Goal: Transaction & Acquisition: Book appointment/travel/reservation

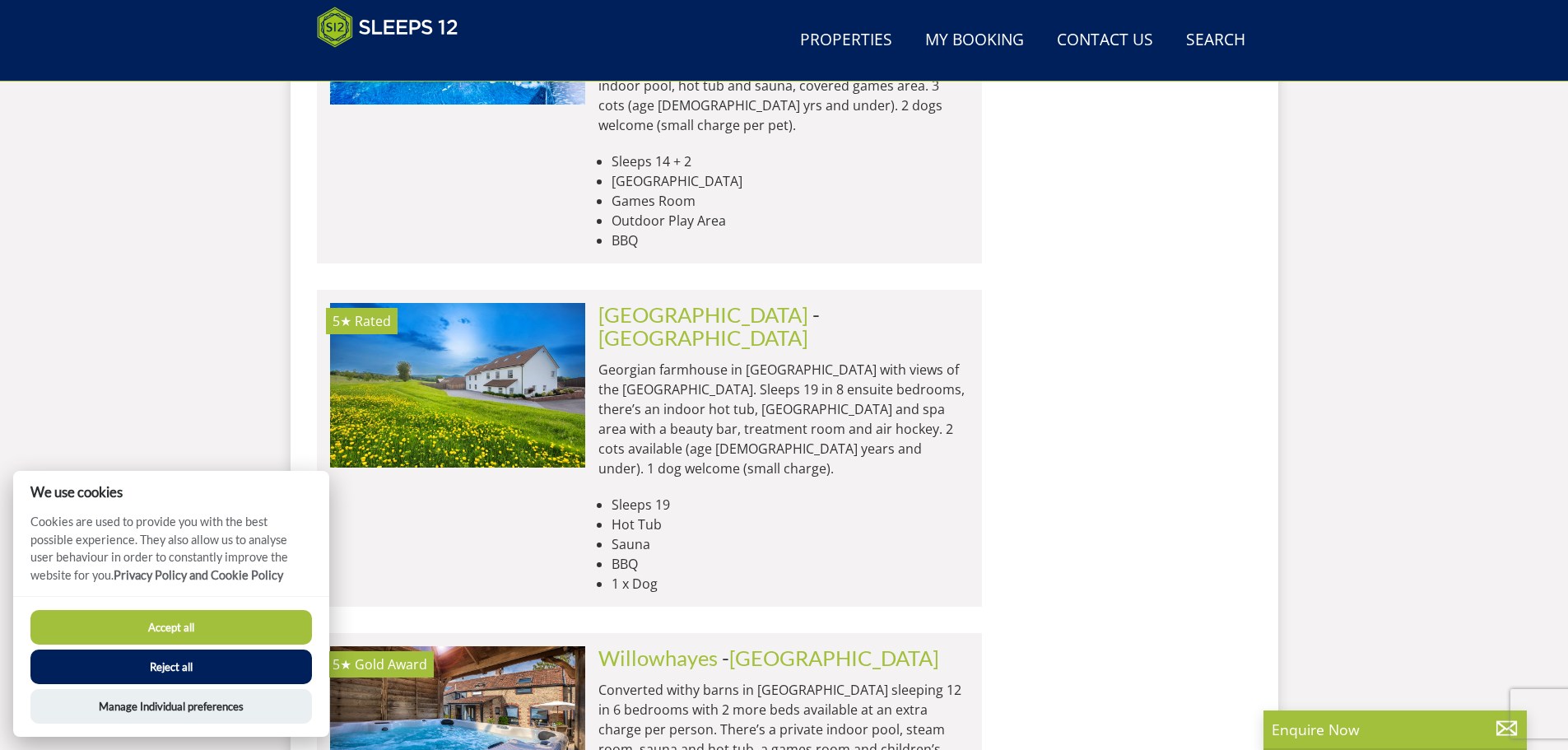
scroll to position [6834, 0]
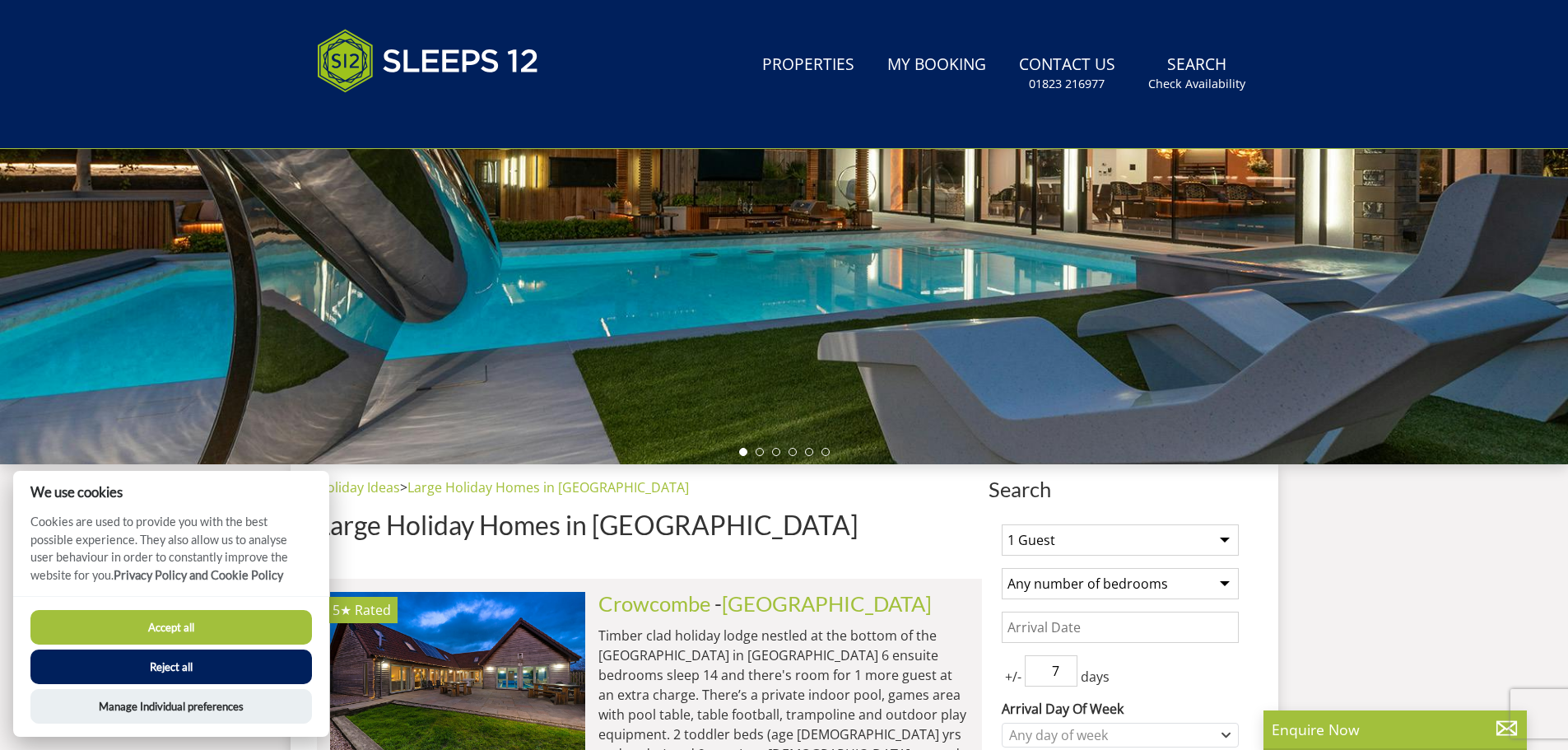
scroll to position [0, 0]
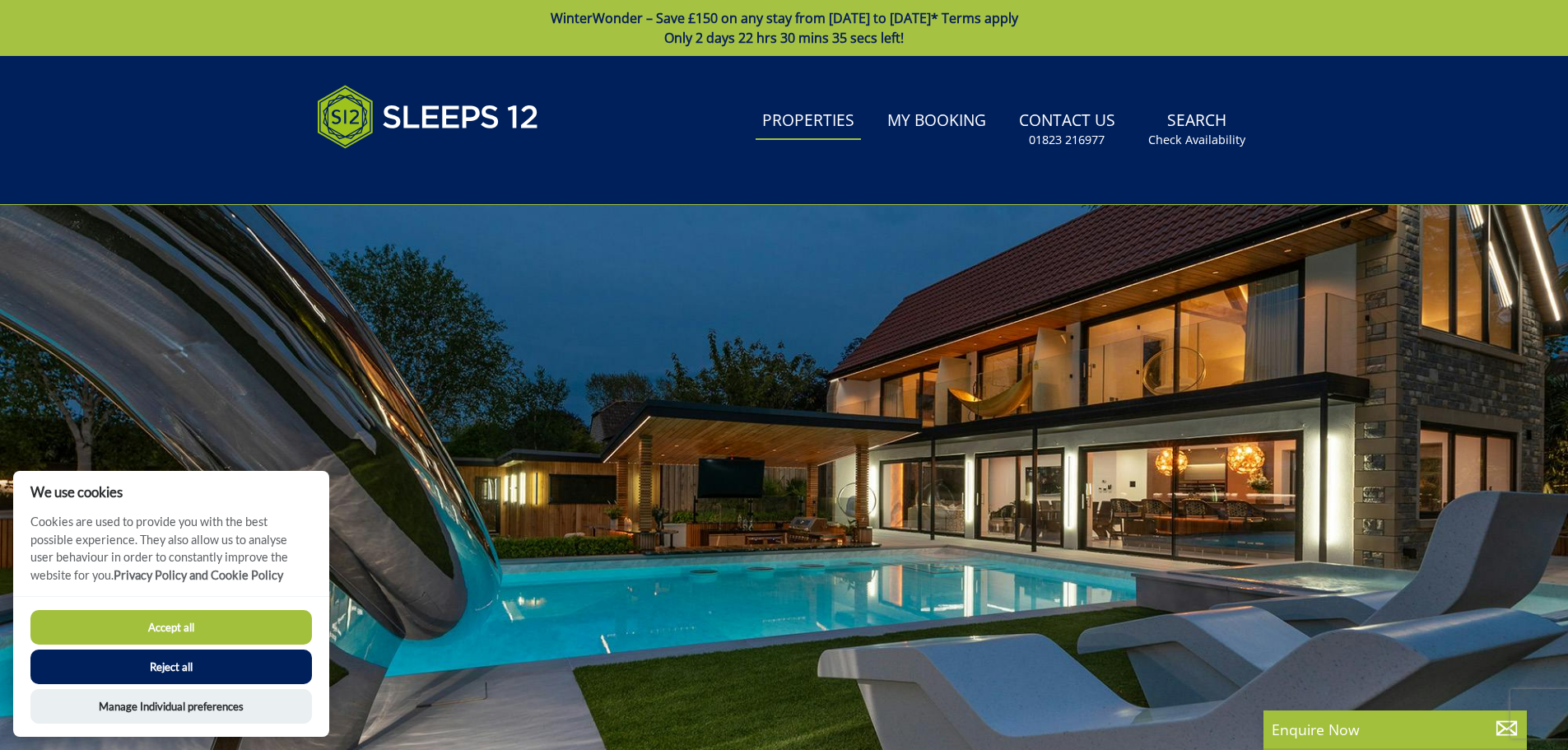
click at [824, 121] on link "Properties" at bounding box center [808, 122] width 106 height 37
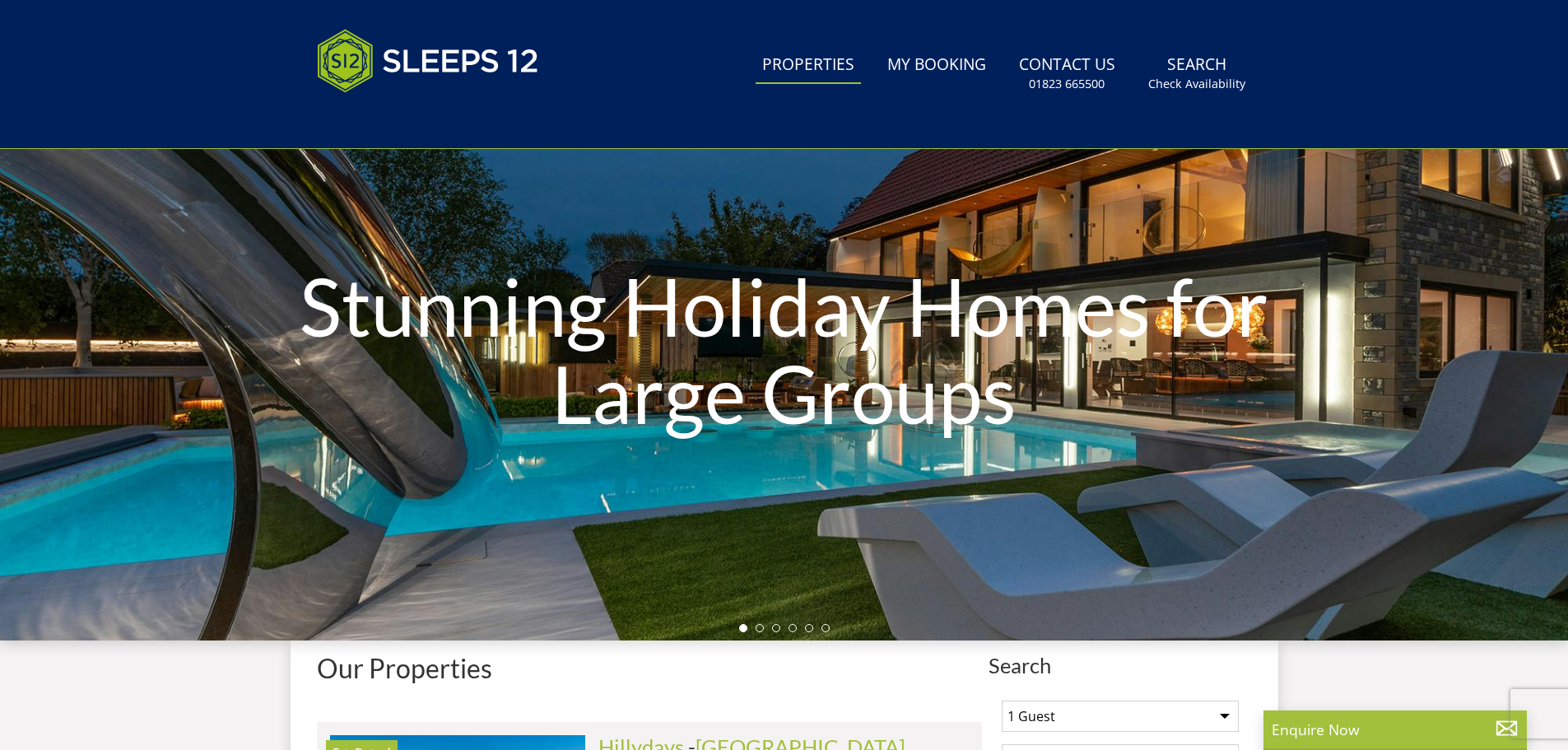
scroll to position [529, 0]
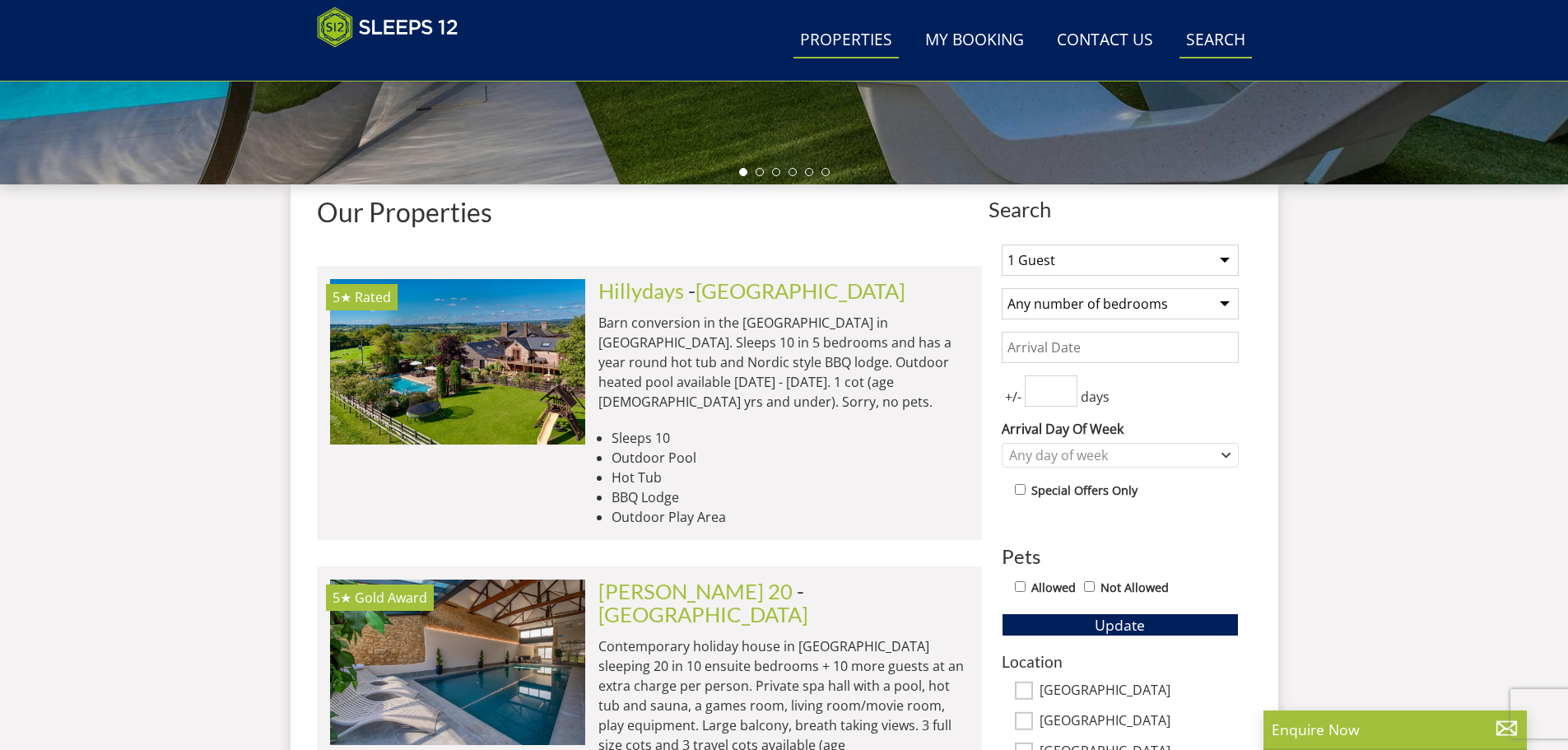
click at [1216, 42] on link "Search Check Availability" at bounding box center [1215, 41] width 72 height 37
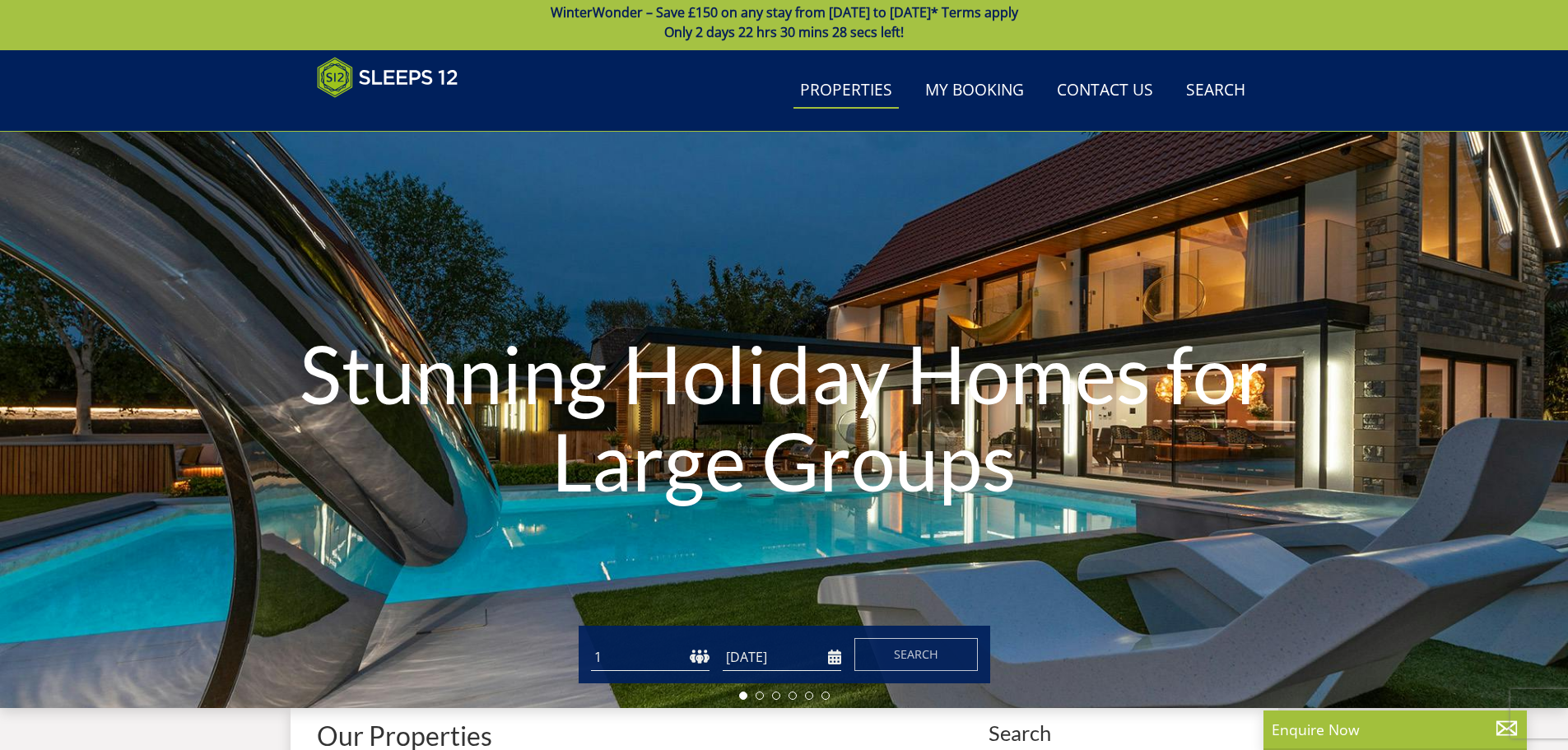
scroll to position [0, 0]
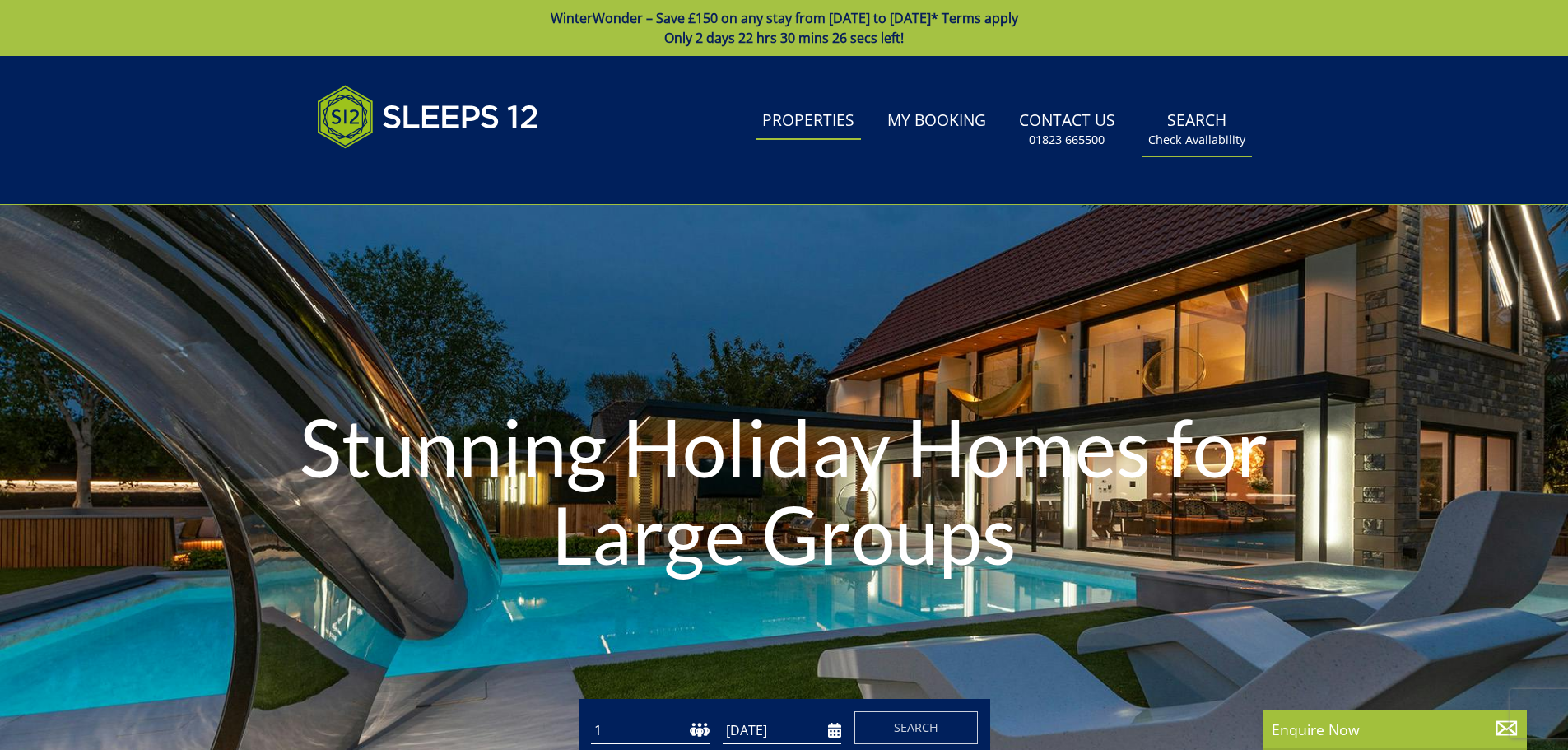
click at [1236, 119] on link "Search Check Availability" at bounding box center [1197, 130] width 111 height 53
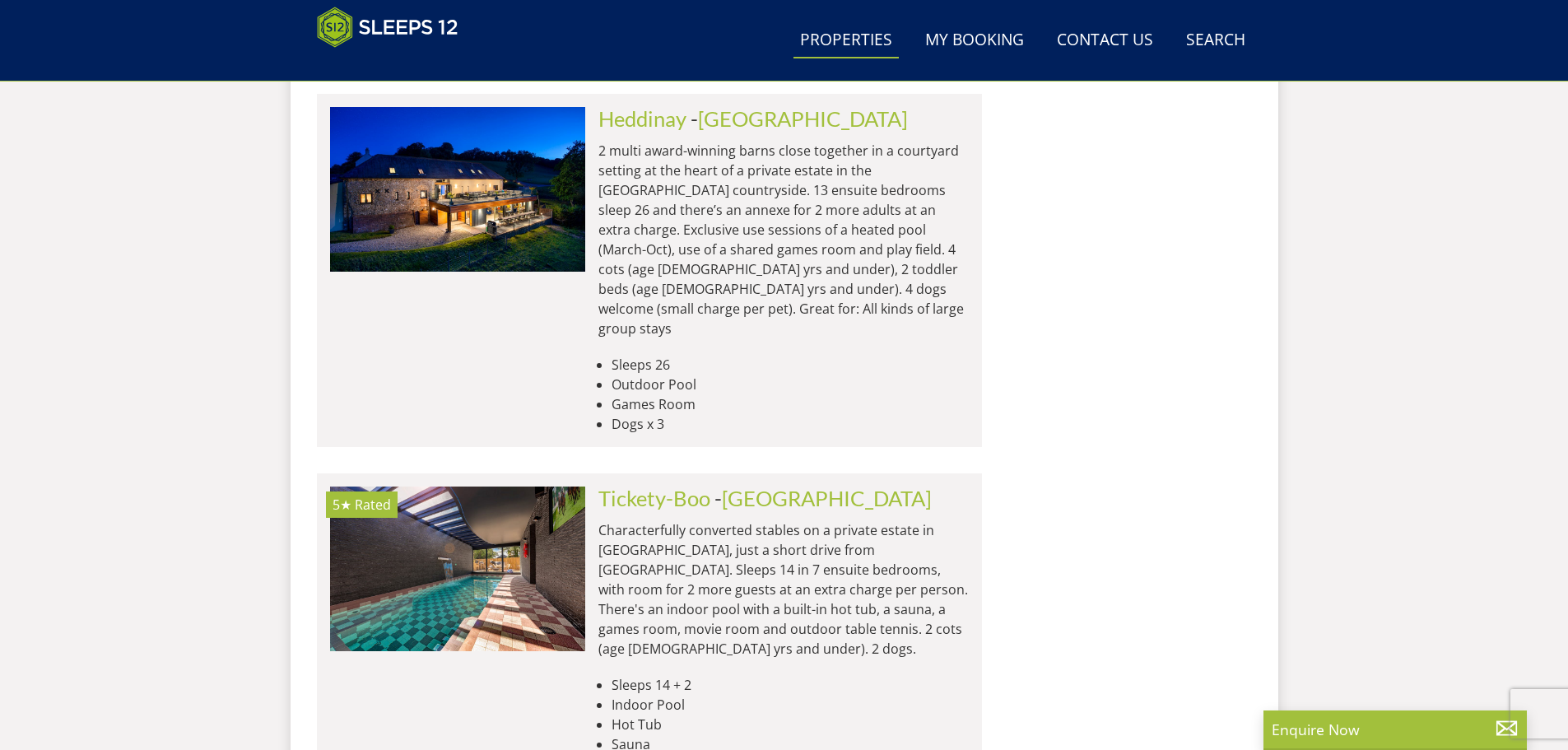
scroll to position [6620, 0]
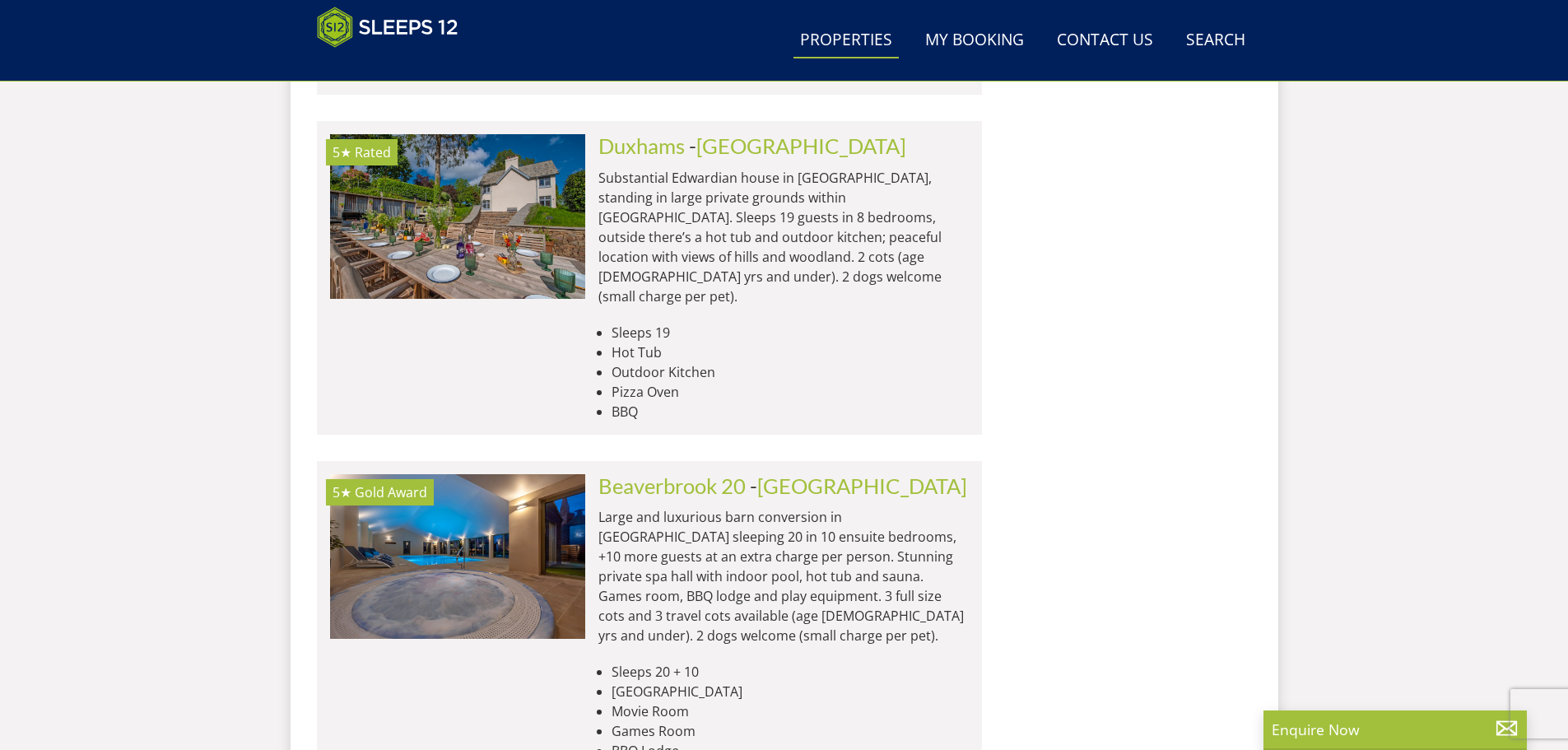
scroll to position [7691, 0]
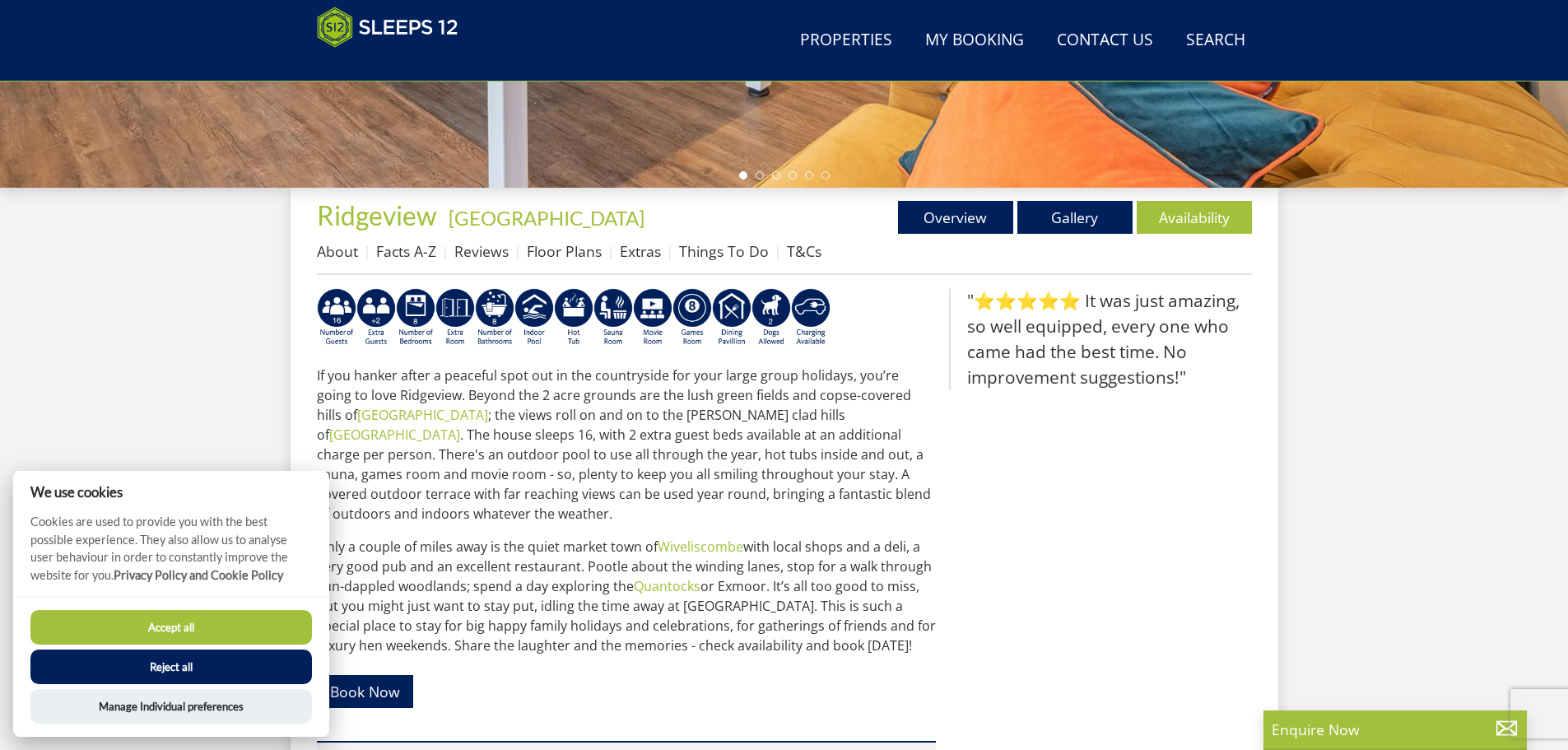
scroll to position [344, 0]
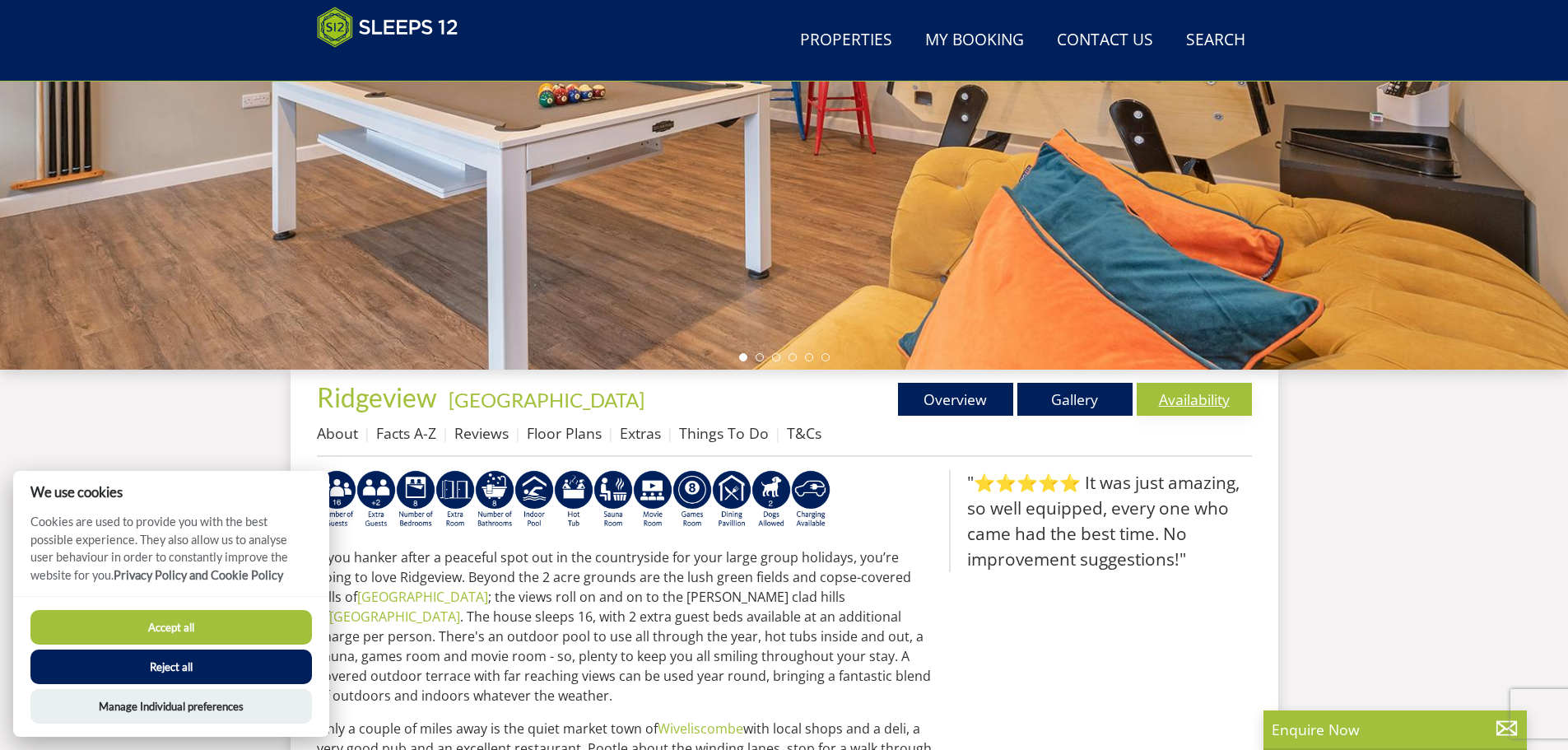
click at [1198, 395] on link "Availability" at bounding box center [1194, 400] width 115 height 33
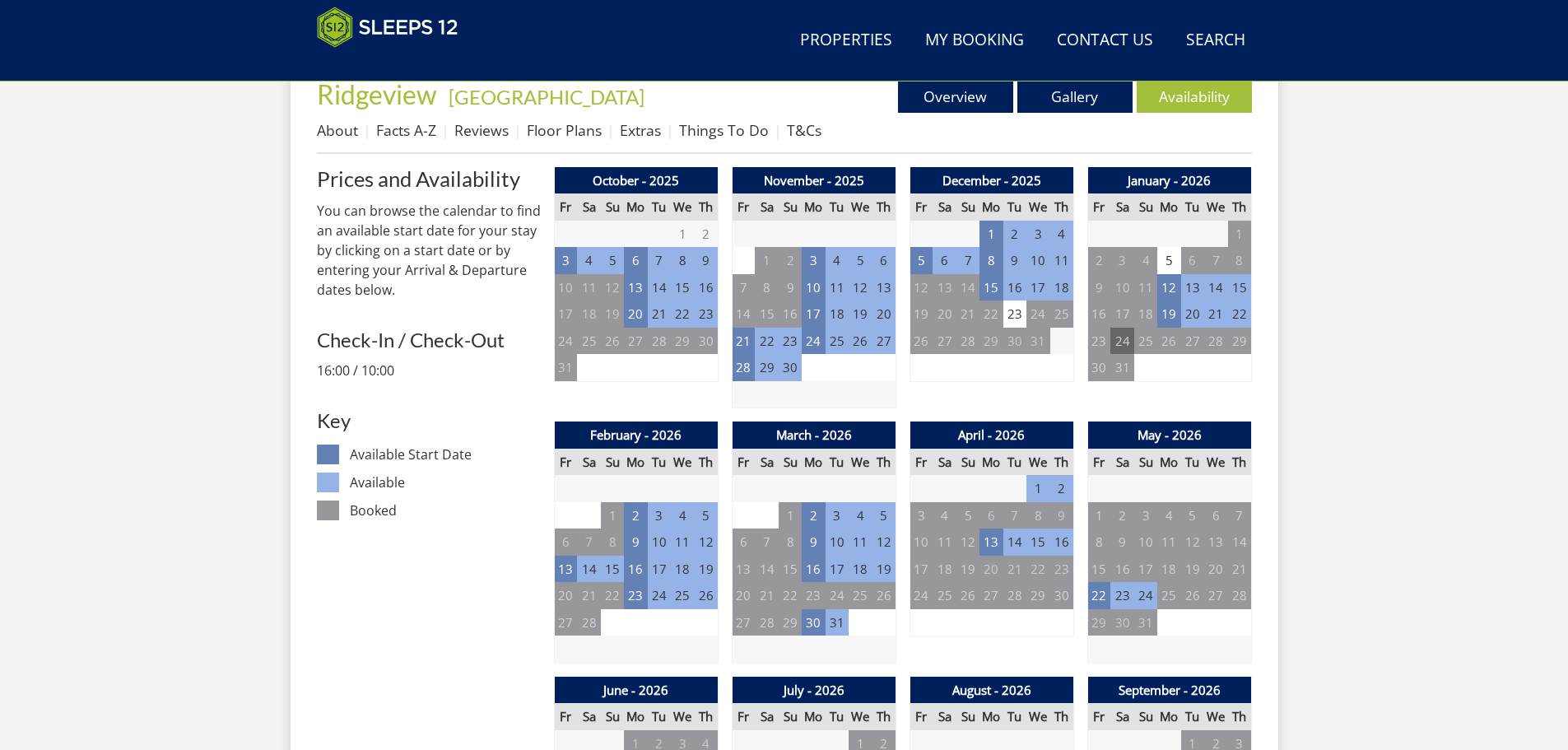
scroll to position [608, 0]
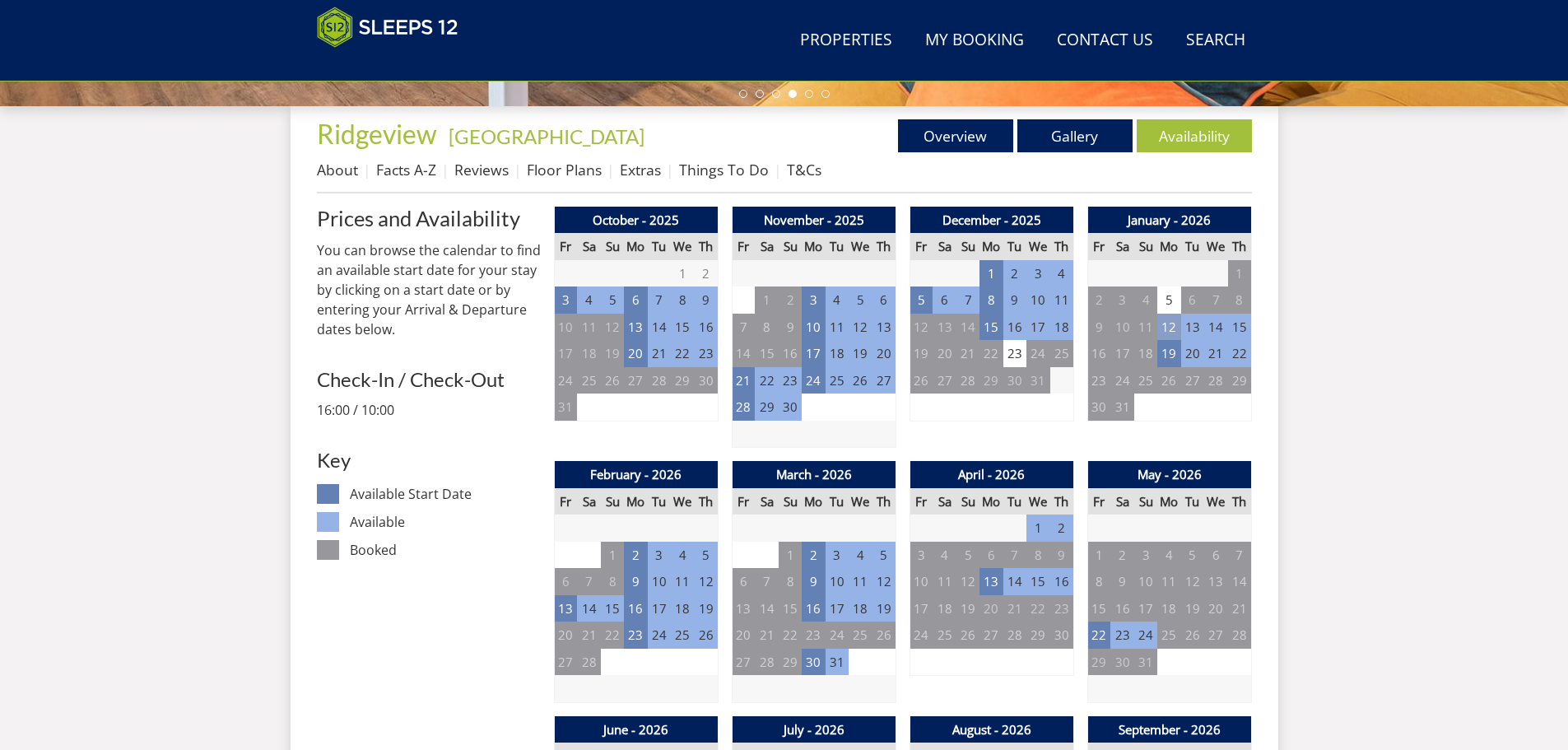
click at [1178, 327] on td "12" at bounding box center [1169, 327] width 23 height 27
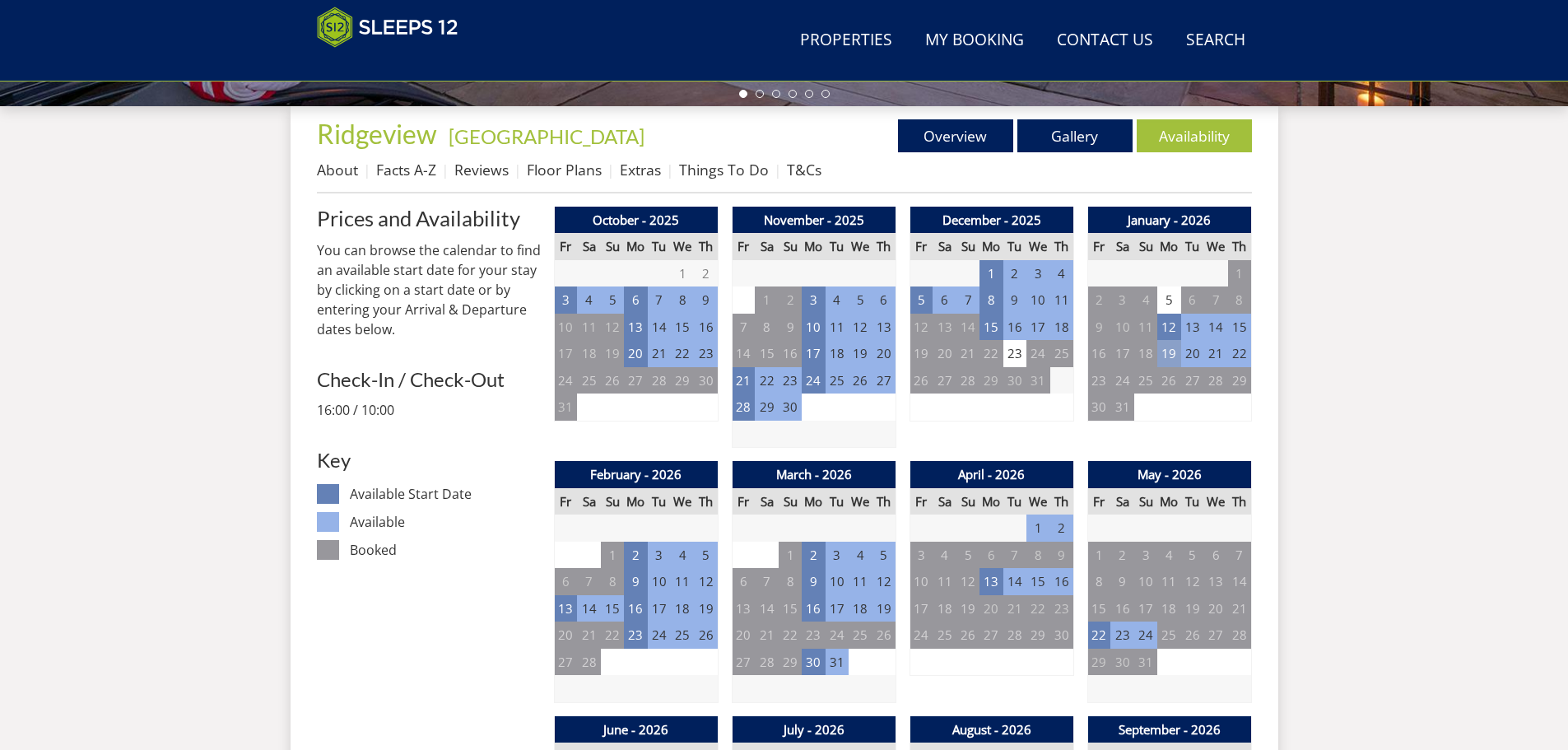
click at [1164, 360] on td "19" at bounding box center [1169, 353] width 23 height 27
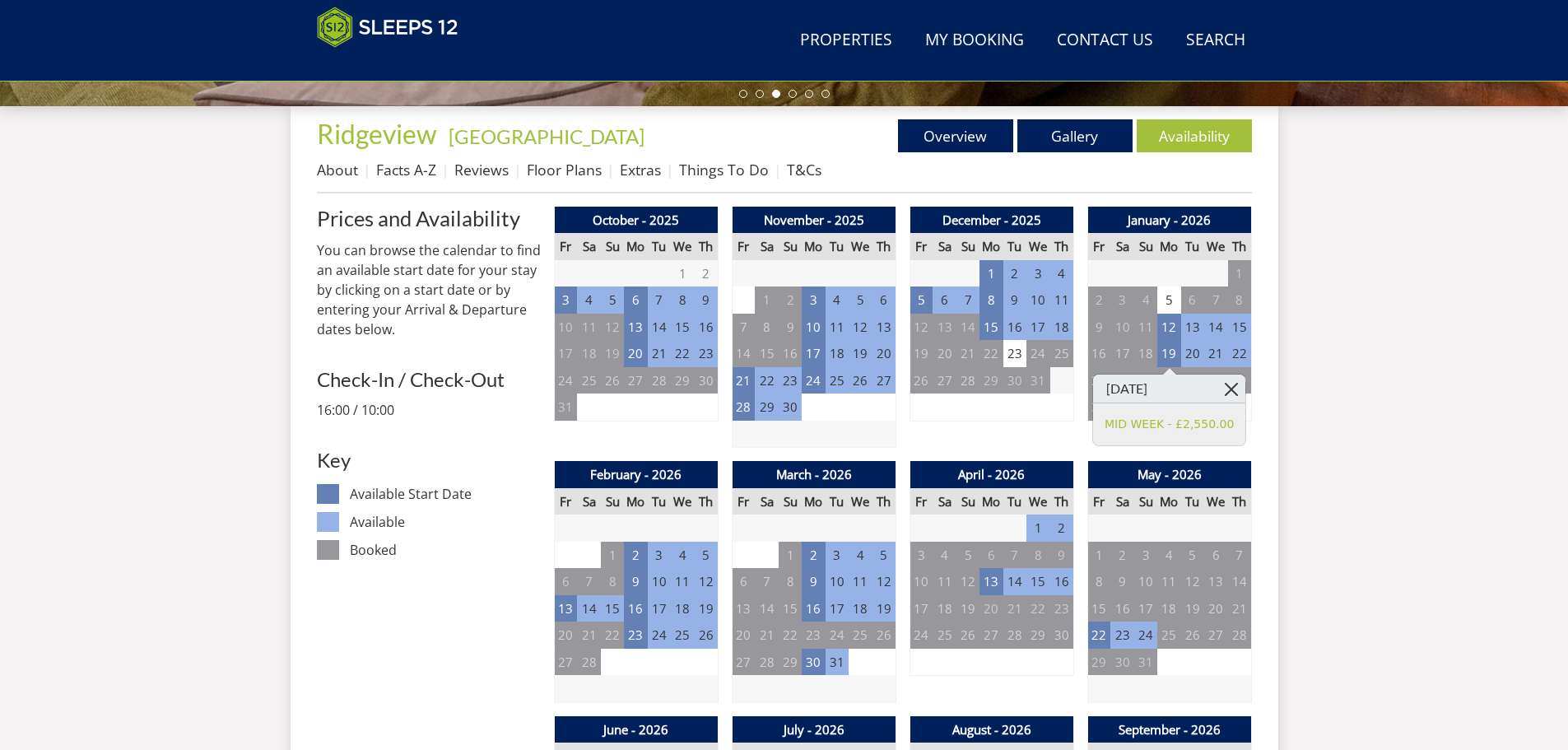
click at [1231, 392] on link at bounding box center [1231, 389] width 29 height 29
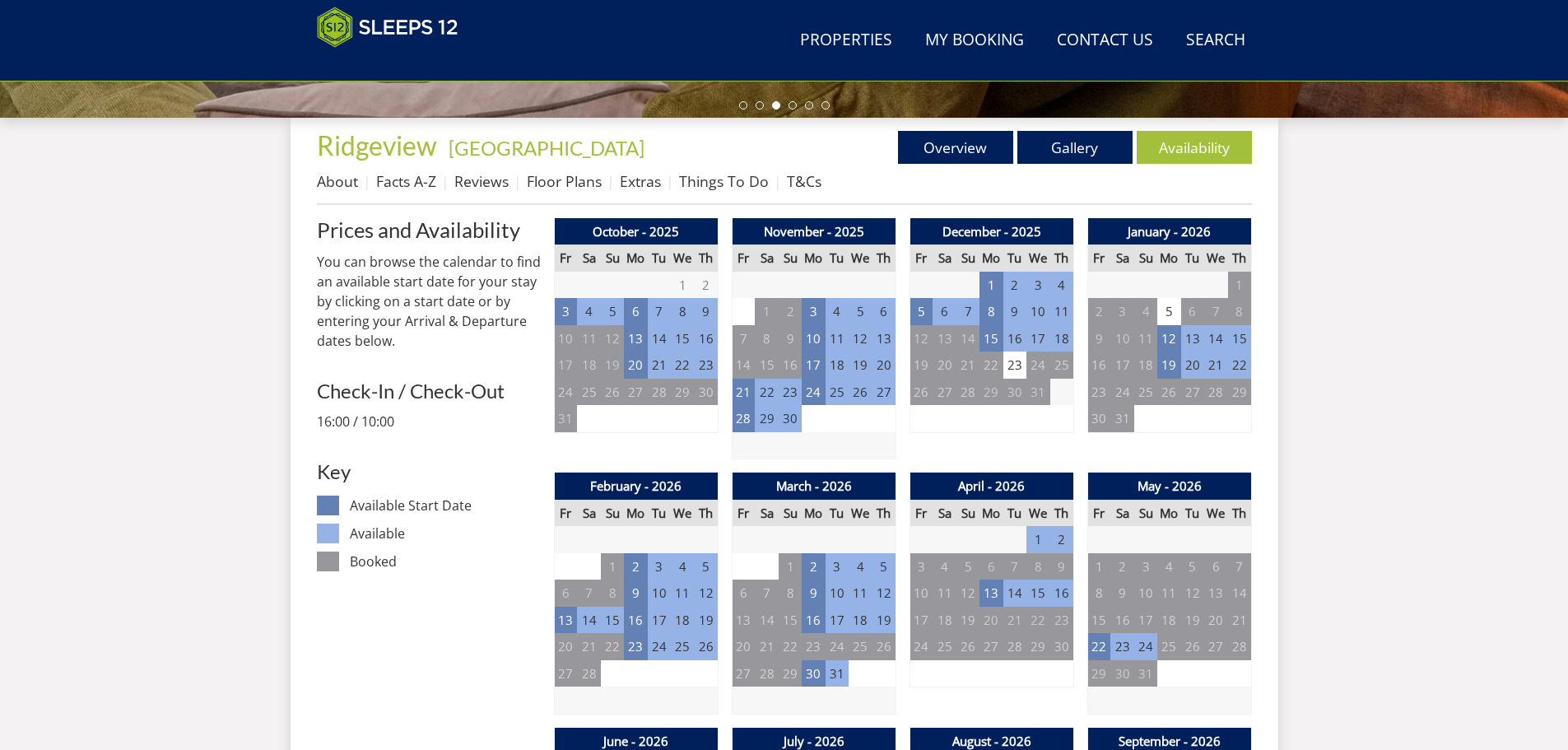
scroll to position [525, 0]
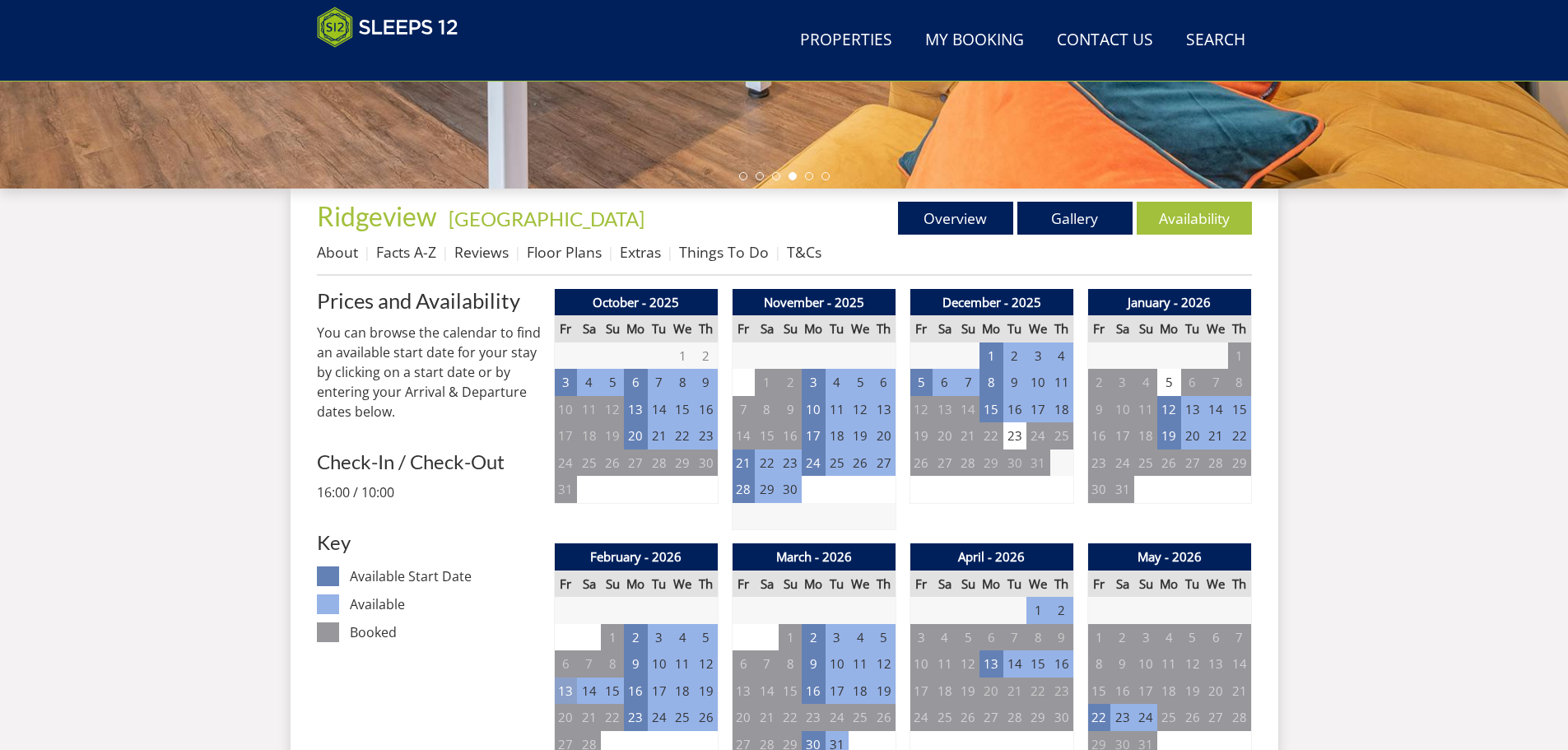
click at [569, 700] on td "13" at bounding box center [566, 691] width 23 height 27
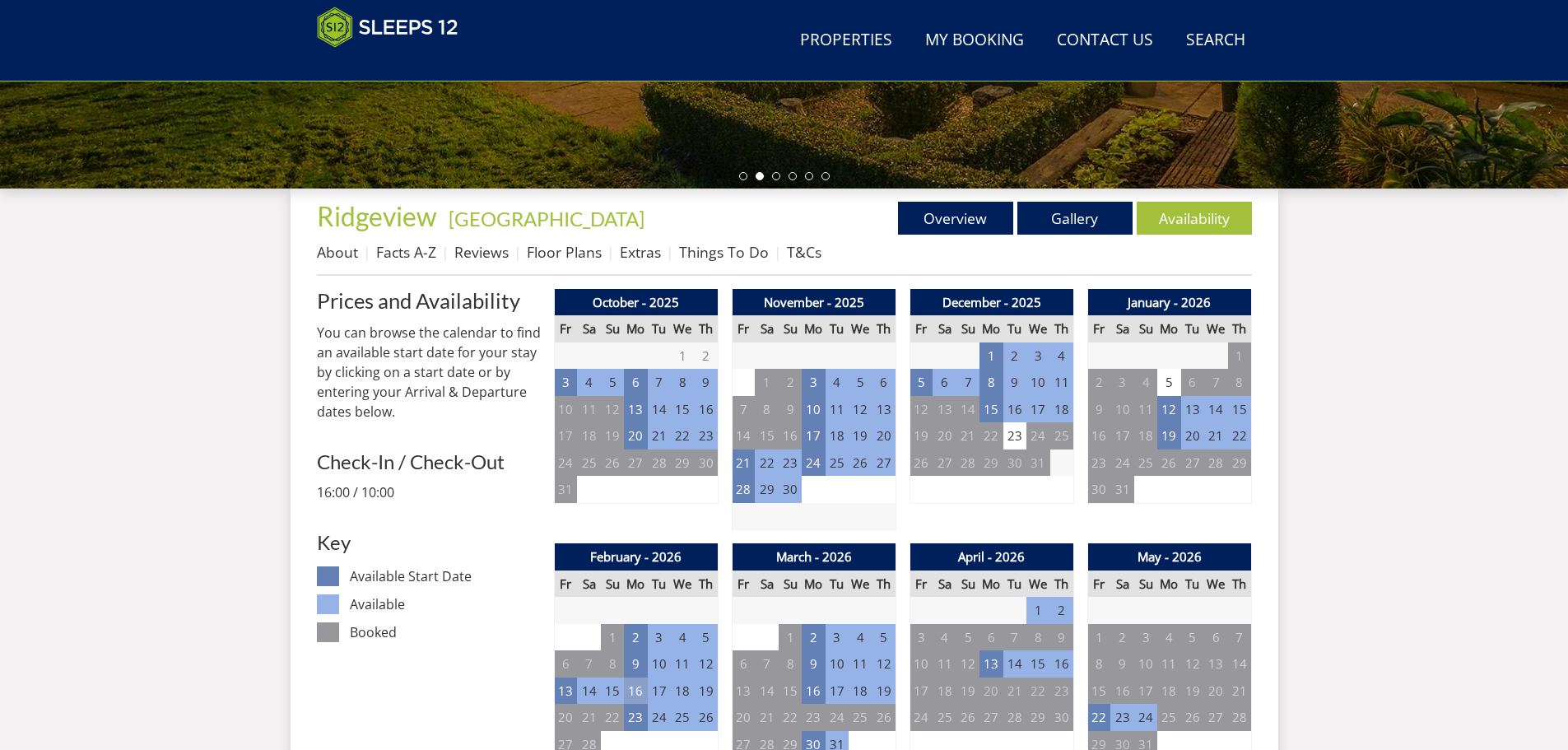
click at [630, 687] on td "16" at bounding box center [636, 691] width 23 height 27
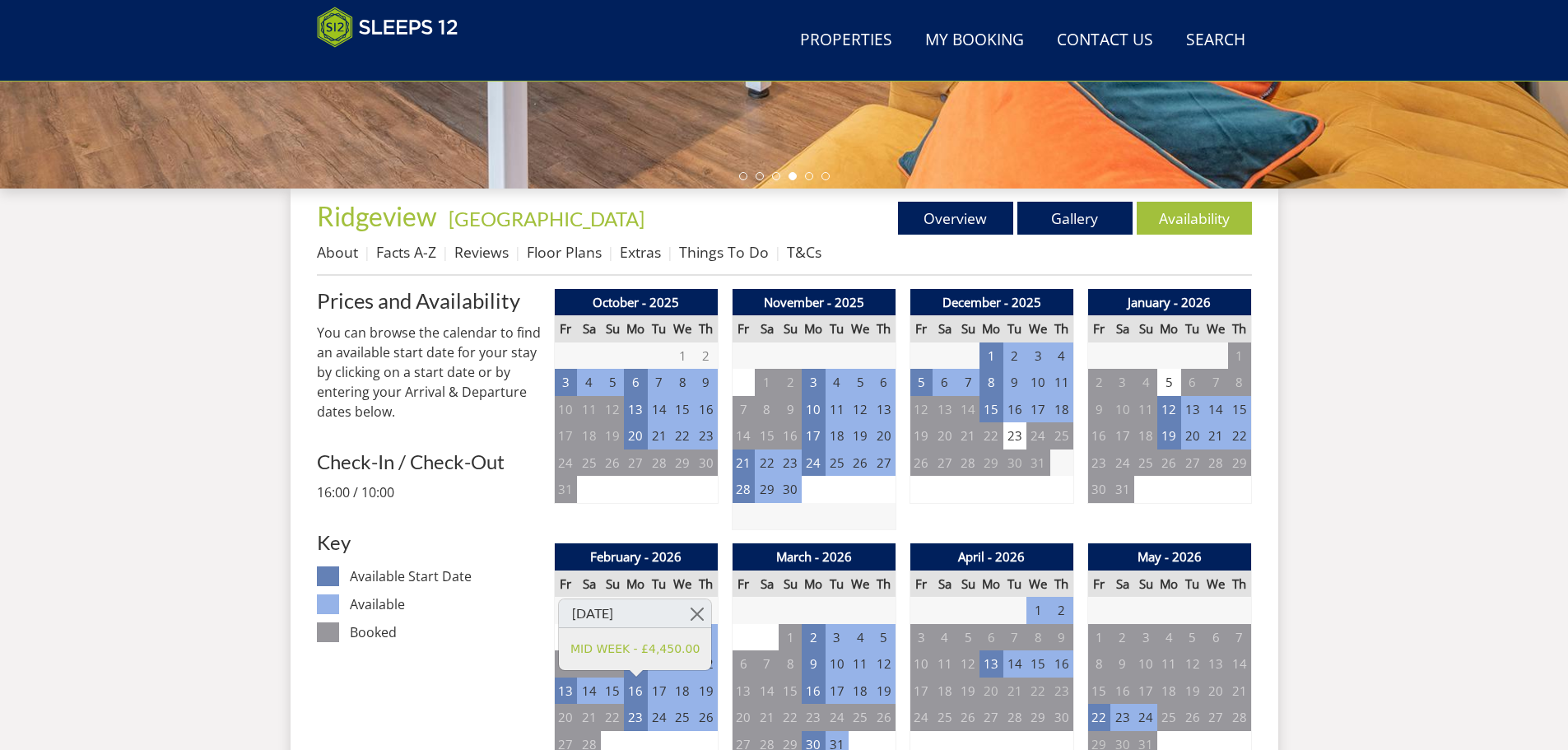
click at [748, 624] on td "27" at bounding box center [743, 638] width 23 height 27
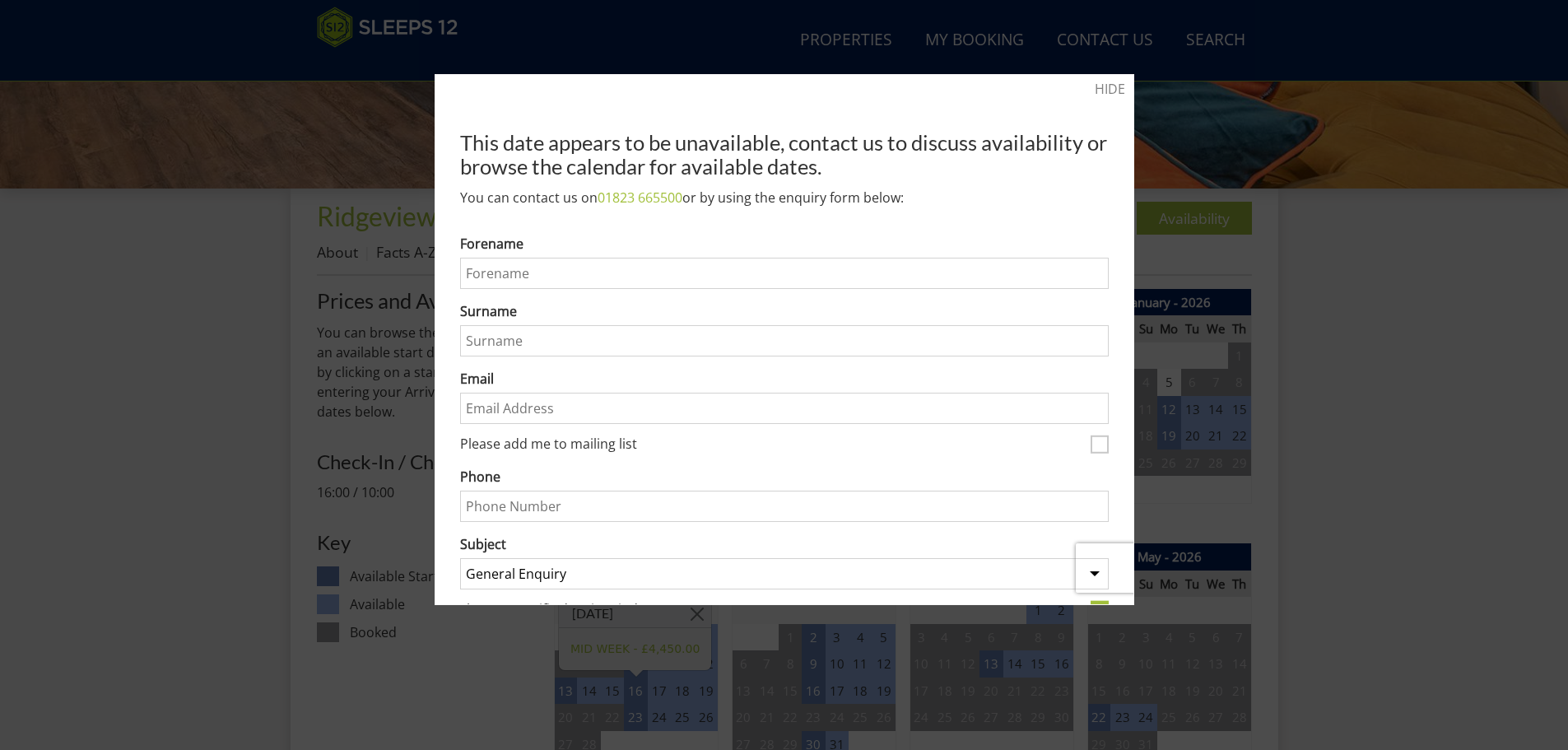
click at [1106, 90] on link "HIDE" at bounding box center [1109, 89] width 31 height 20
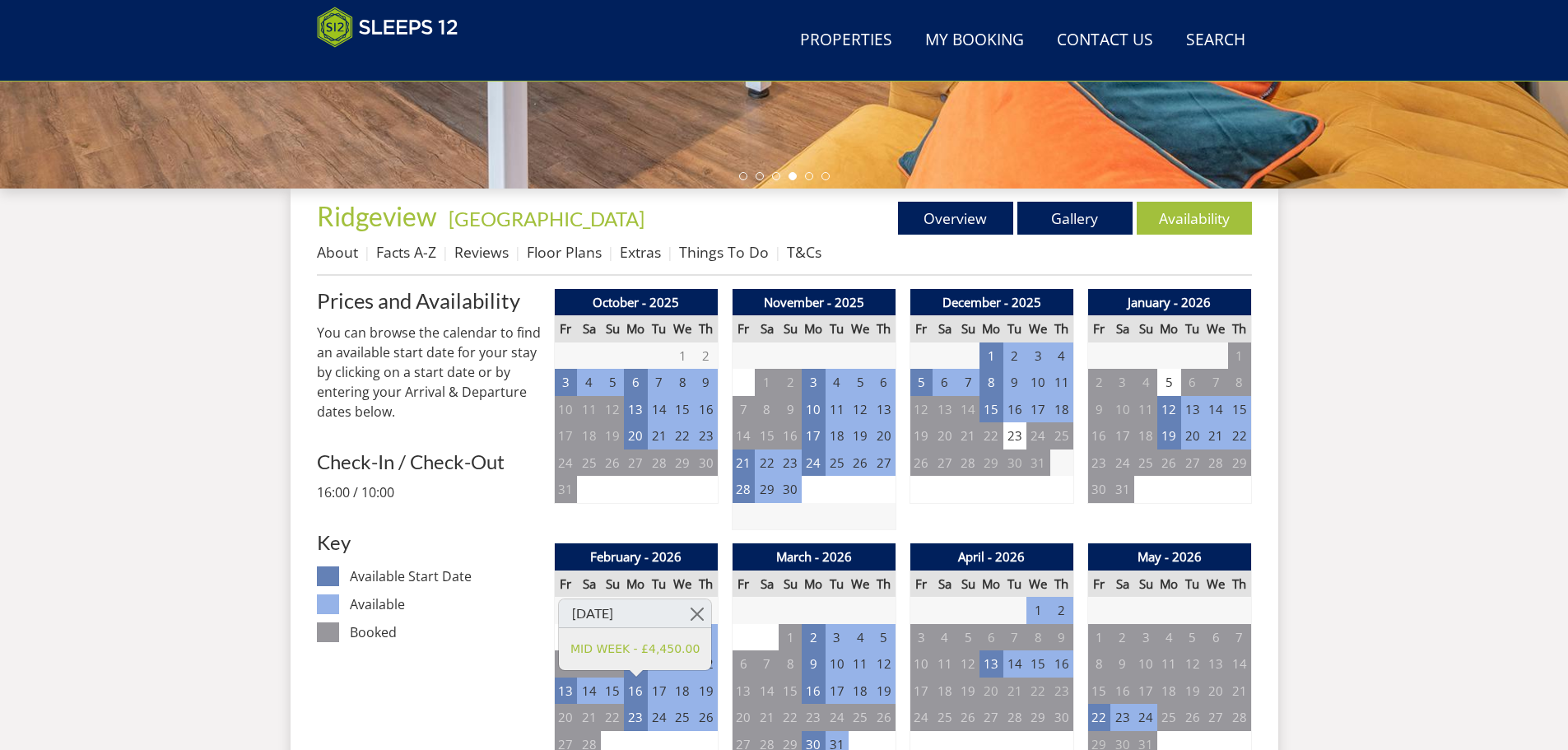
click at [699, 612] on link at bounding box center [697, 613] width 29 height 29
click at [638, 669] on td "9" at bounding box center [636, 663] width 23 height 27
click at [642, 646] on div at bounding box center [636, 647] width 13 height 7
click at [704, 588] on link at bounding box center [697, 586] width 29 height 29
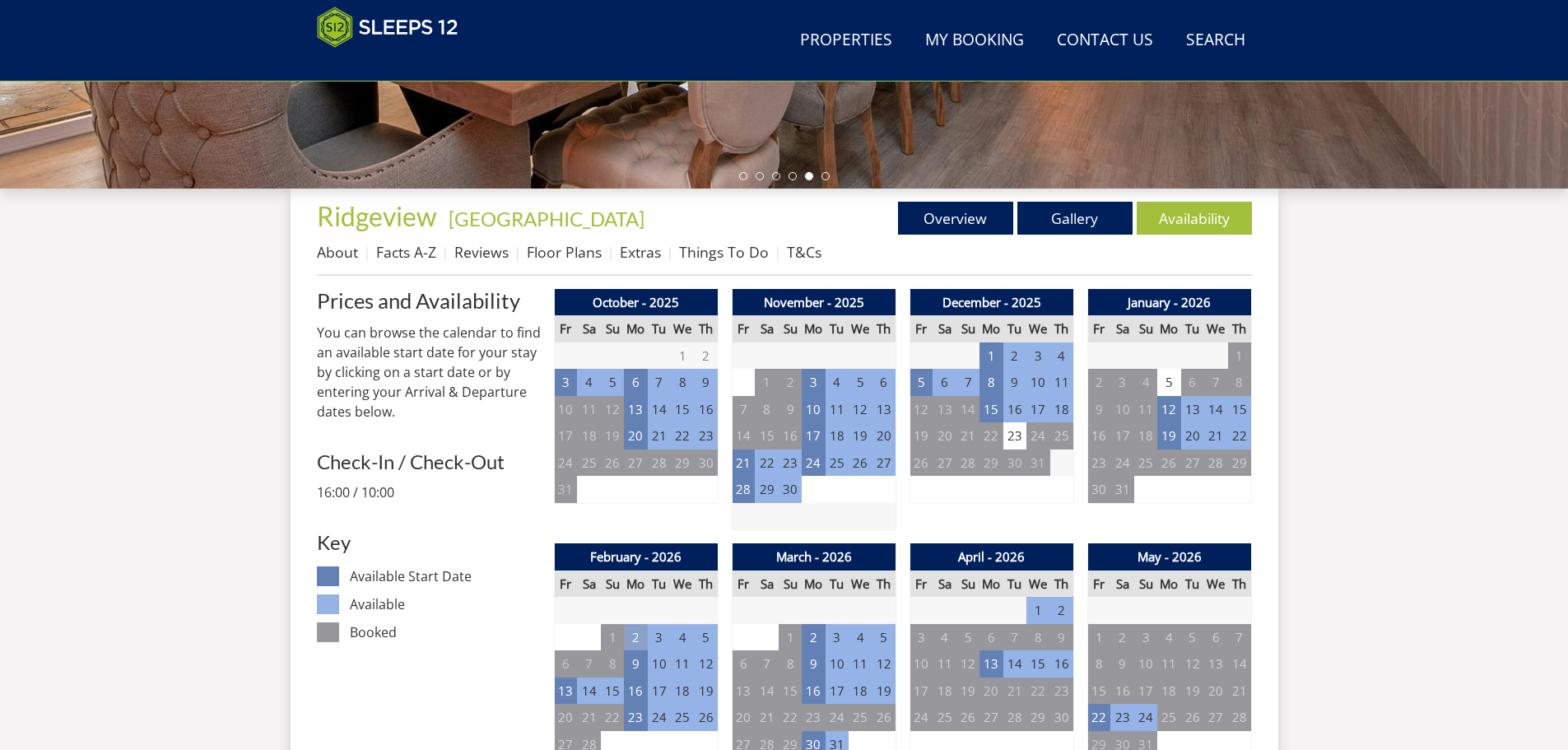
click at [636, 638] on td "2" at bounding box center [636, 638] width 23 height 27
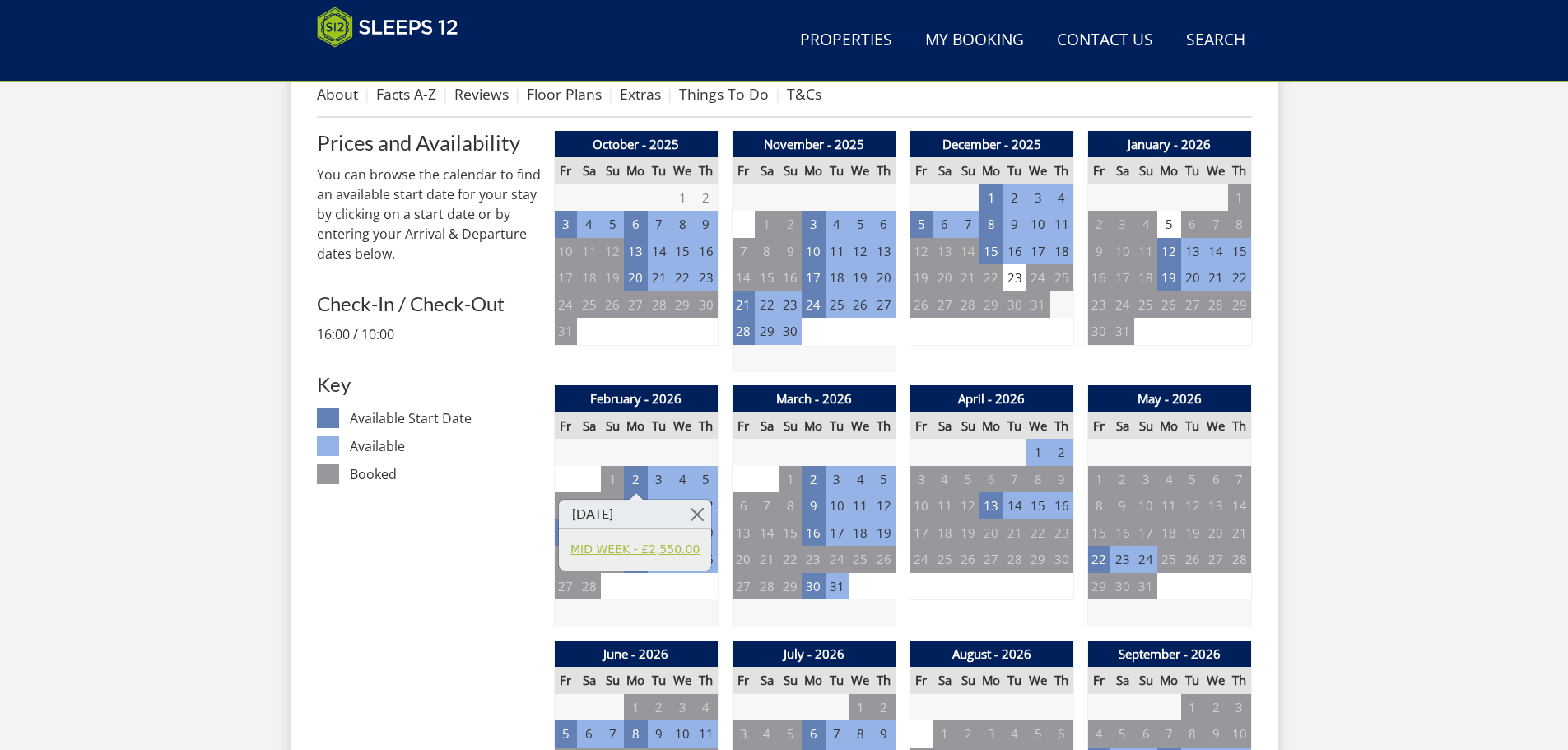
scroll to position [690, 0]
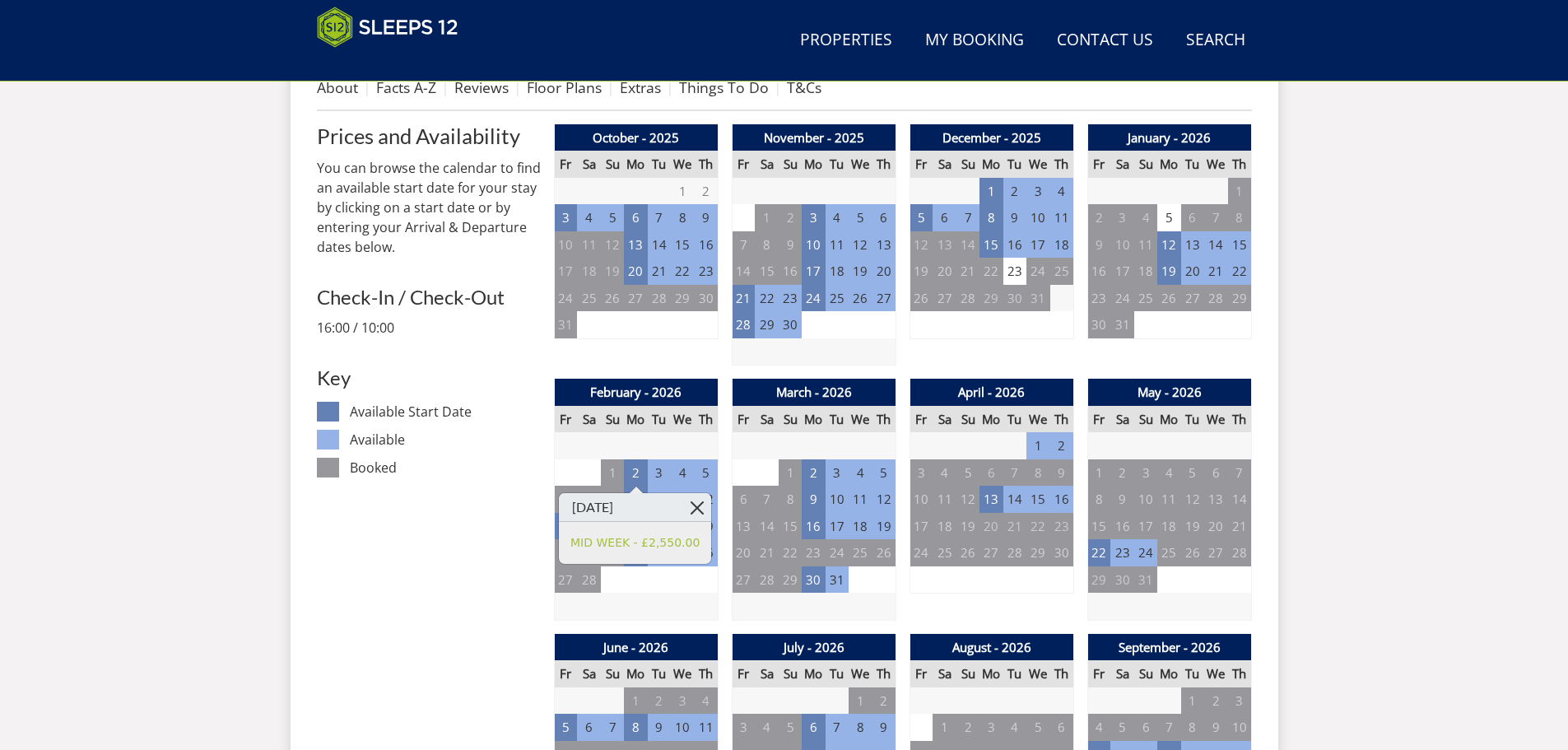
click at [702, 509] on link at bounding box center [697, 507] width 29 height 29
click at [636, 557] on td "23" at bounding box center [636, 553] width 23 height 27
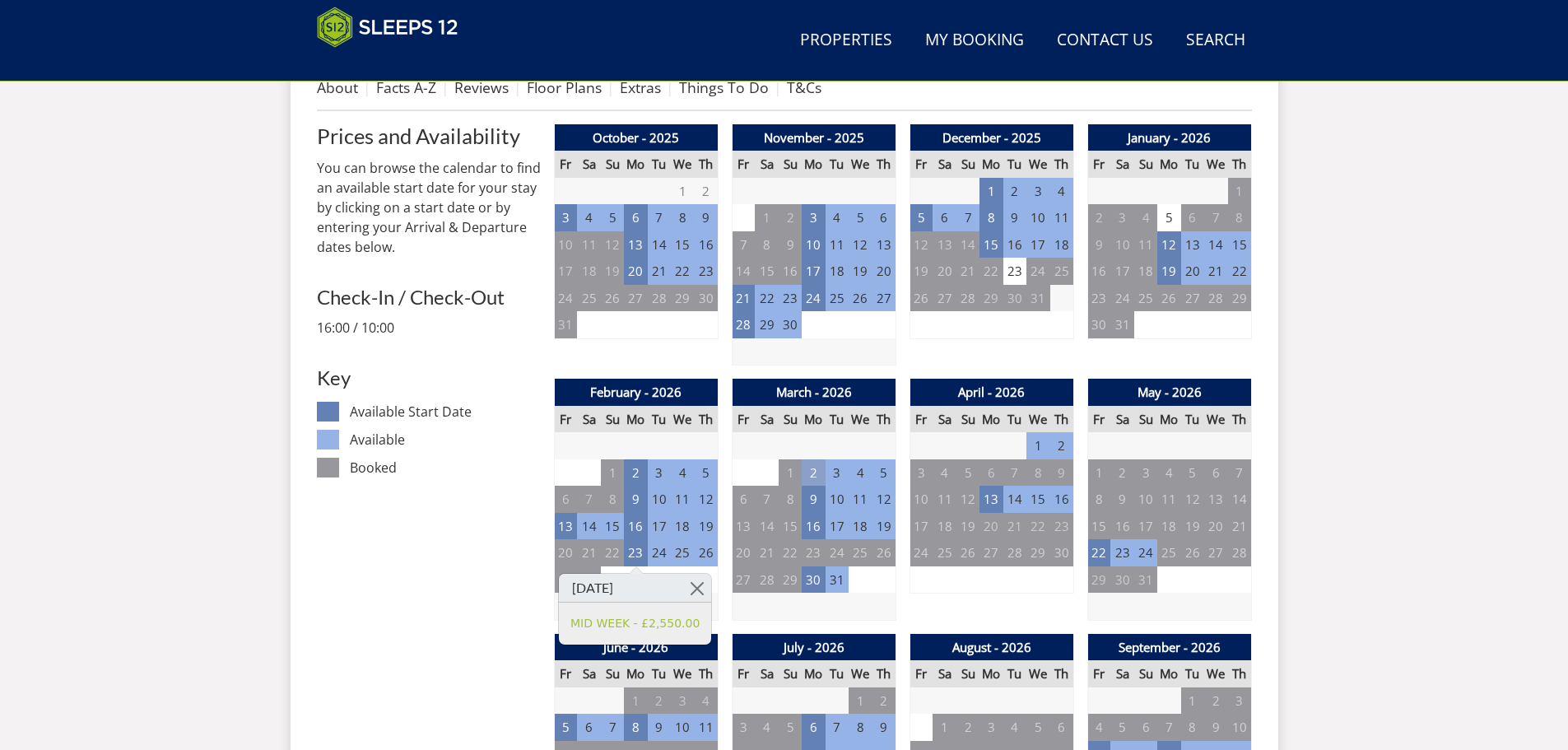
click at [821, 469] on td "2" at bounding box center [813, 473] width 23 height 27
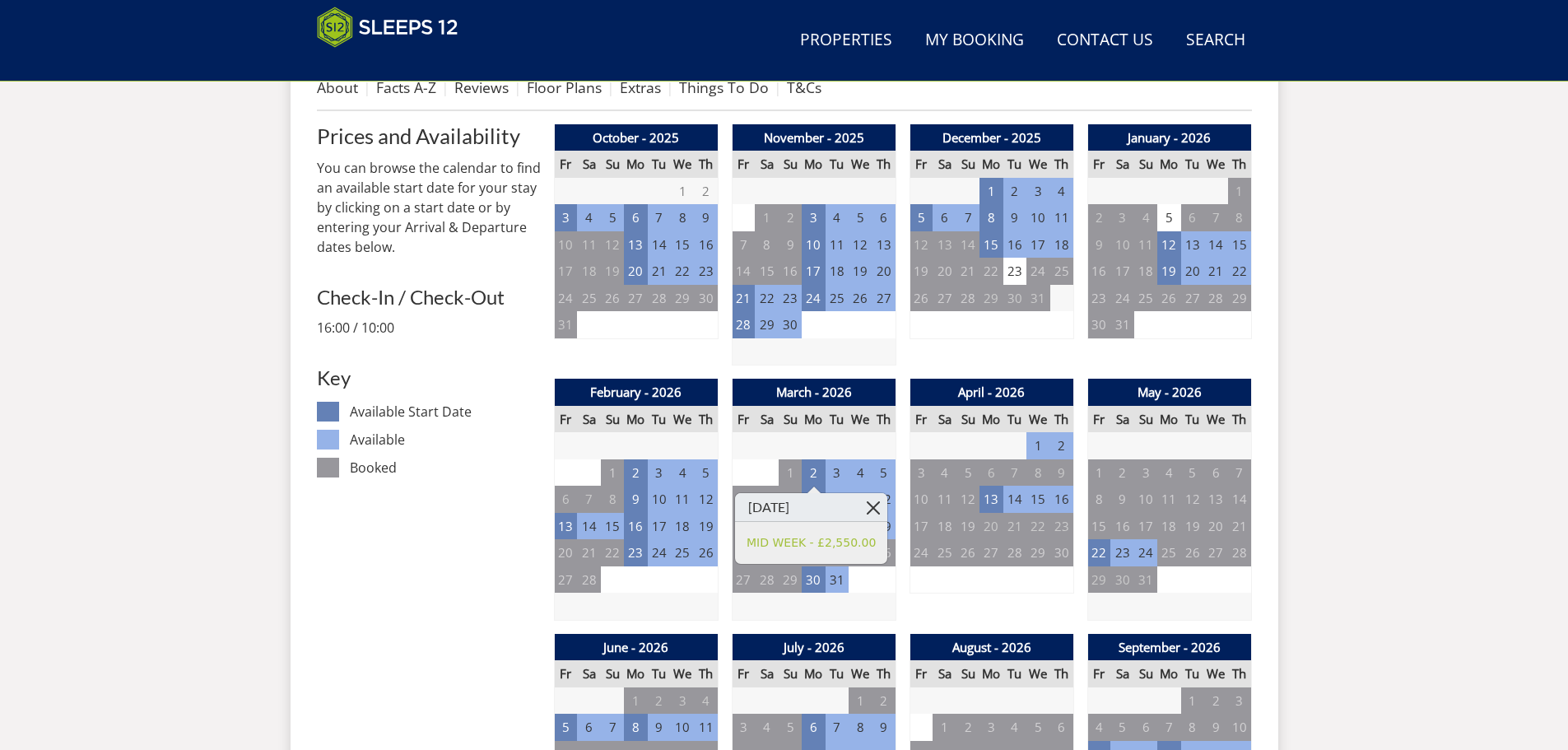
click at [874, 507] on link at bounding box center [872, 507] width 29 height 29
click at [801, 492] on td "8" at bounding box center [790, 499] width 23 height 27
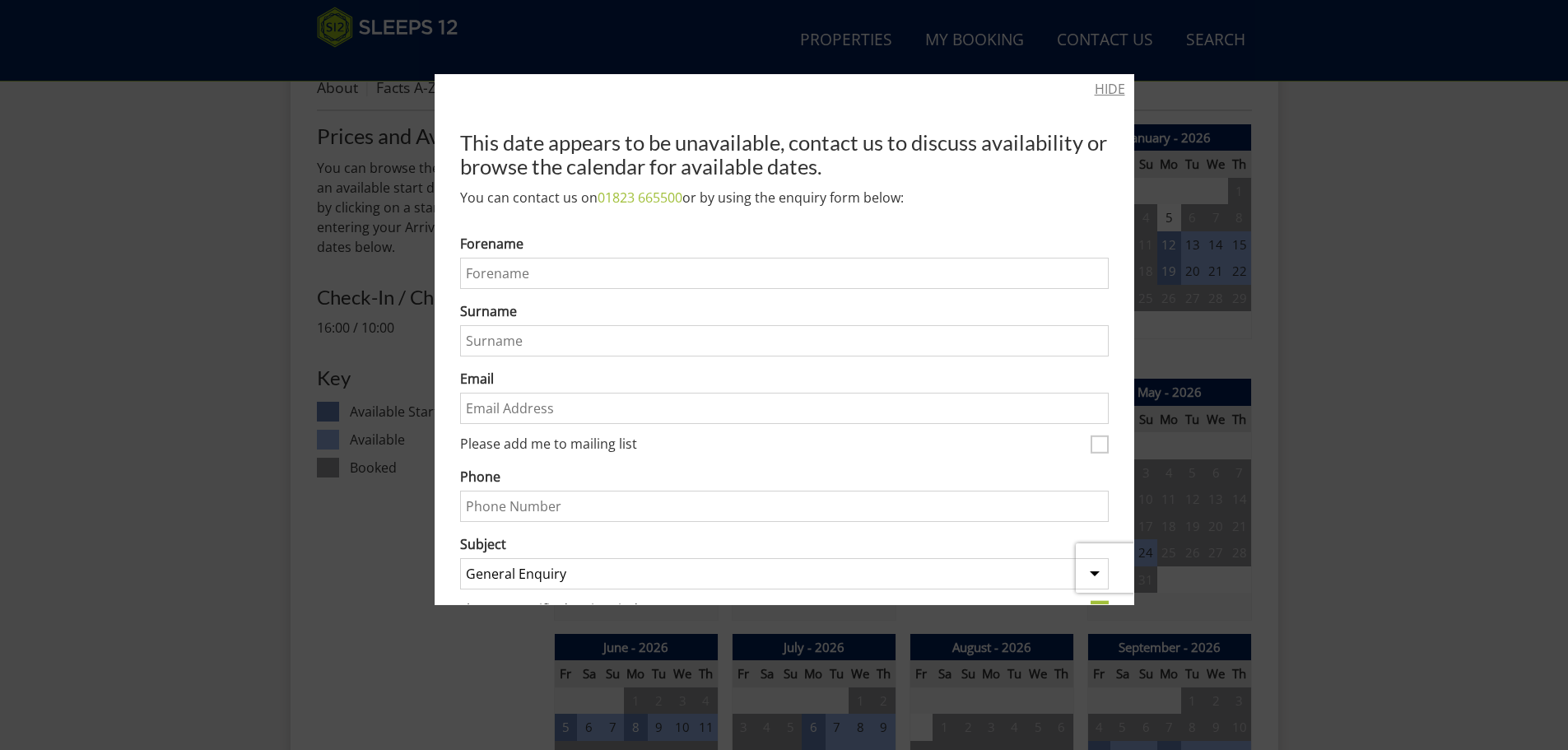
click at [1099, 86] on link "HIDE" at bounding box center [1109, 89] width 31 height 20
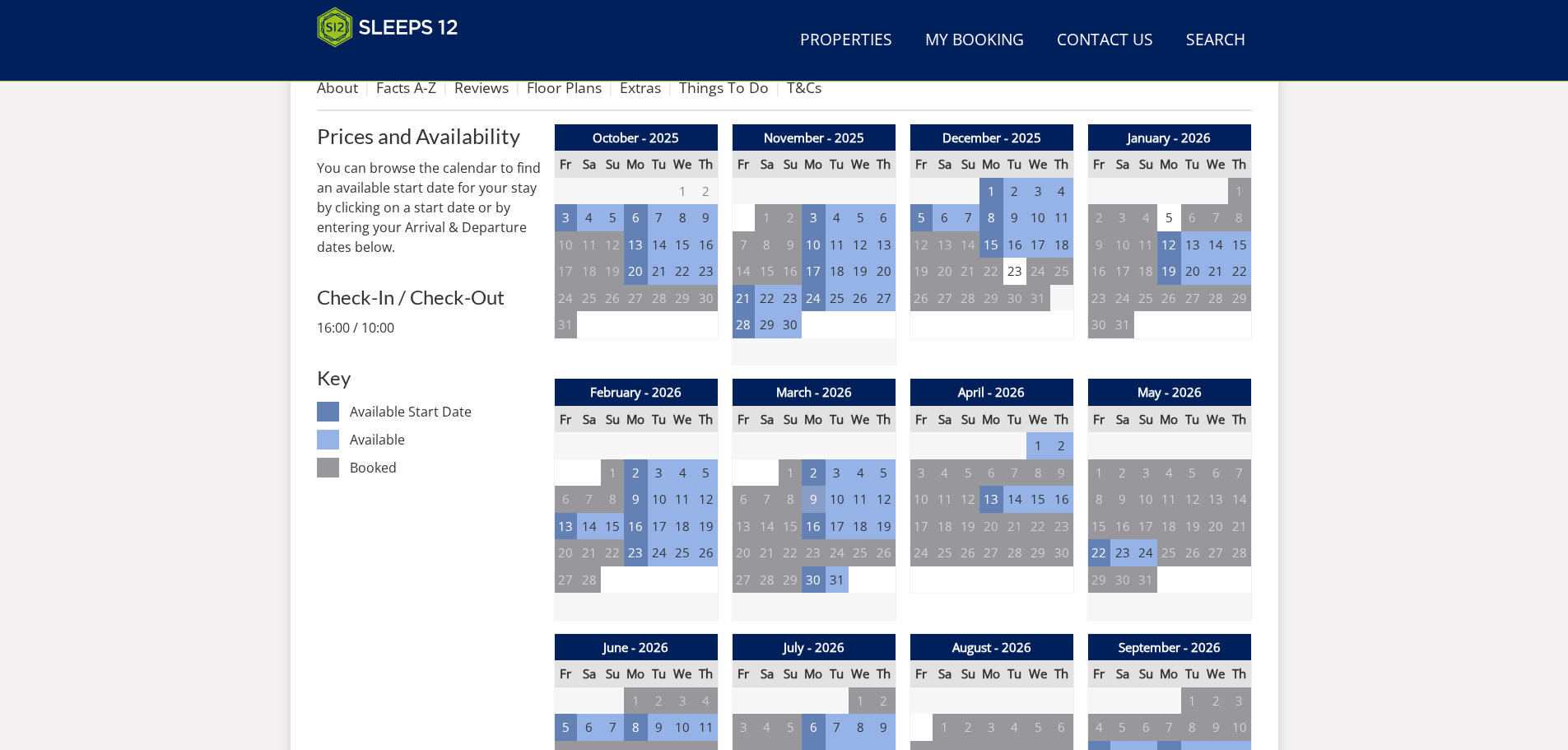
click at [815, 504] on td "9" at bounding box center [813, 499] width 23 height 27
click at [884, 534] on link at bounding box center [872, 534] width 29 height 29
click at [818, 524] on td "16" at bounding box center [813, 526] width 23 height 27
click at [881, 561] on link at bounding box center [872, 561] width 29 height 29
click at [817, 585] on td "30" at bounding box center [813, 579] width 23 height 27
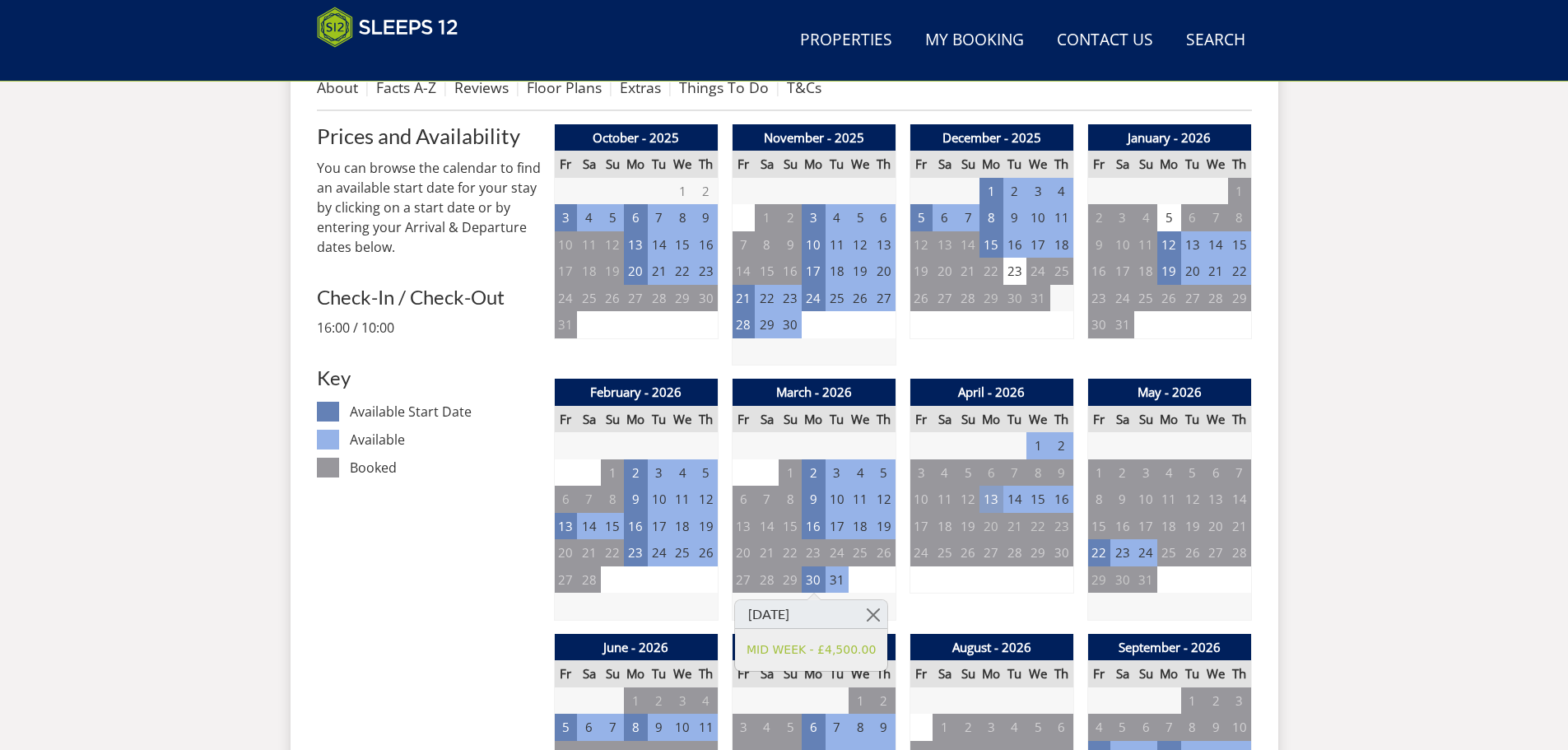
click at [986, 495] on td "13" at bounding box center [991, 499] width 23 height 27
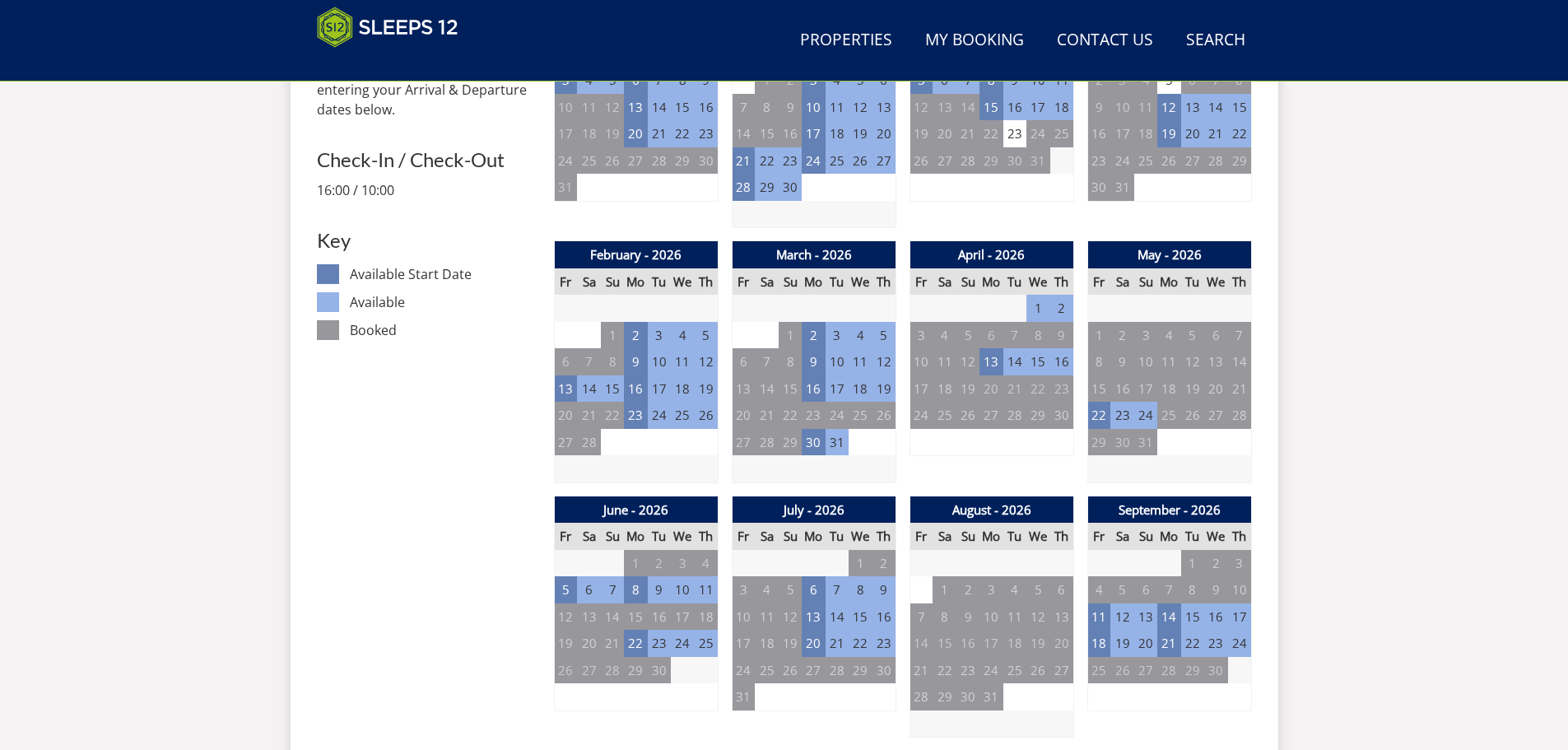
scroll to position [854, 0]
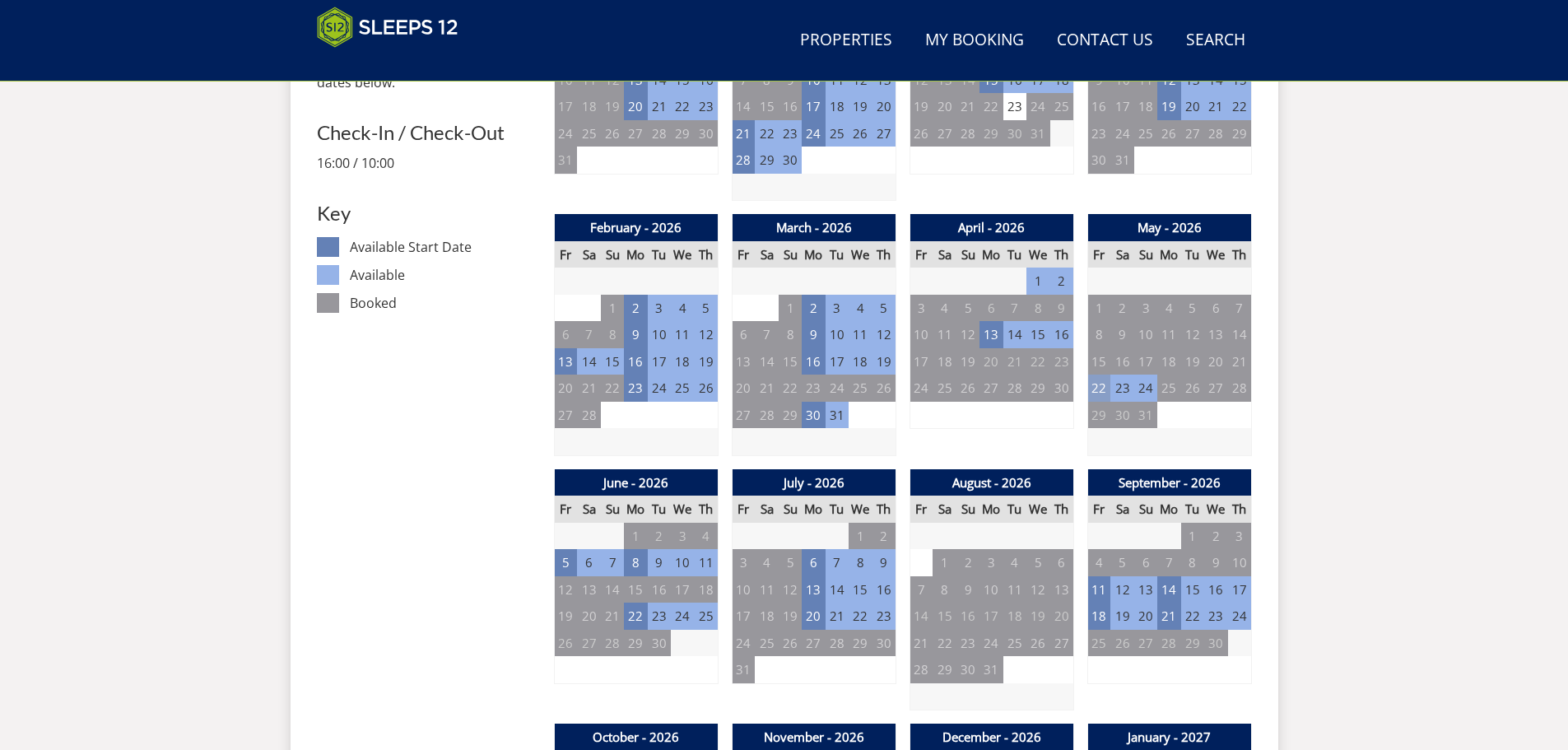
click at [1100, 385] on td "22" at bounding box center [1099, 388] width 23 height 27
click at [563, 556] on td "5" at bounding box center [566, 563] width 23 height 27
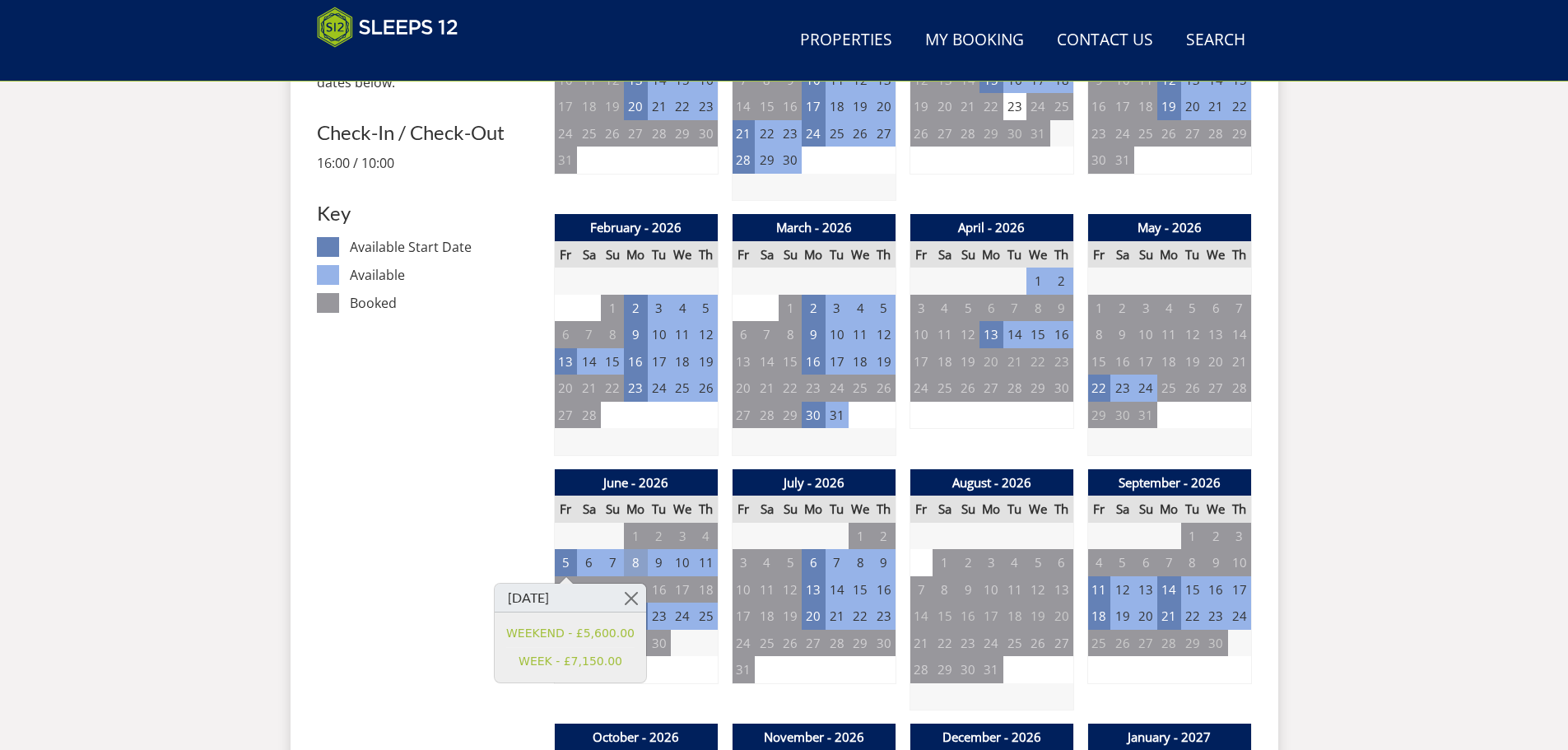
click at [632, 569] on td "8" at bounding box center [636, 563] width 23 height 27
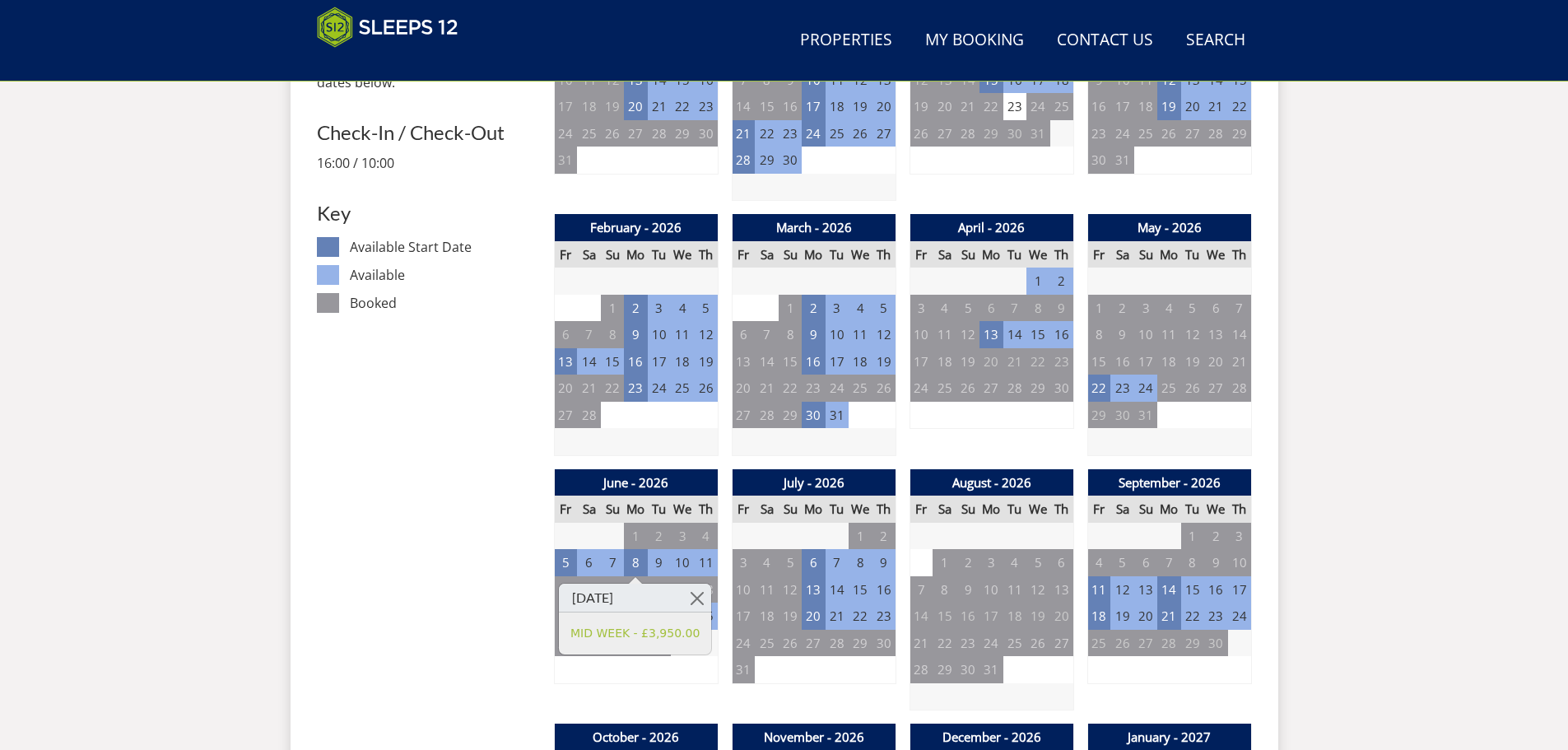
click at [632, 616] on td "22" at bounding box center [636, 616] width 23 height 27
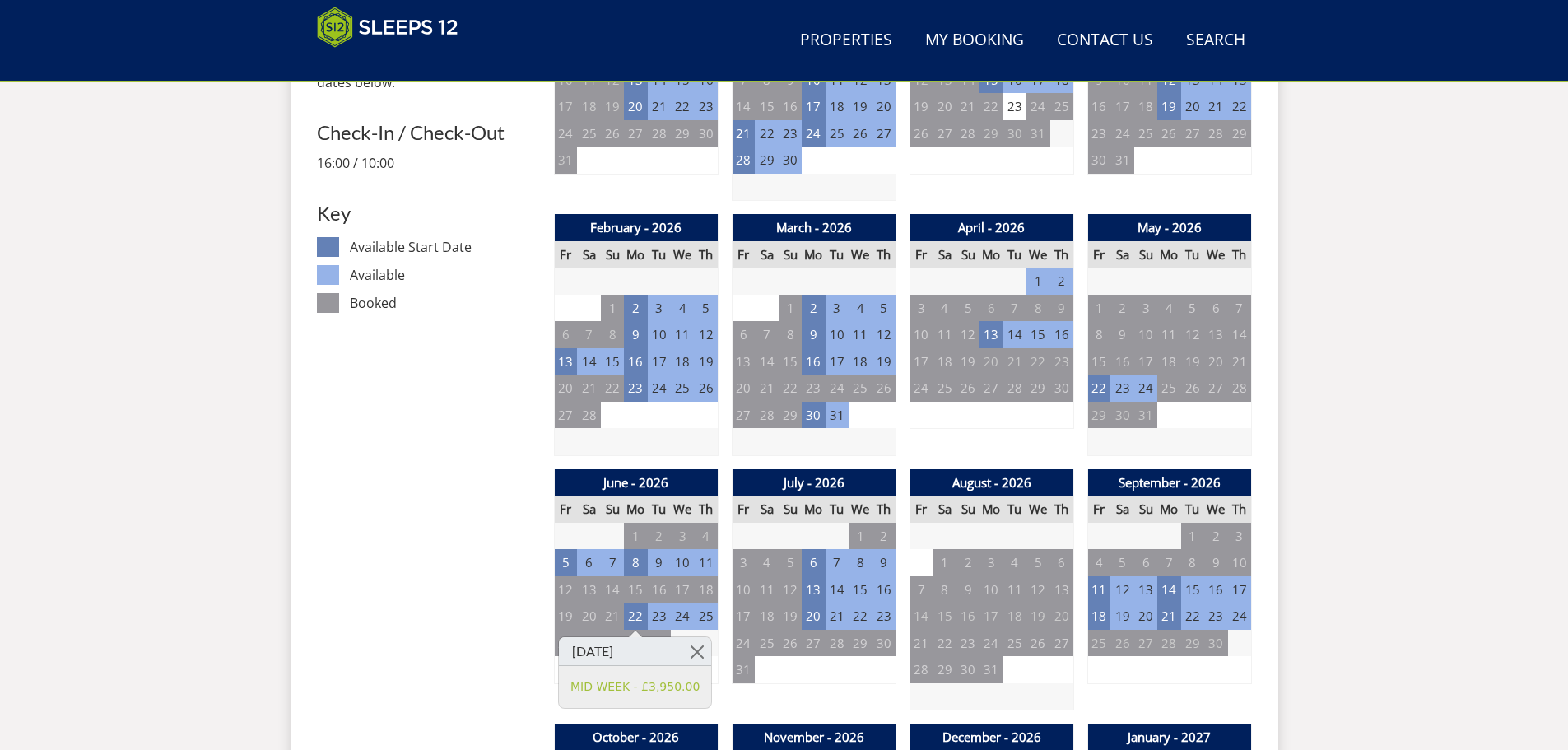
click at [870, 681] on tr "31 1 2 3 4 5 6" at bounding box center [813, 669] width 164 height 27
click at [816, 563] on td "6" at bounding box center [813, 563] width 23 height 27
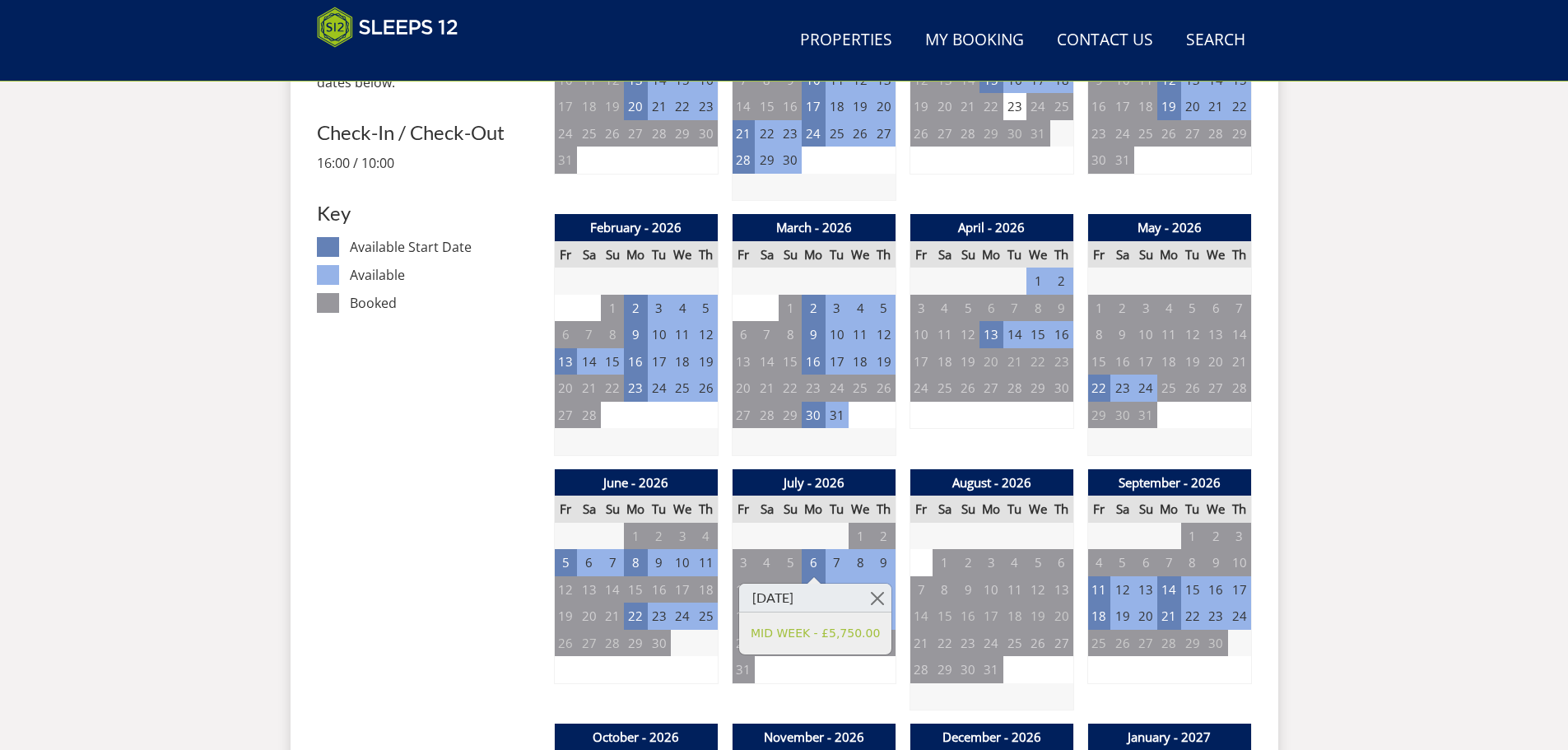
click at [824, 663] on td "3" at bounding box center [813, 669] width 23 height 27
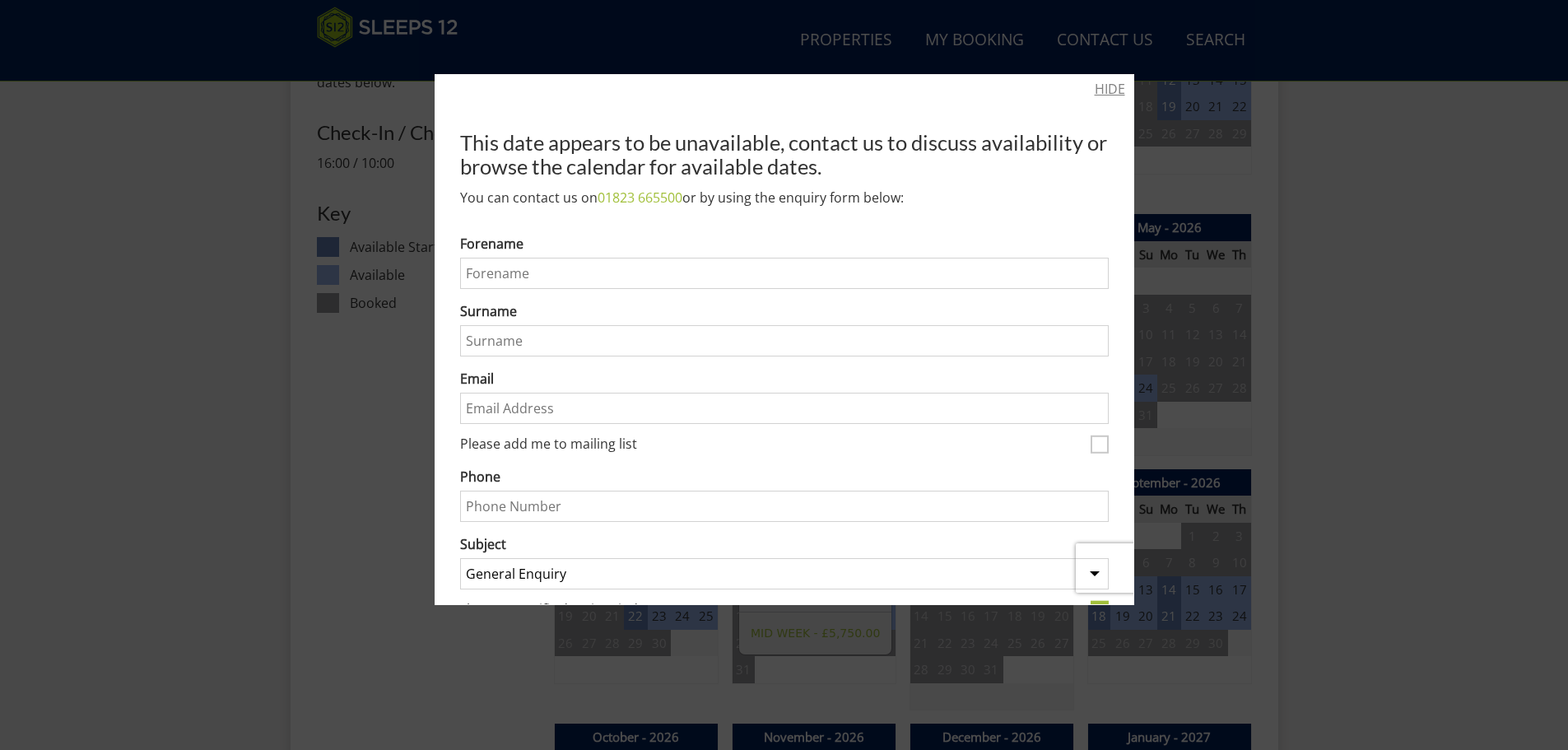
click at [1105, 87] on link "HIDE" at bounding box center [1109, 89] width 31 height 20
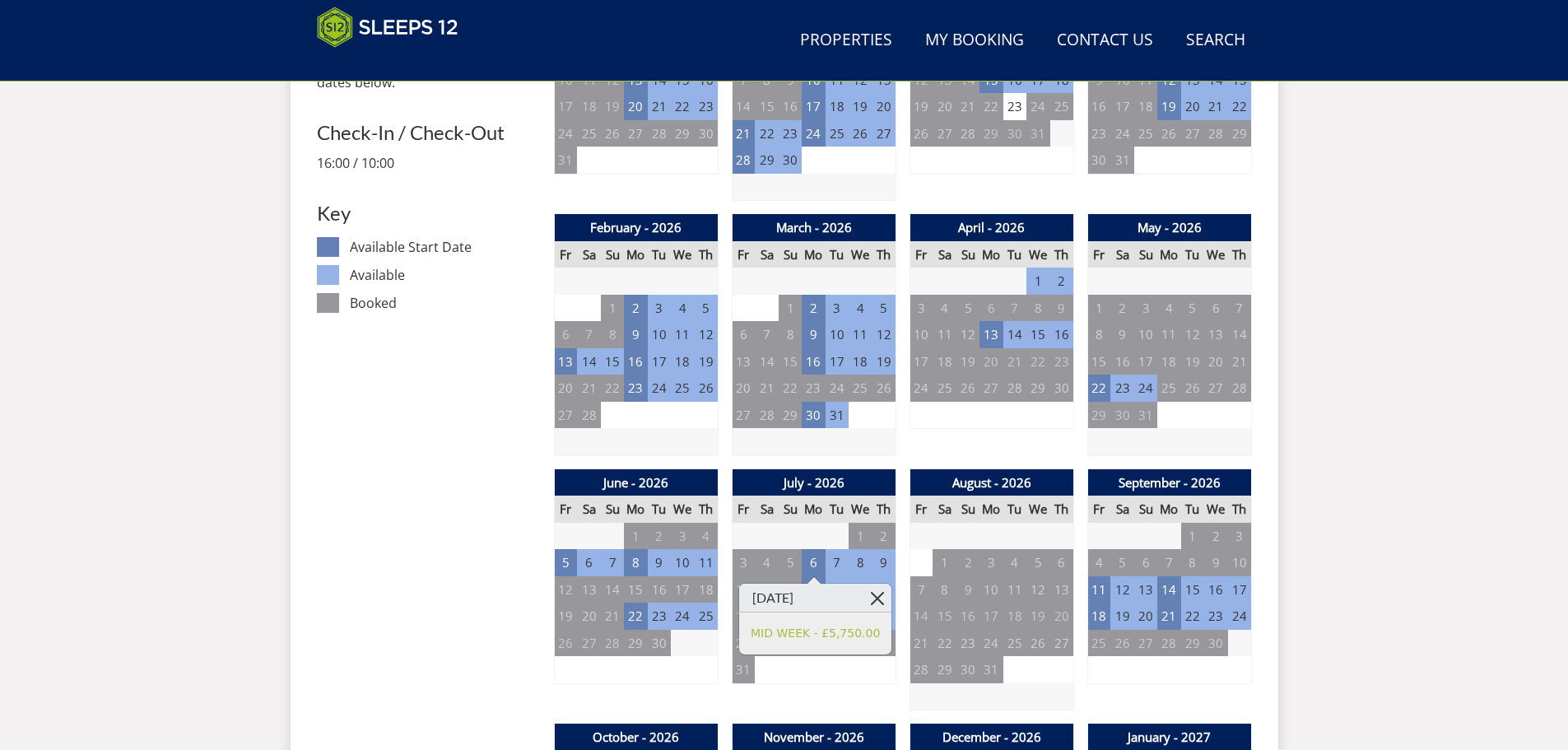
click at [877, 601] on link at bounding box center [876, 598] width 29 height 29
click at [820, 593] on td "13" at bounding box center [813, 589] width 23 height 27
click at [886, 618] on link at bounding box center [876, 624] width 29 height 29
click at [819, 620] on td "20" at bounding box center [813, 616] width 23 height 27
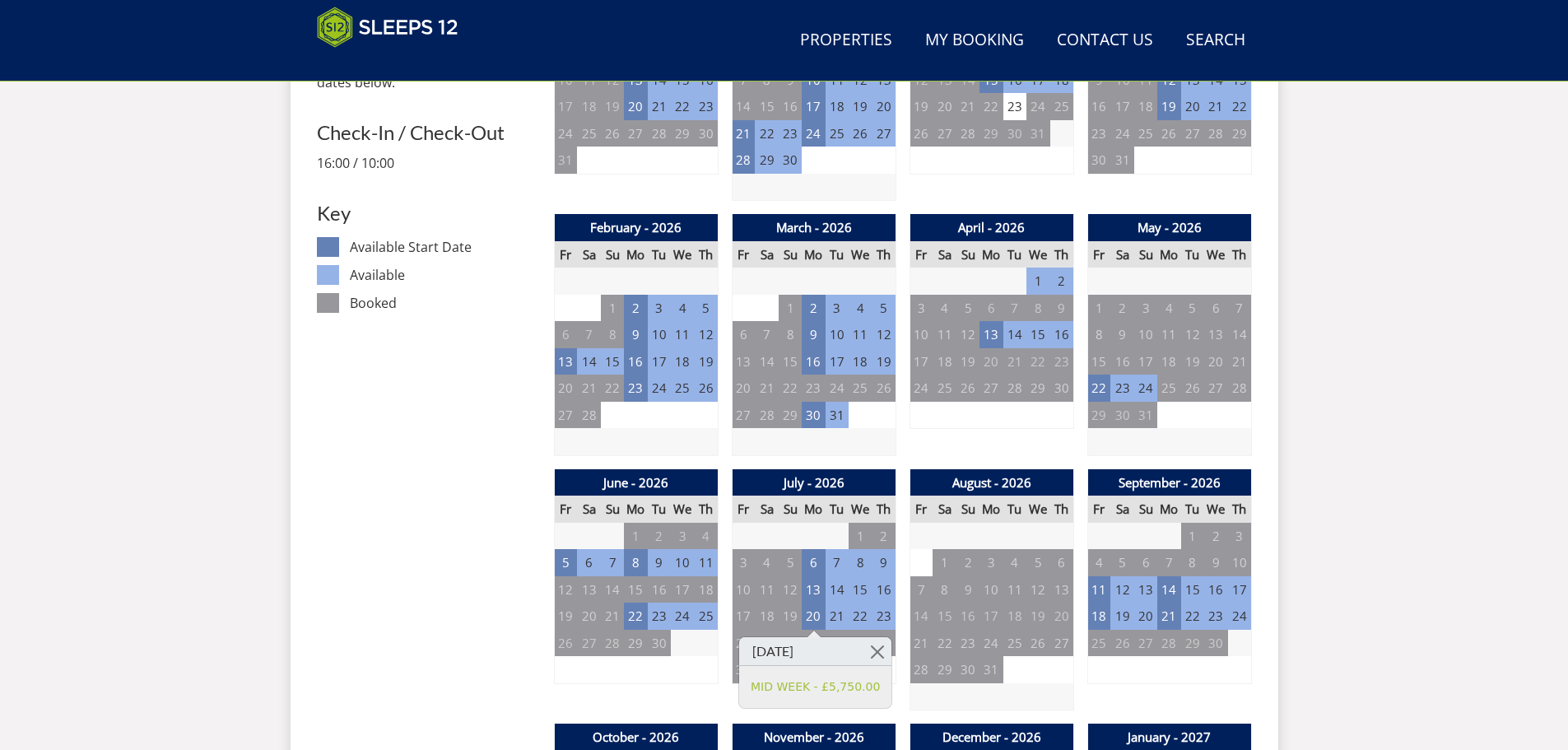
click at [1105, 589] on td "11" at bounding box center [1099, 589] width 23 height 27
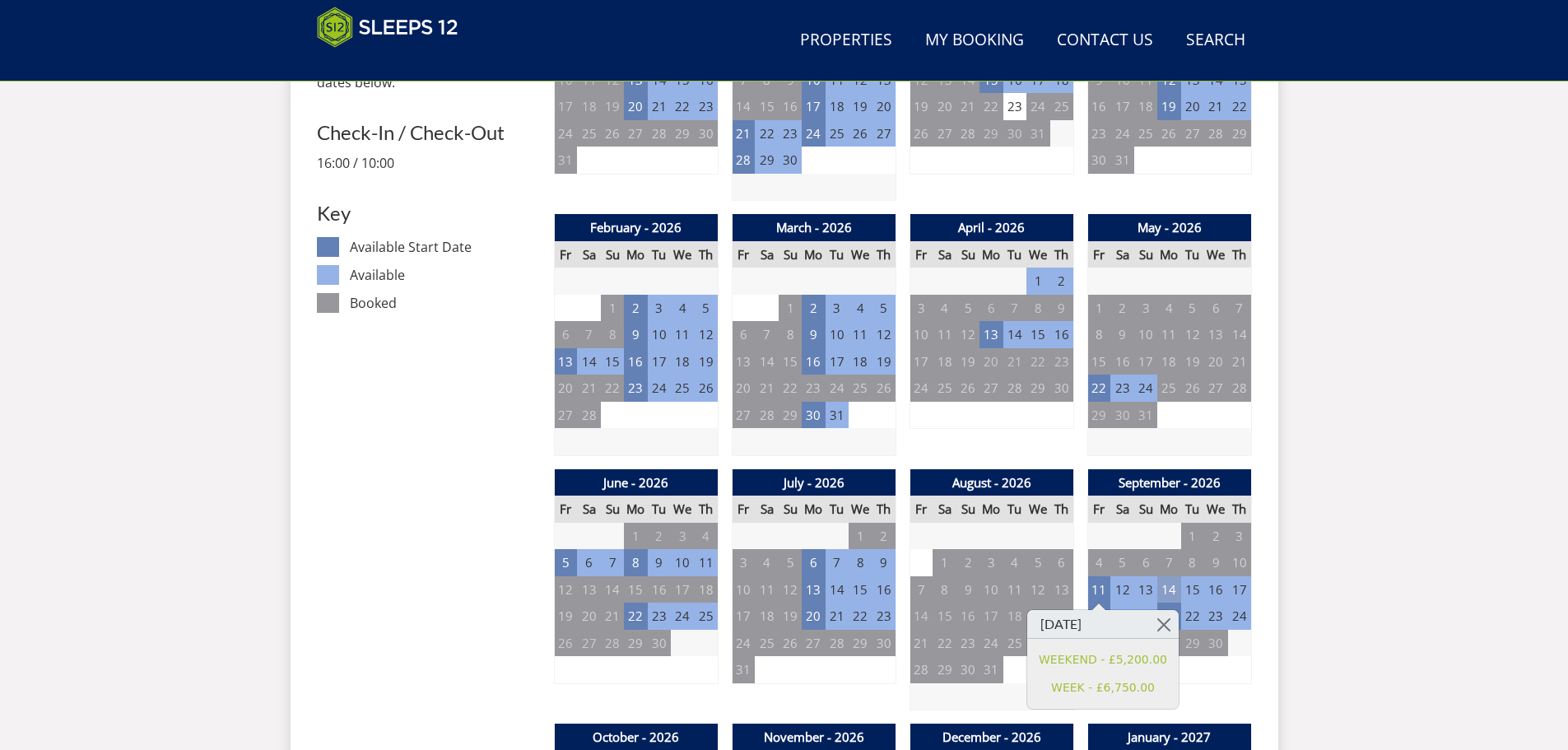
click at [1173, 577] on td "14" at bounding box center [1169, 589] width 23 height 27
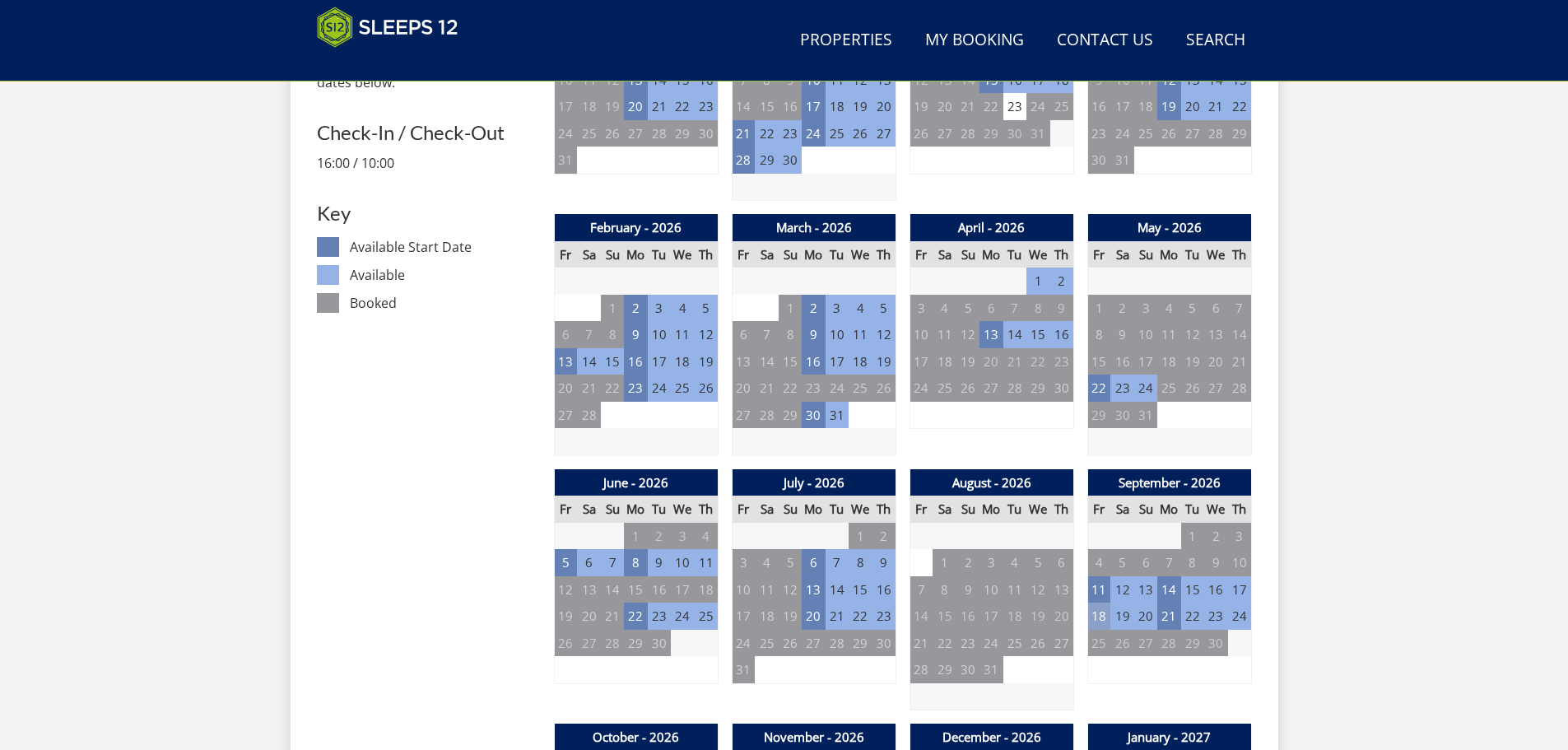
click at [1099, 619] on td "18" at bounding box center [1099, 616] width 23 height 27
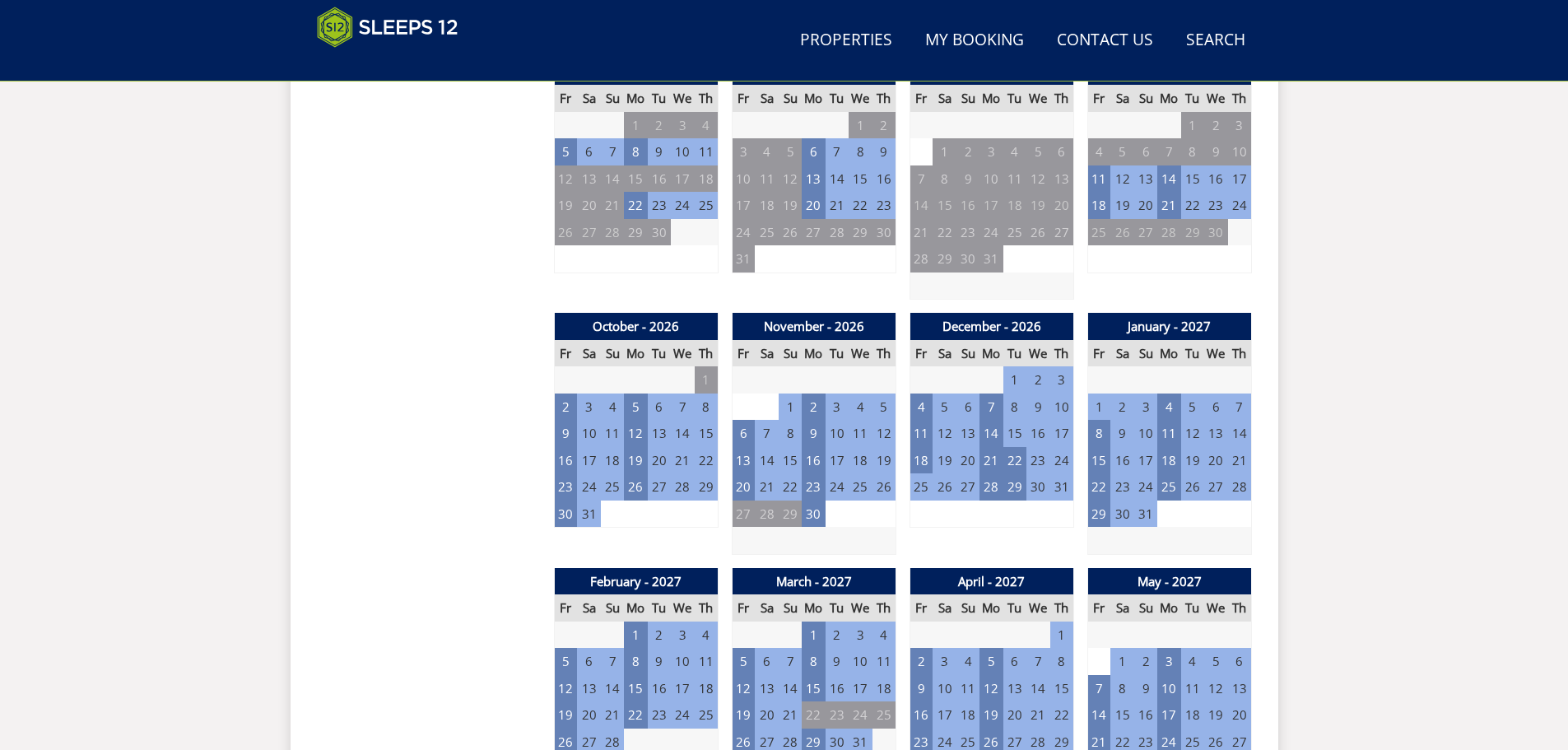
scroll to position [1266, 0]
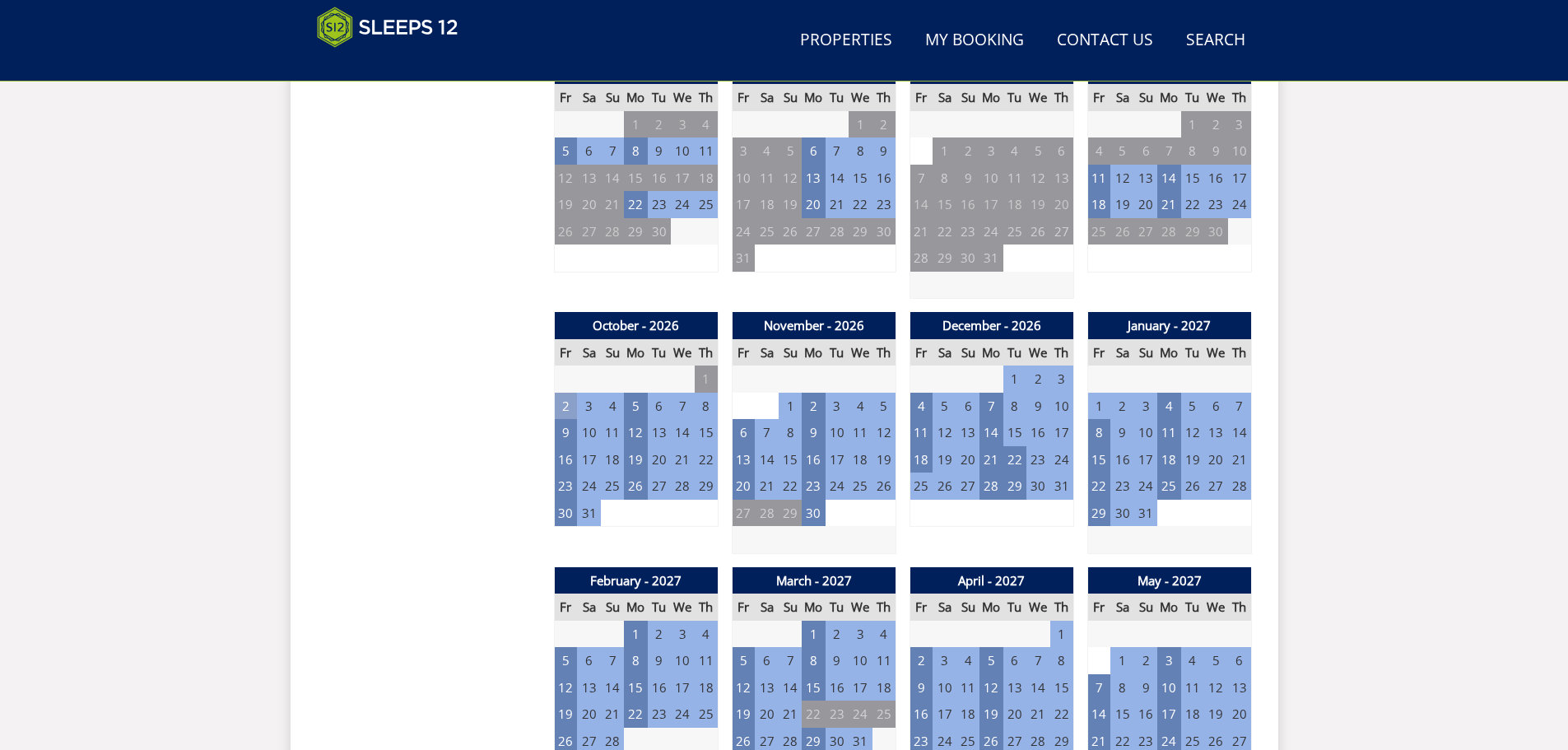
click at [556, 398] on td "2" at bounding box center [566, 406] width 23 height 27
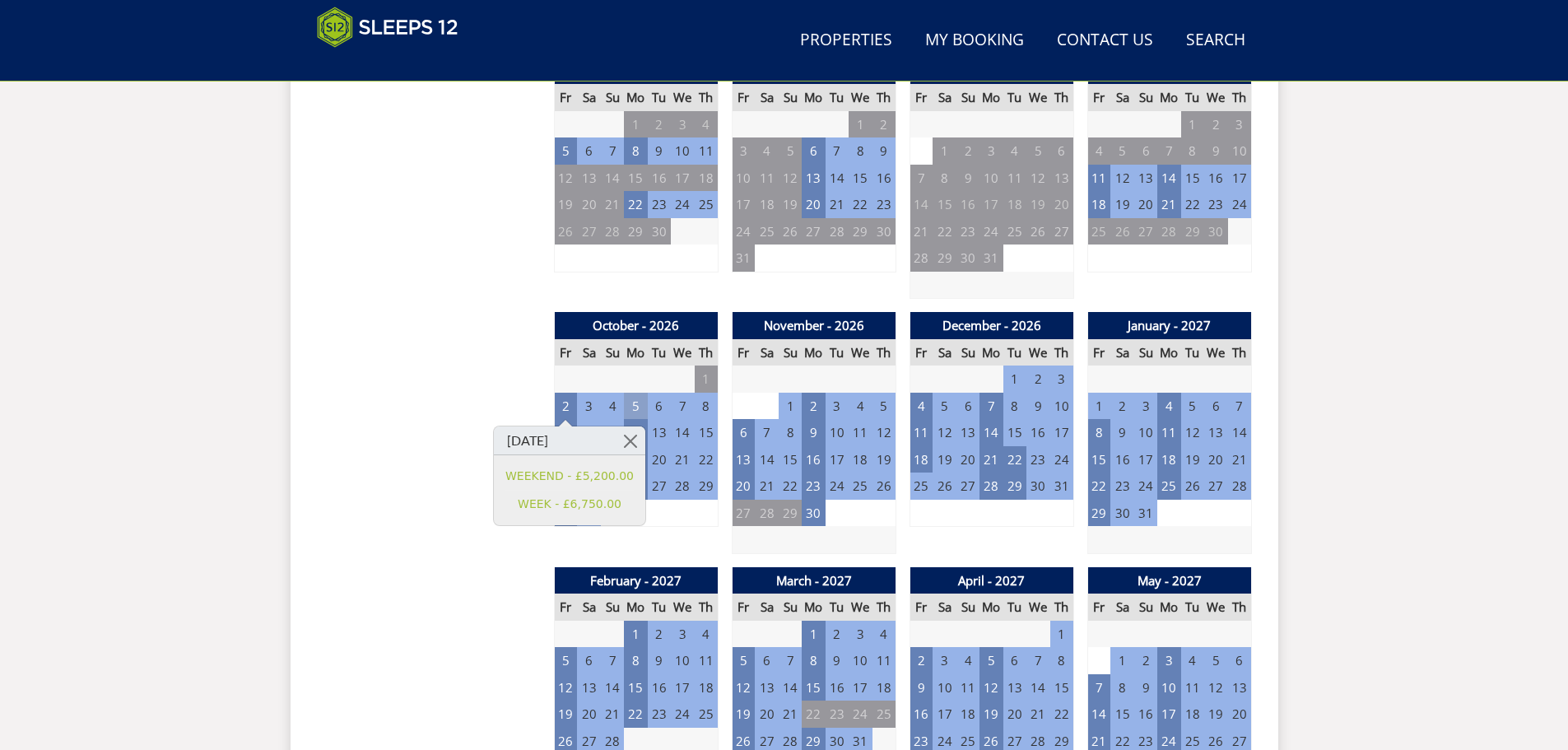
click at [629, 412] on td "5" at bounding box center [636, 406] width 23 height 27
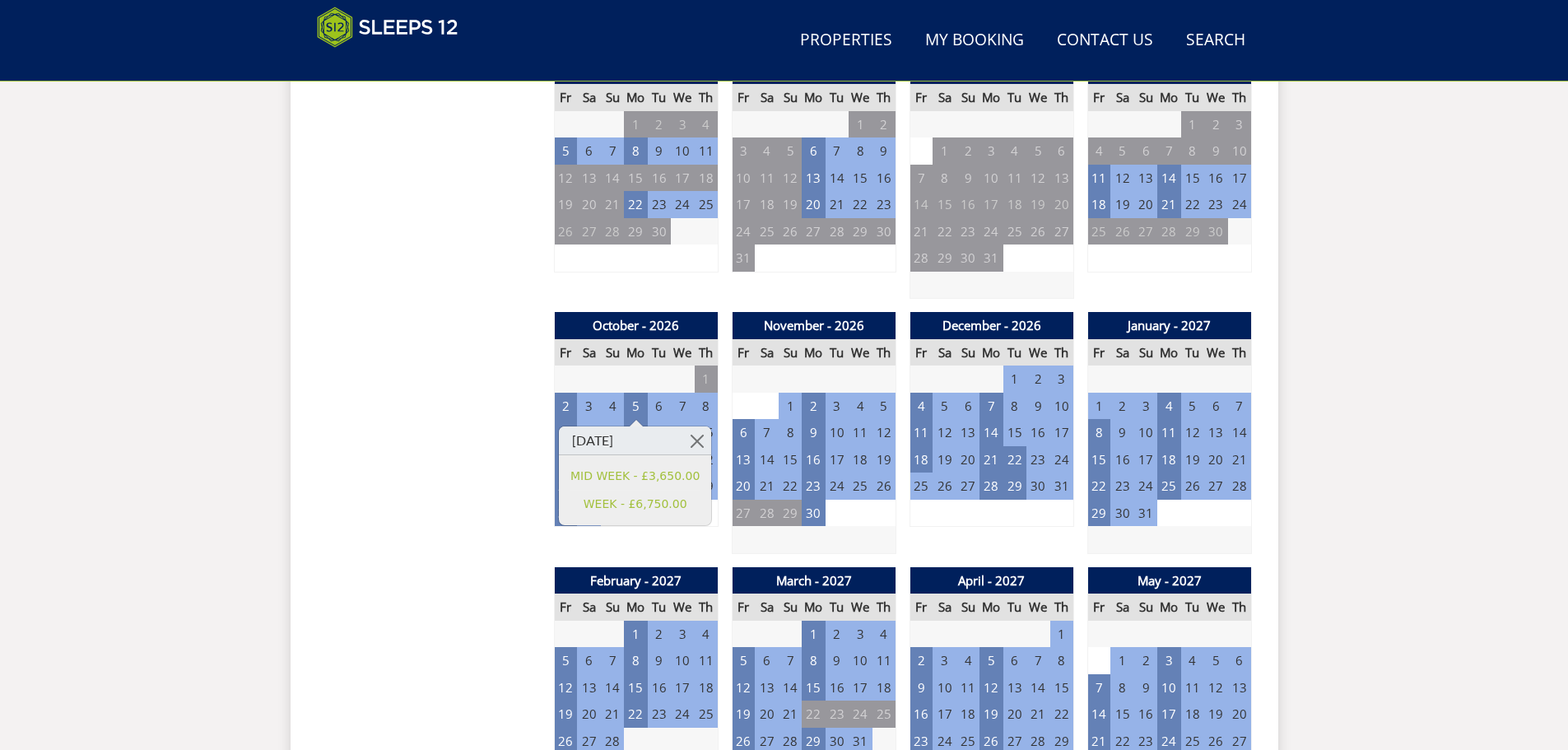
click at [565, 436] on td "9" at bounding box center [566, 432] width 23 height 27
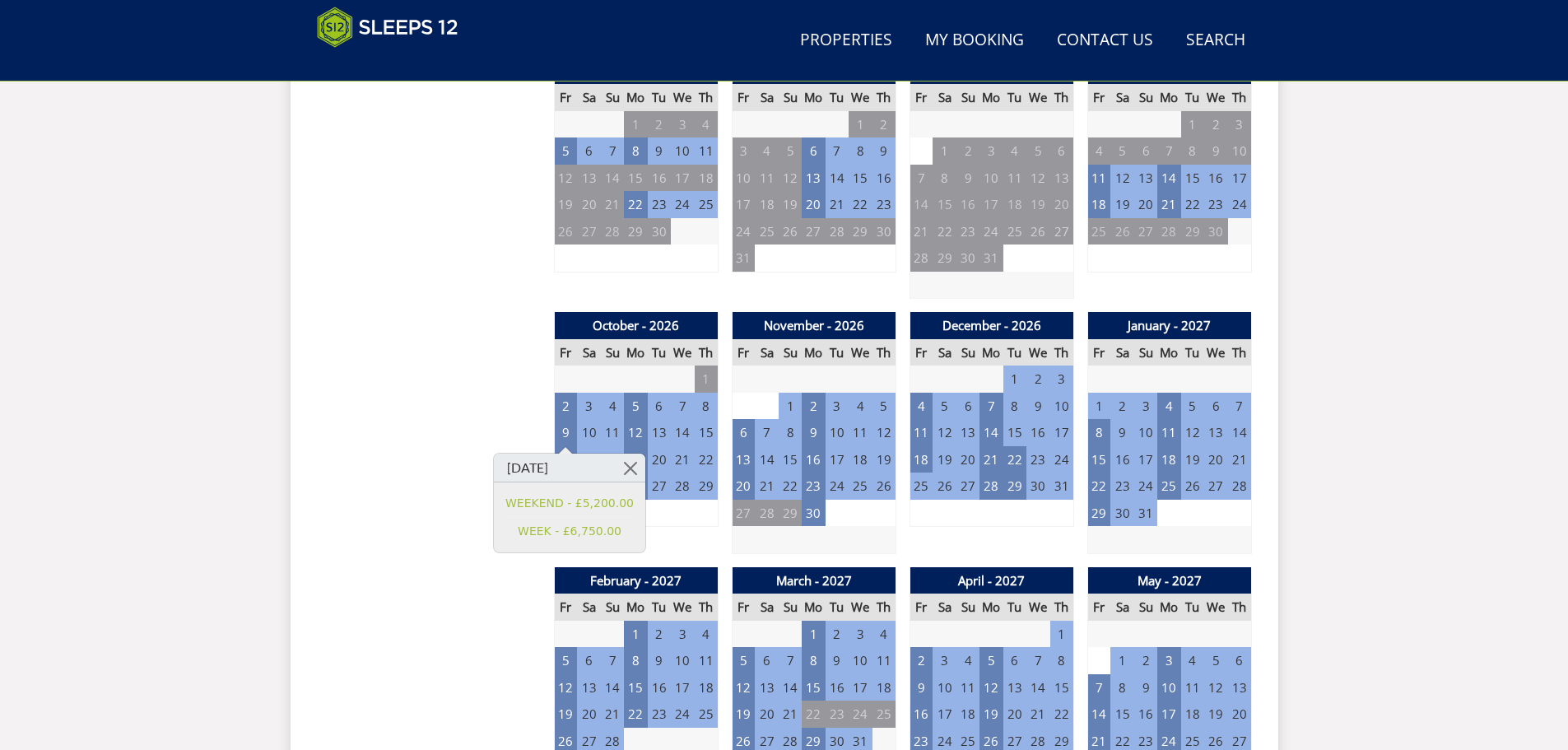
click at [564, 467] on td "16" at bounding box center [566, 459] width 23 height 27
click at [555, 481] on td "23" at bounding box center [566, 486] width 23 height 27
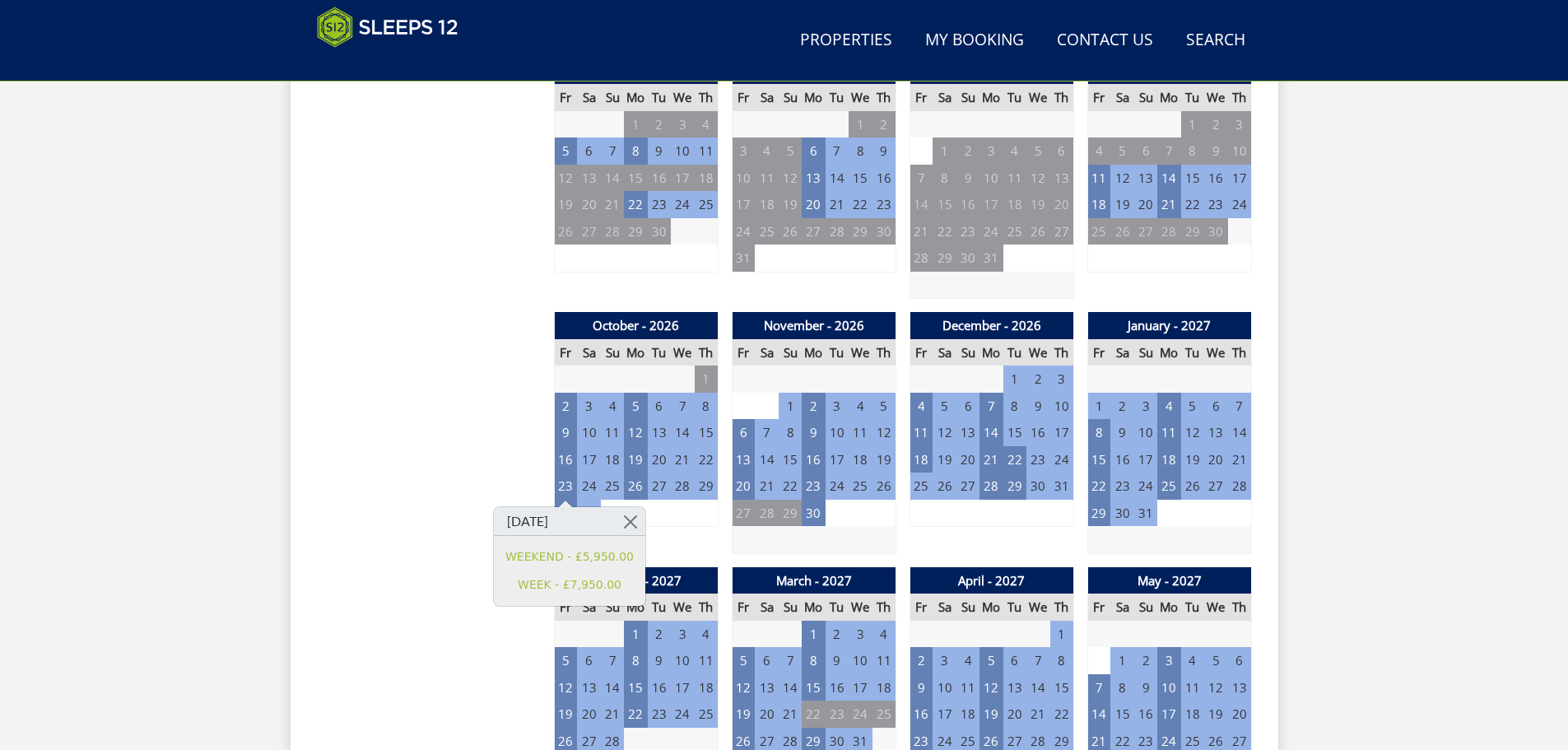
click at [560, 514] on td "30" at bounding box center [566, 513] width 23 height 27
click at [570, 462] on td "16" at bounding box center [566, 459] width 23 height 27
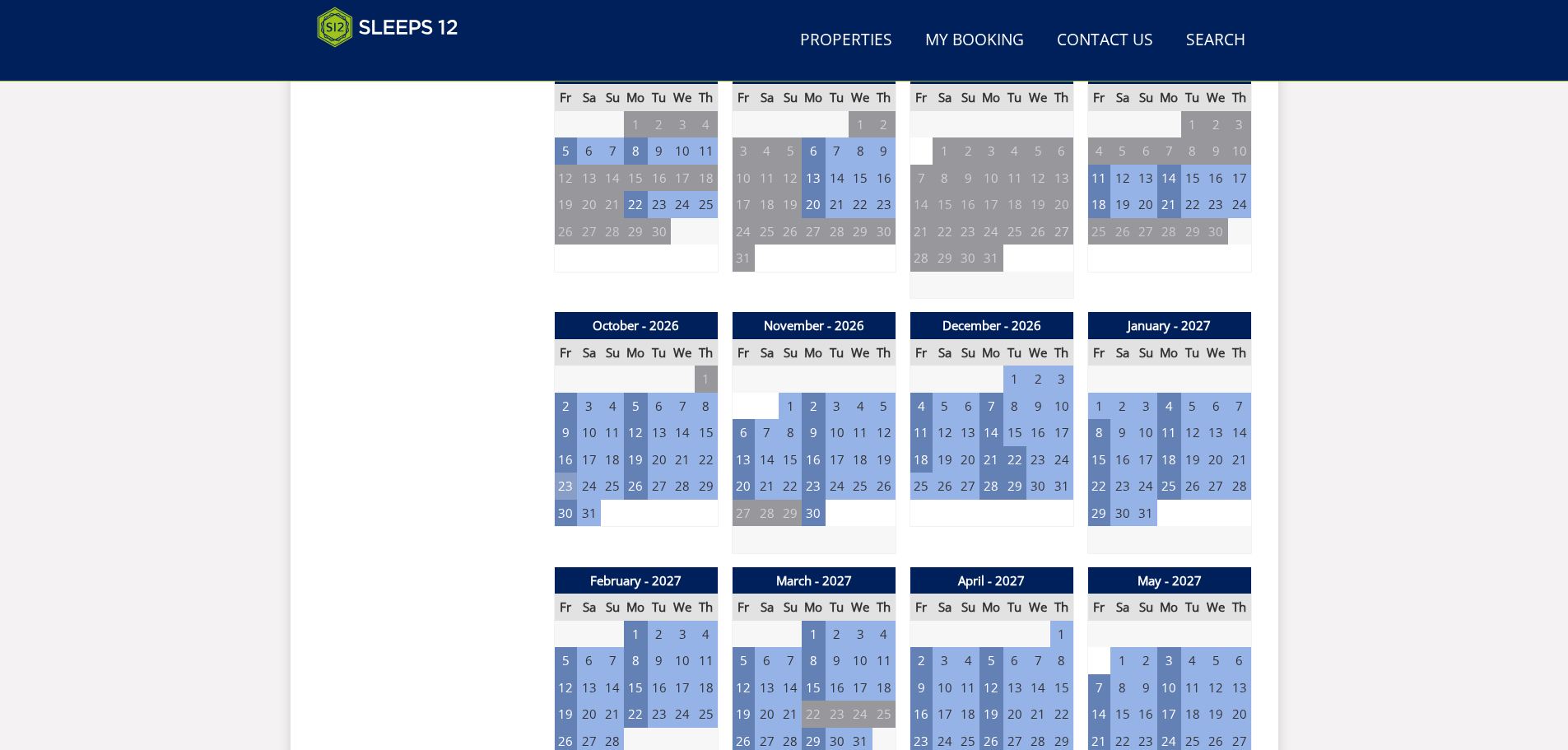
click at [574, 481] on td "23" at bounding box center [566, 486] width 23 height 27
click at [554, 428] on td "9" at bounding box center [566, 432] width 23 height 27
click at [560, 466] on td "16" at bounding box center [566, 459] width 23 height 27
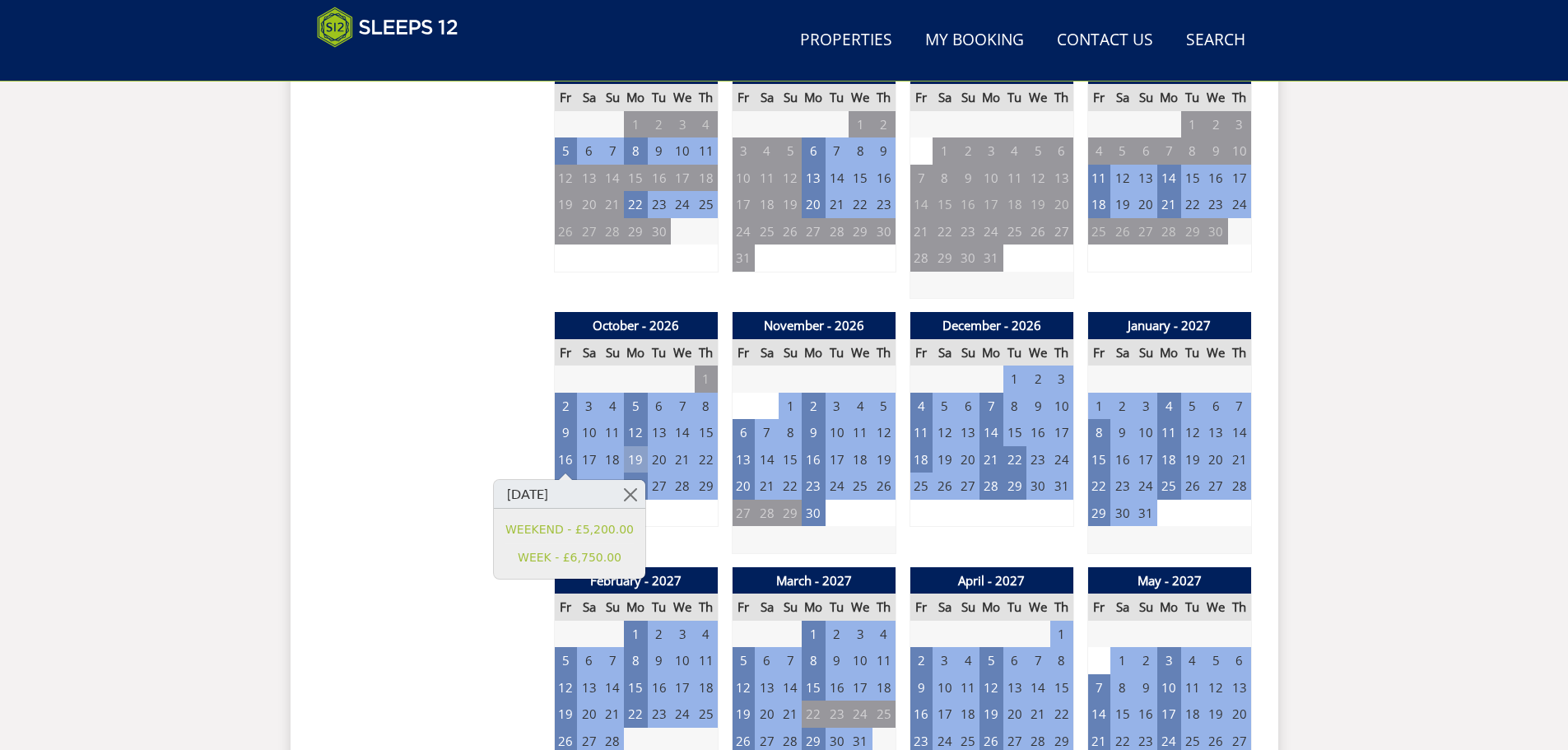
click at [643, 459] on td "19" at bounding box center [636, 459] width 23 height 27
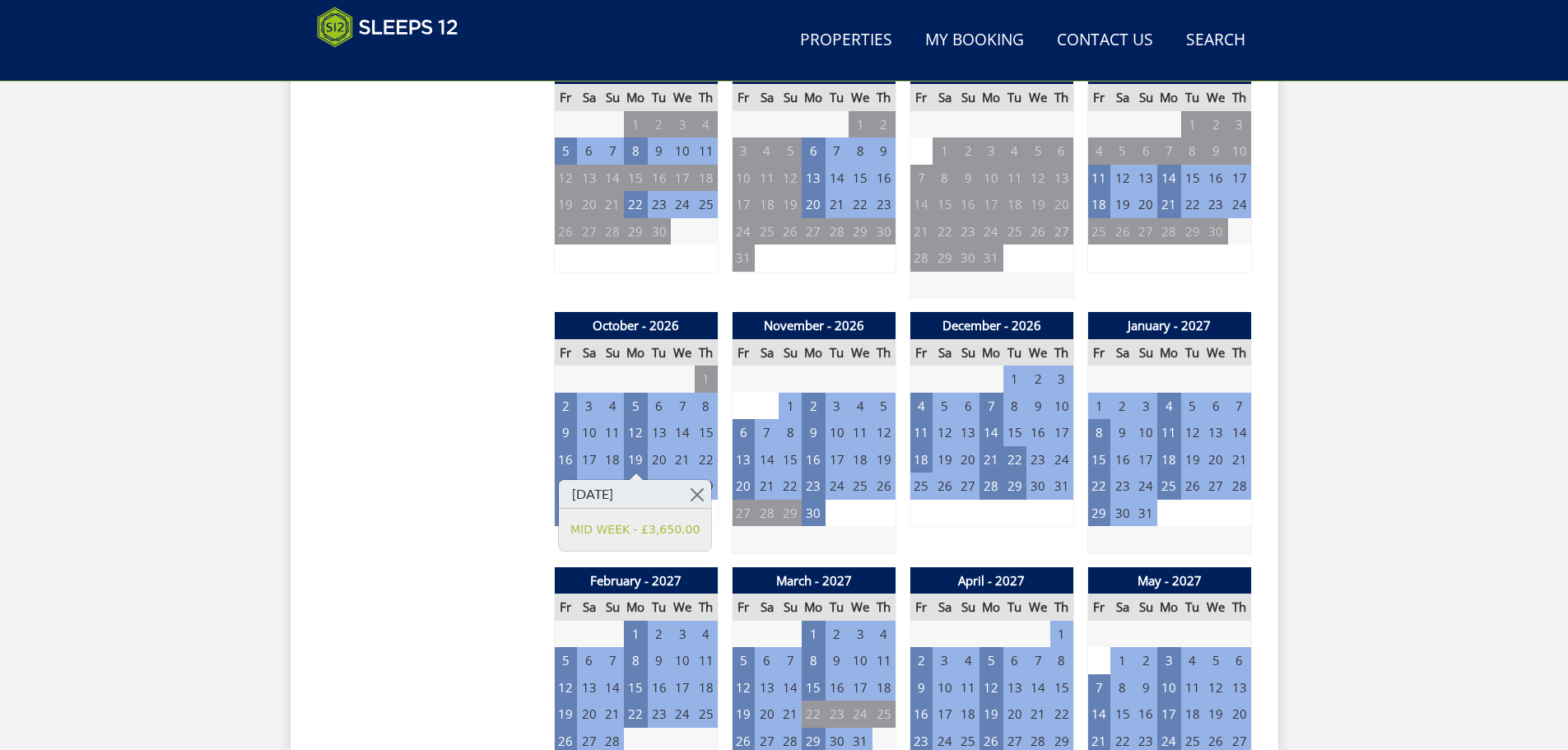
click at [564, 473] on td "23" at bounding box center [566, 486] width 23 height 27
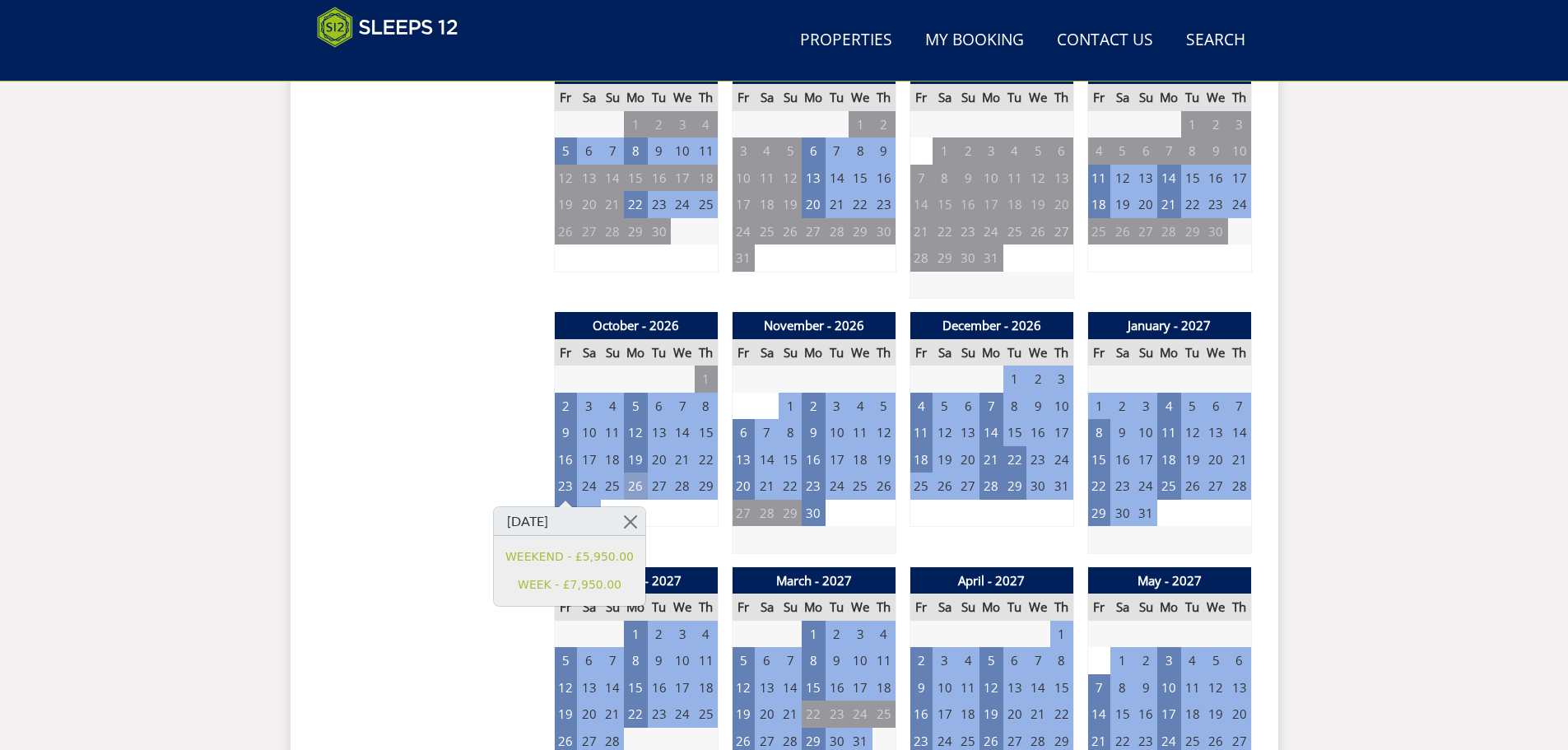
click at [627, 488] on td "26" at bounding box center [636, 486] width 23 height 27
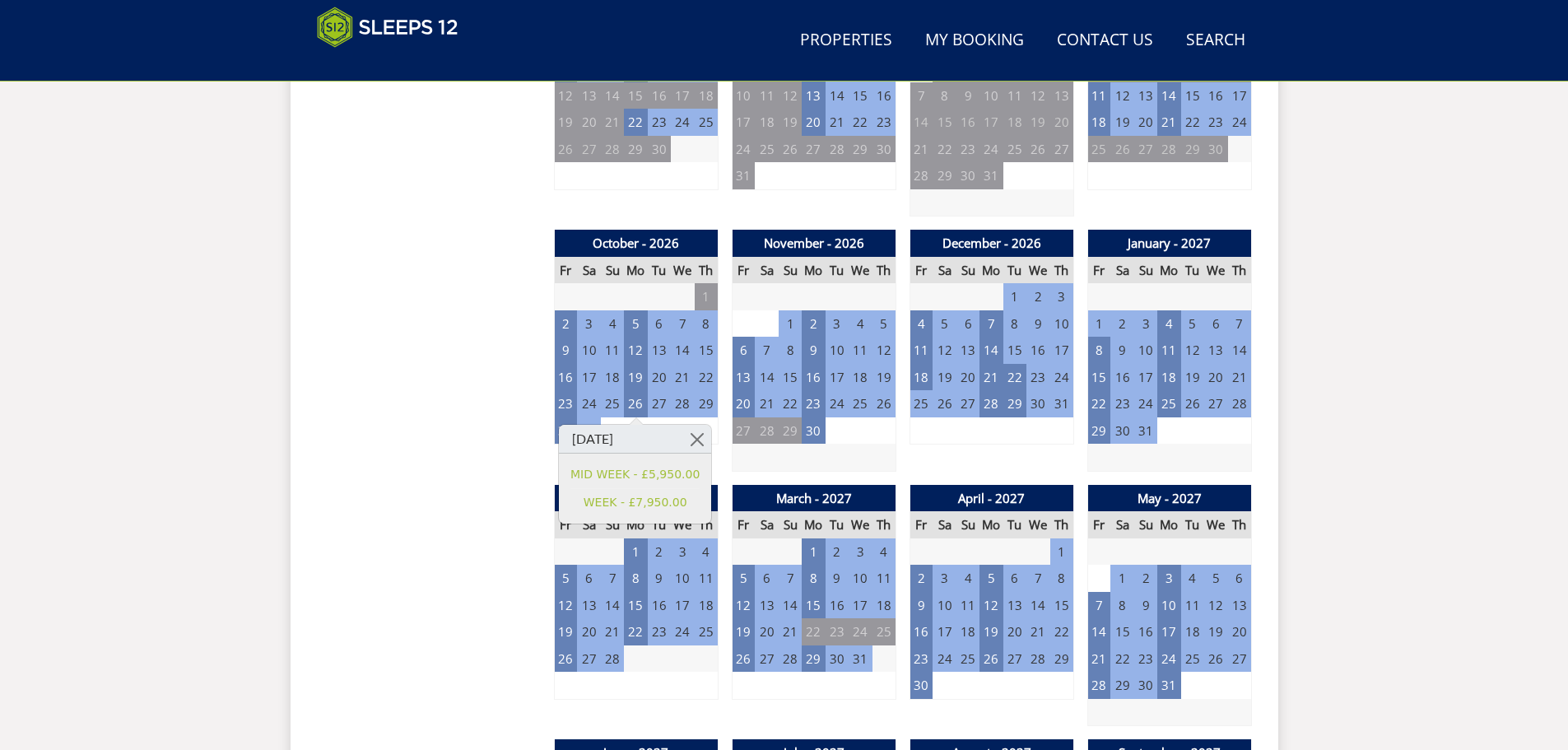
click at [442, 464] on div "Prices and Availability You can browse the calendar to find an available start …" at bounding box center [429, 733] width 224 height 2535
click at [562, 437] on td "30" at bounding box center [566, 430] width 23 height 27
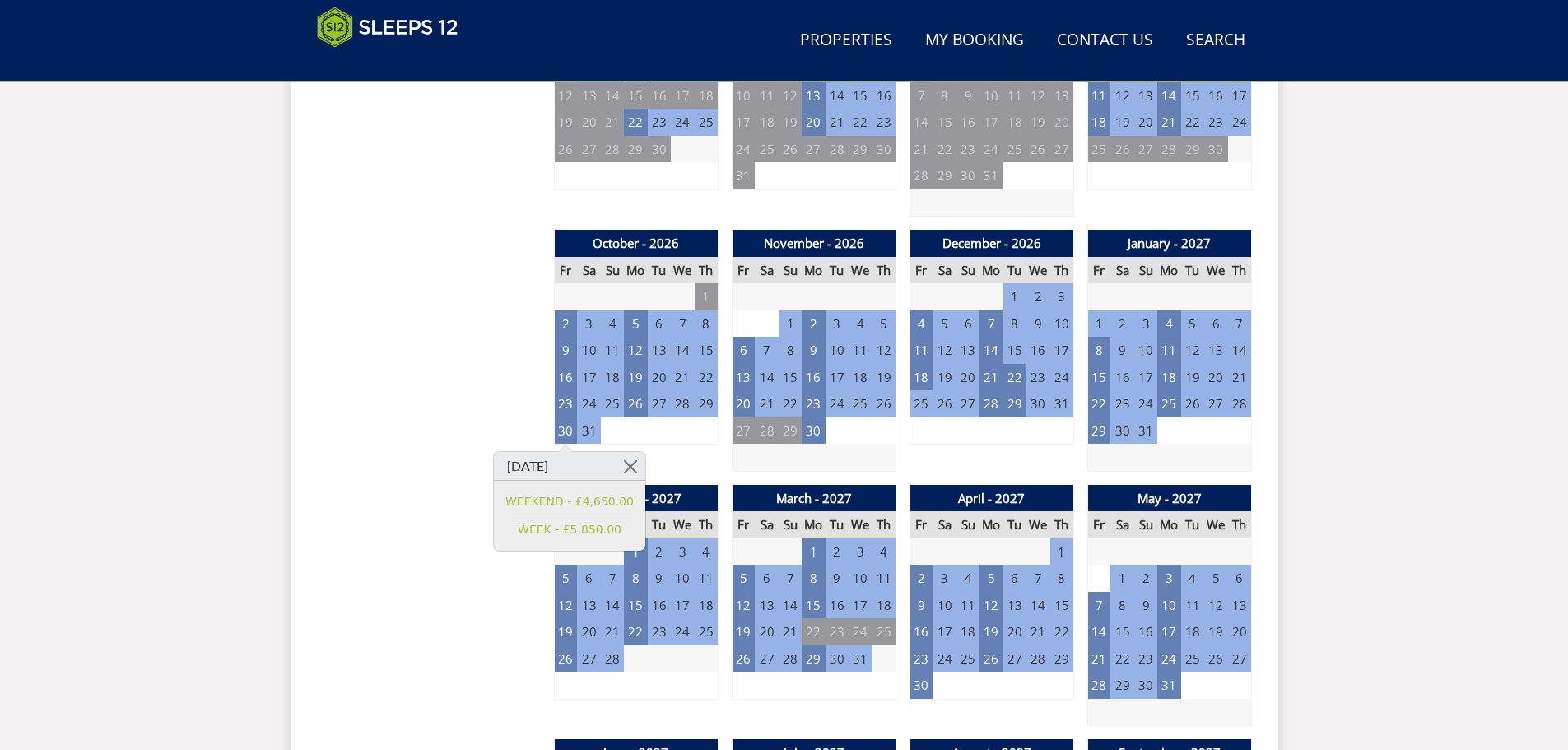
click at [456, 597] on div "Prices and Availability You can browse the calendar to find an available start …" at bounding box center [429, 733] width 224 height 2535
click at [642, 554] on td "1" at bounding box center [636, 552] width 23 height 27
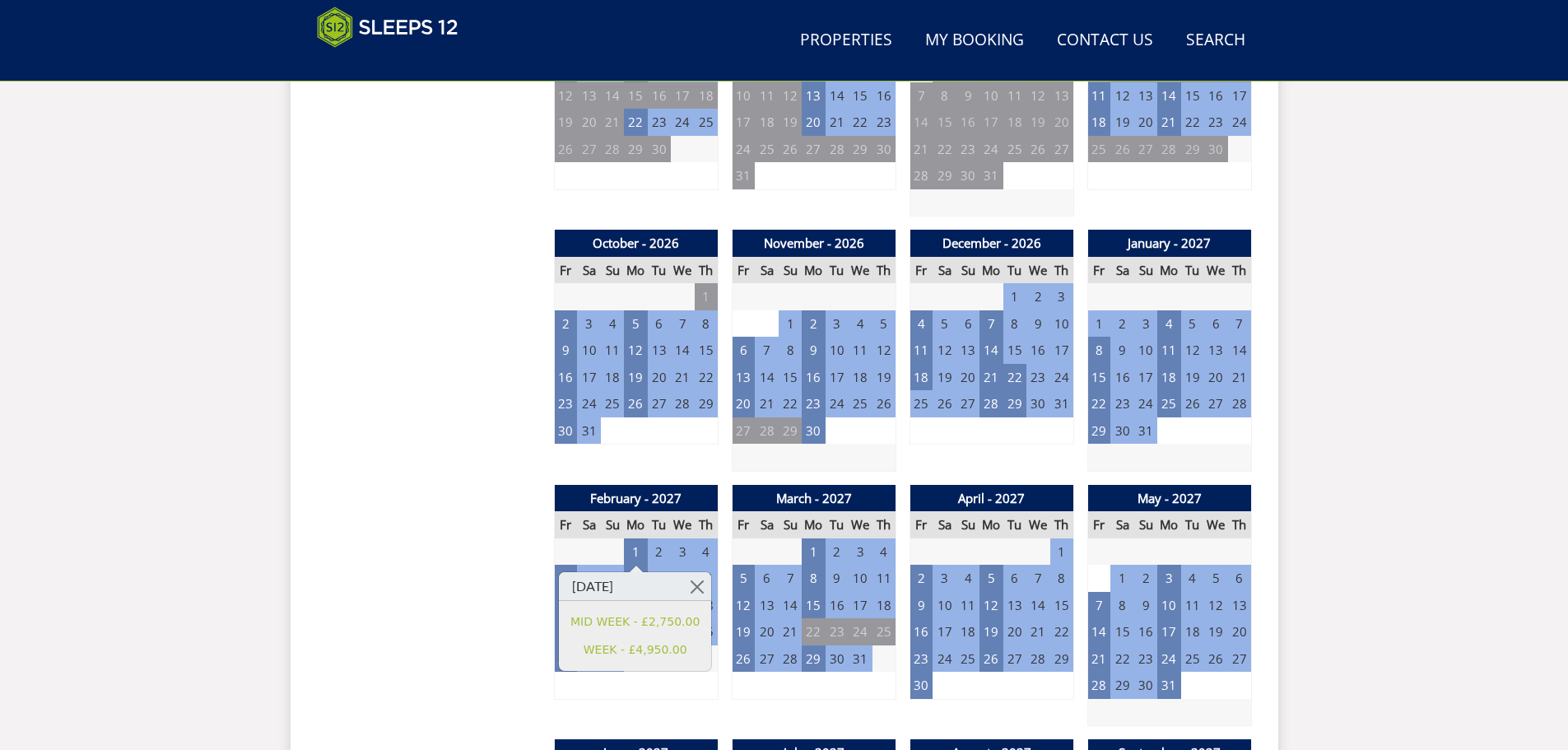
click at [662, 692] on td "9" at bounding box center [659, 685] width 23 height 27
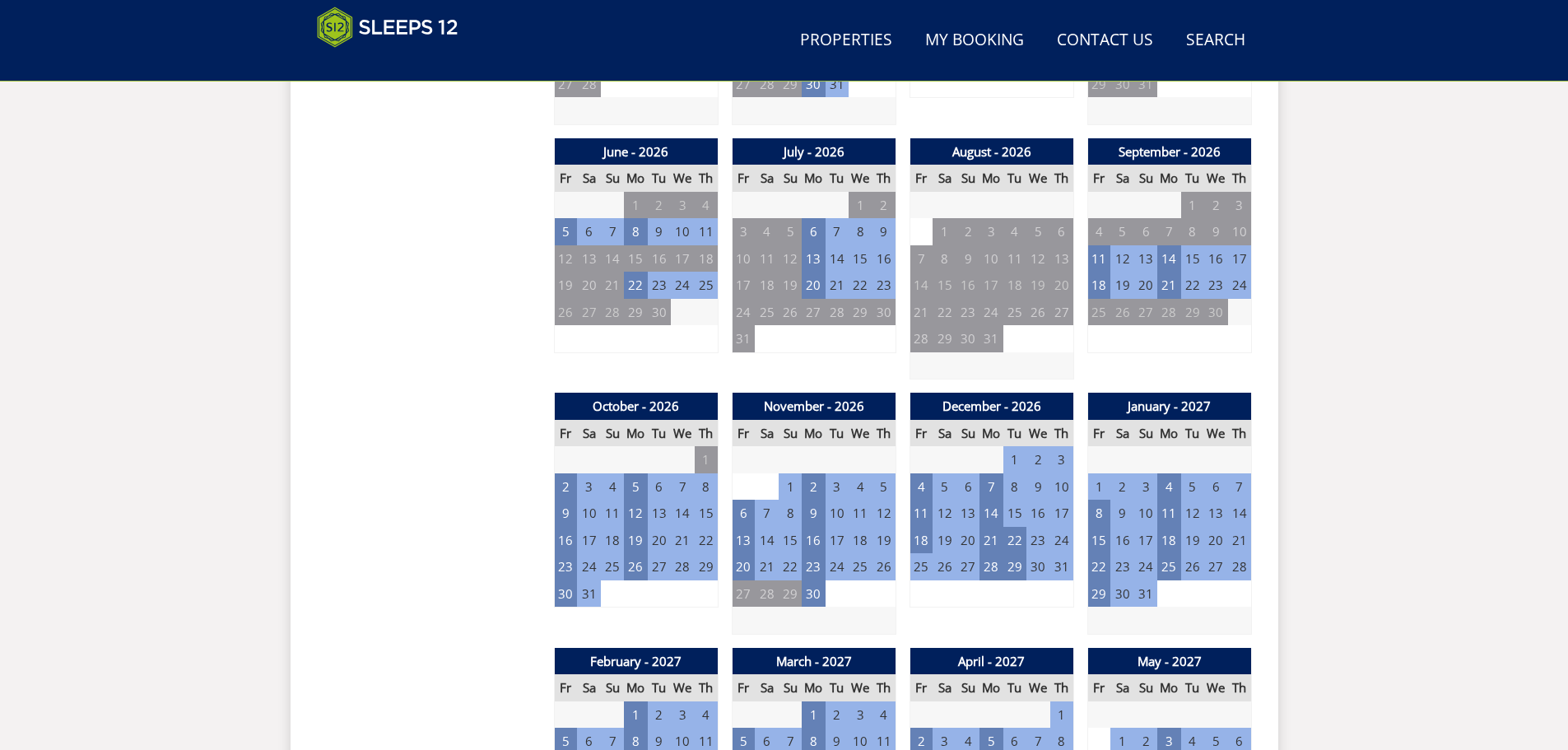
scroll to position [1184, 0]
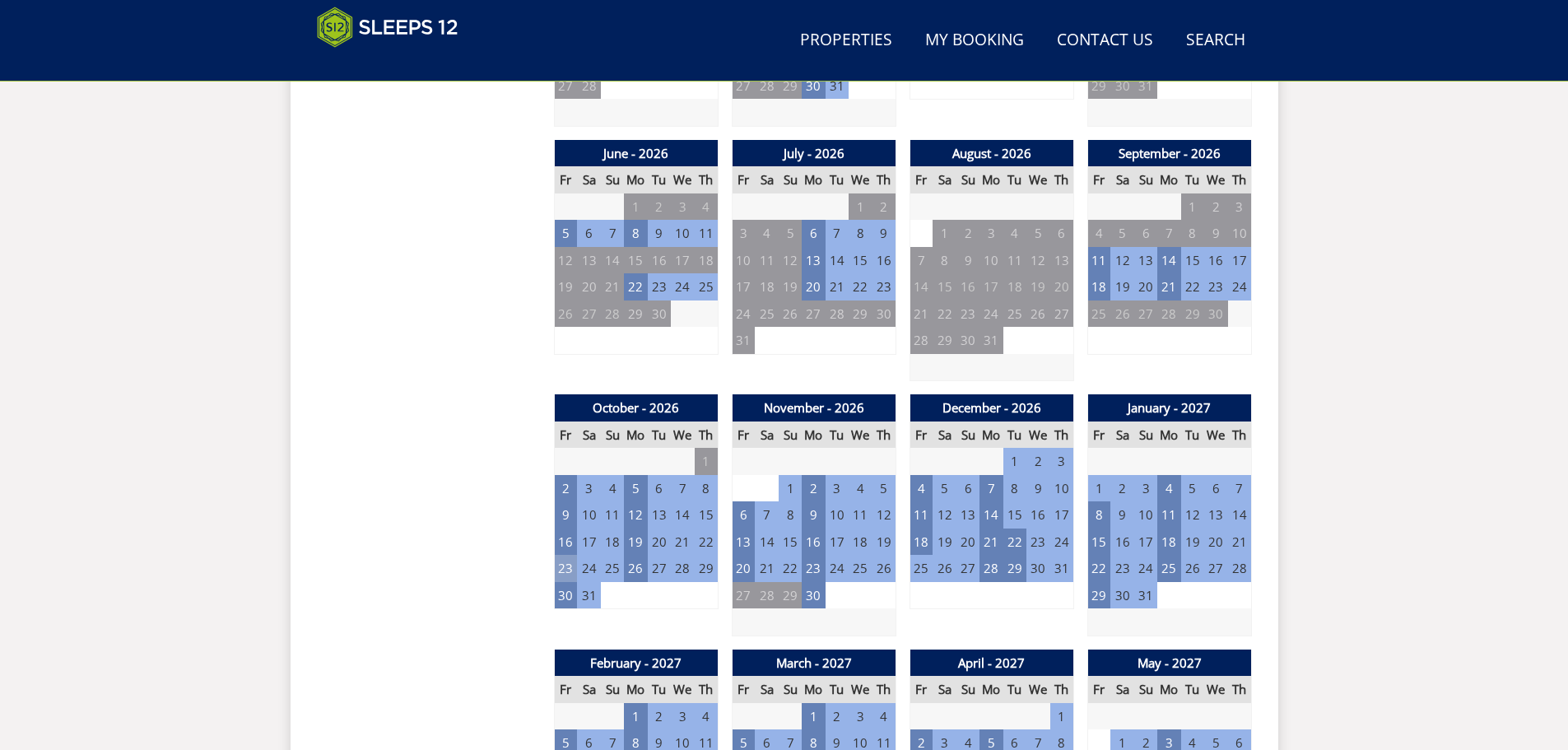
click at [558, 559] on td "23" at bounding box center [566, 568] width 23 height 27
click at [659, 598] on td "3" at bounding box center [659, 595] width 23 height 27
click at [560, 594] on td "30" at bounding box center [566, 595] width 23 height 27
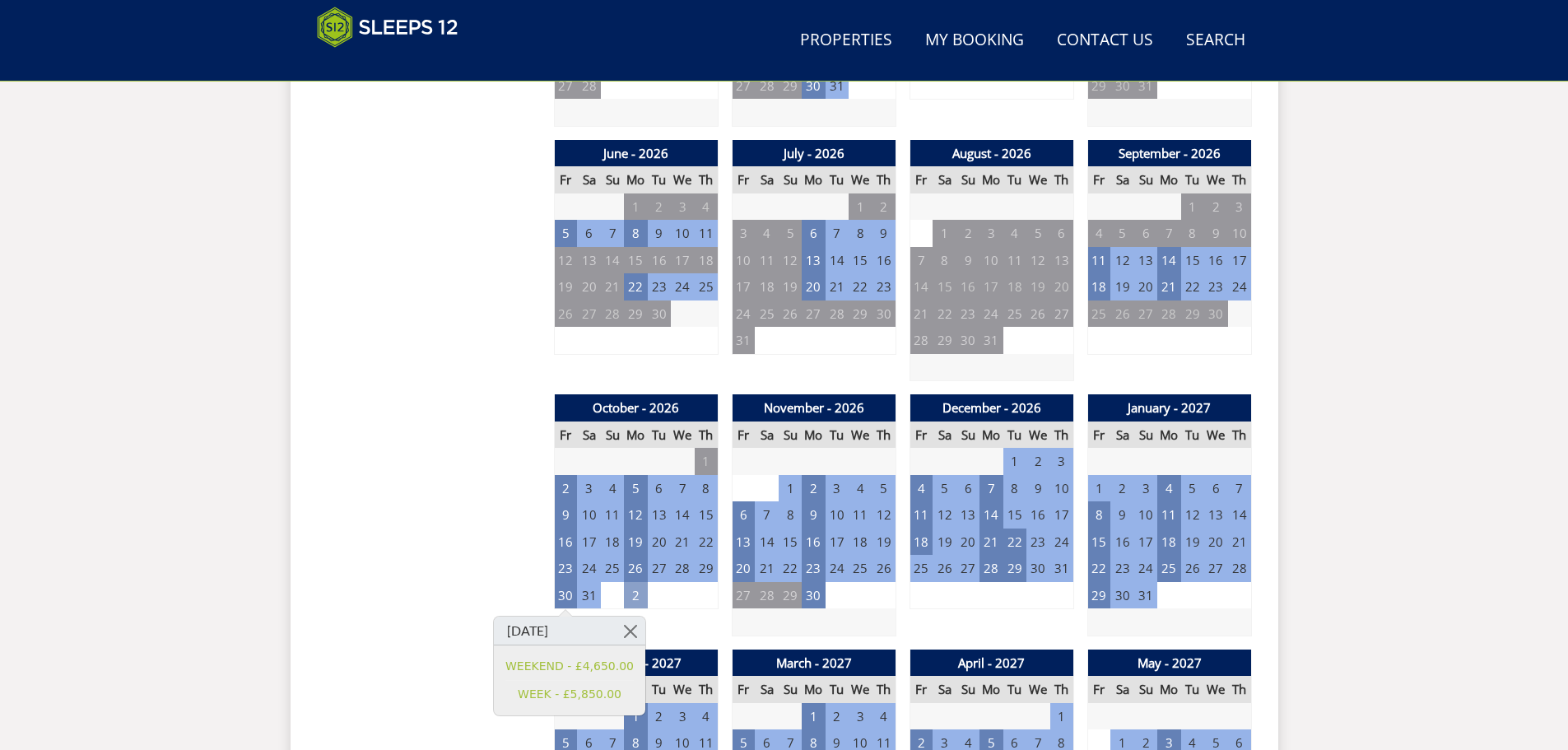
click at [636, 593] on td "2" at bounding box center [636, 595] width 23 height 27
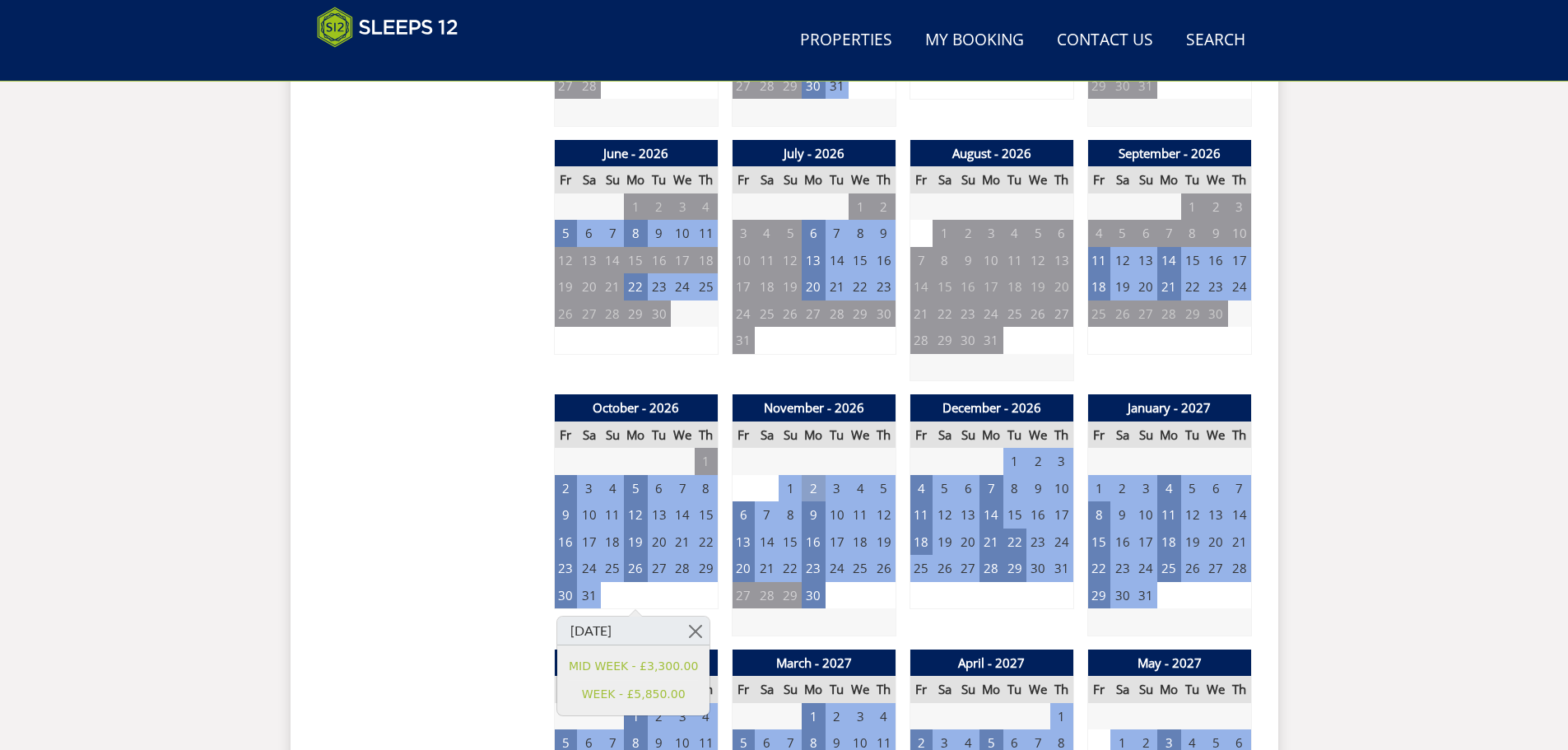
click at [808, 489] on td "2" at bounding box center [813, 489] width 23 height 27
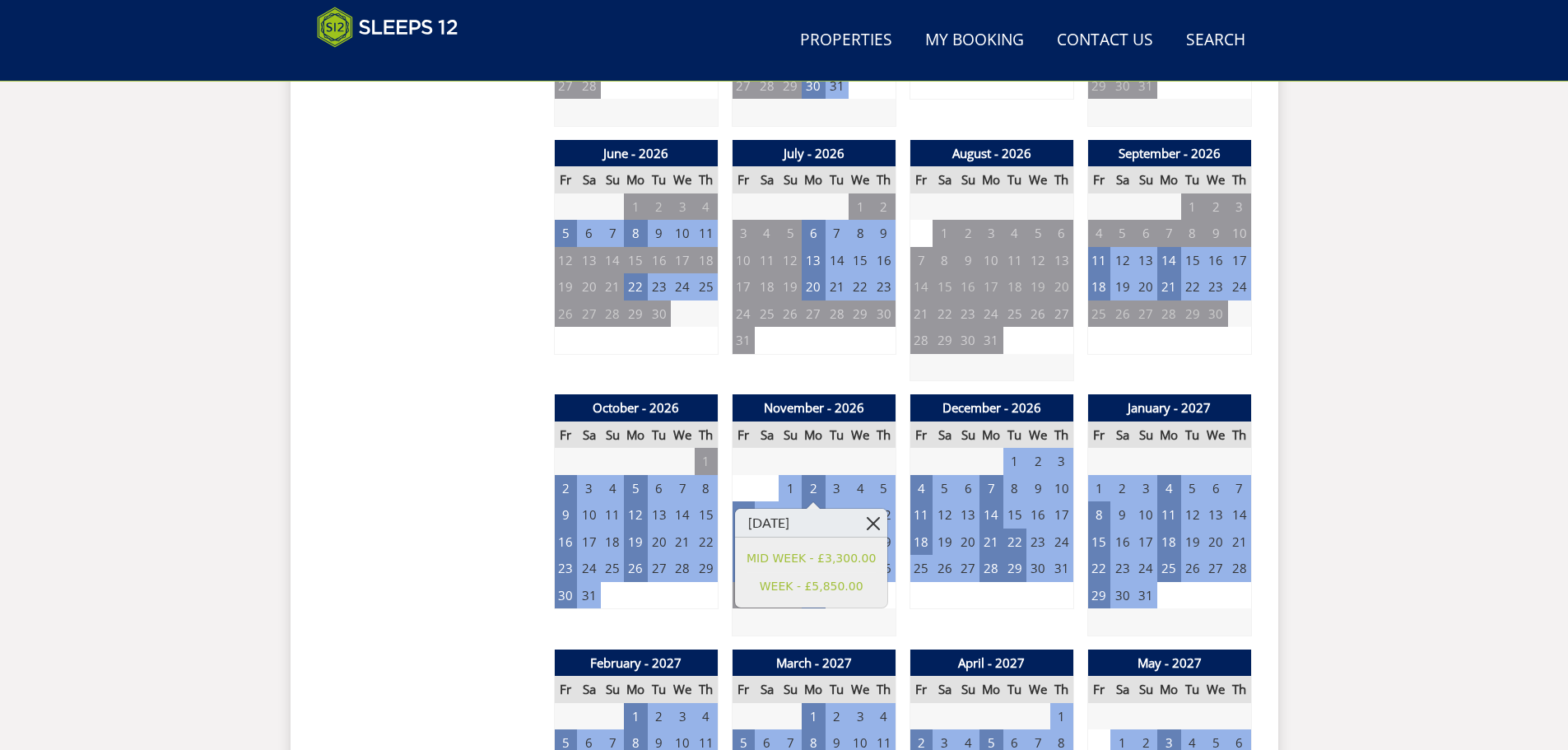
click at [878, 528] on link at bounding box center [872, 523] width 29 height 29
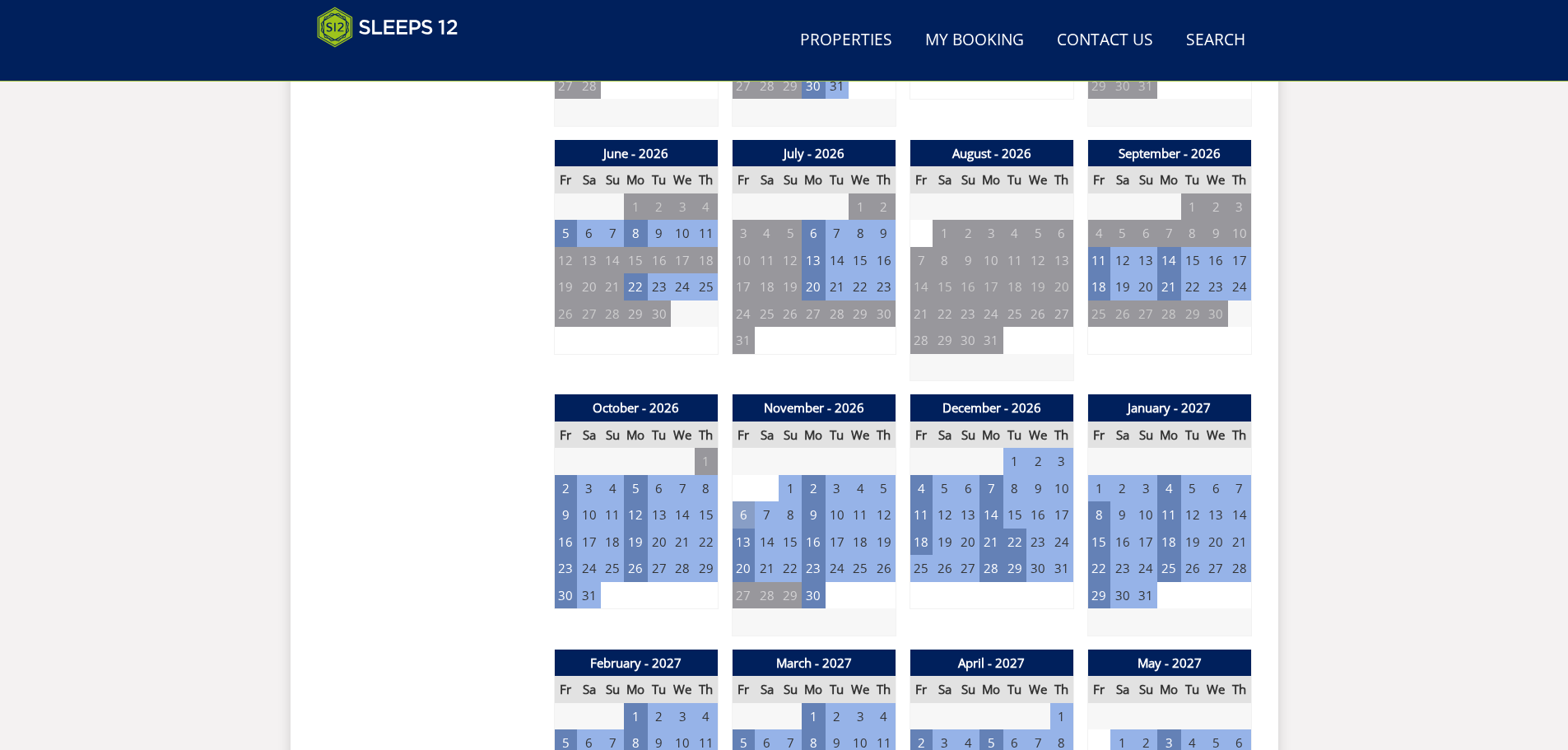
click at [750, 517] on td "6" at bounding box center [743, 514] width 23 height 27
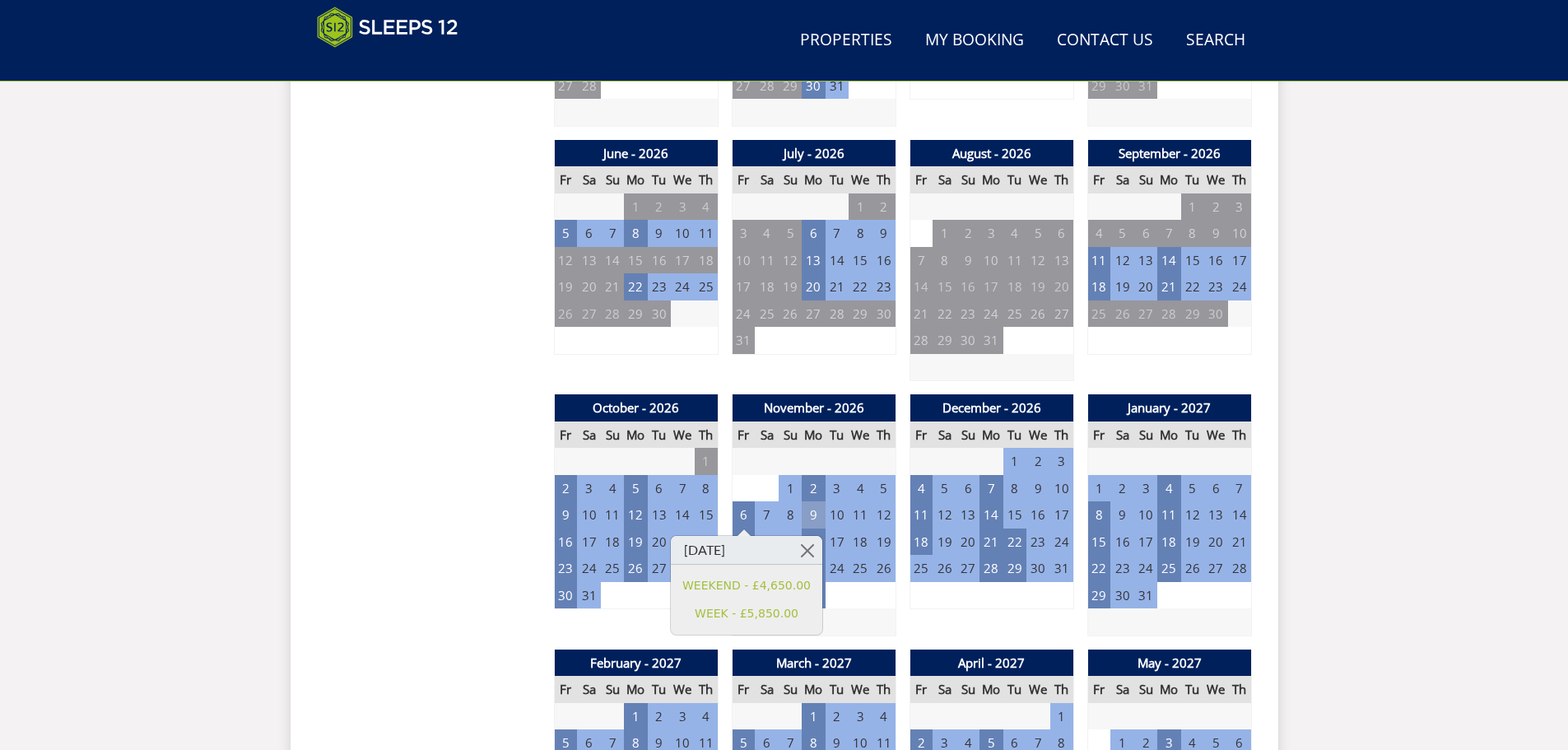
click at [819, 514] on td "9" at bounding box center [813, 514] width 23 height 27
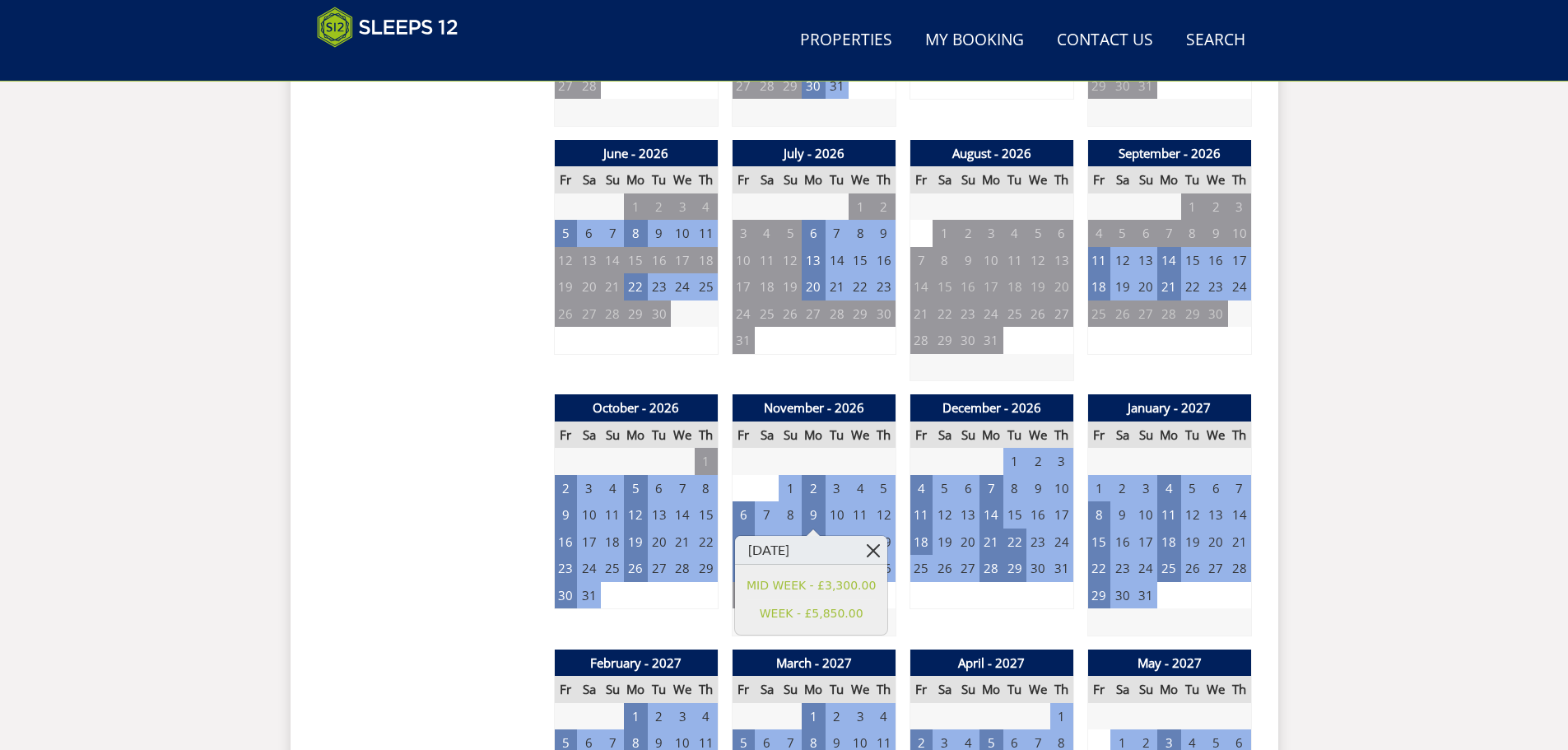
click at [880, 554] on link at bounding box center [872, 550] width 29 height 29
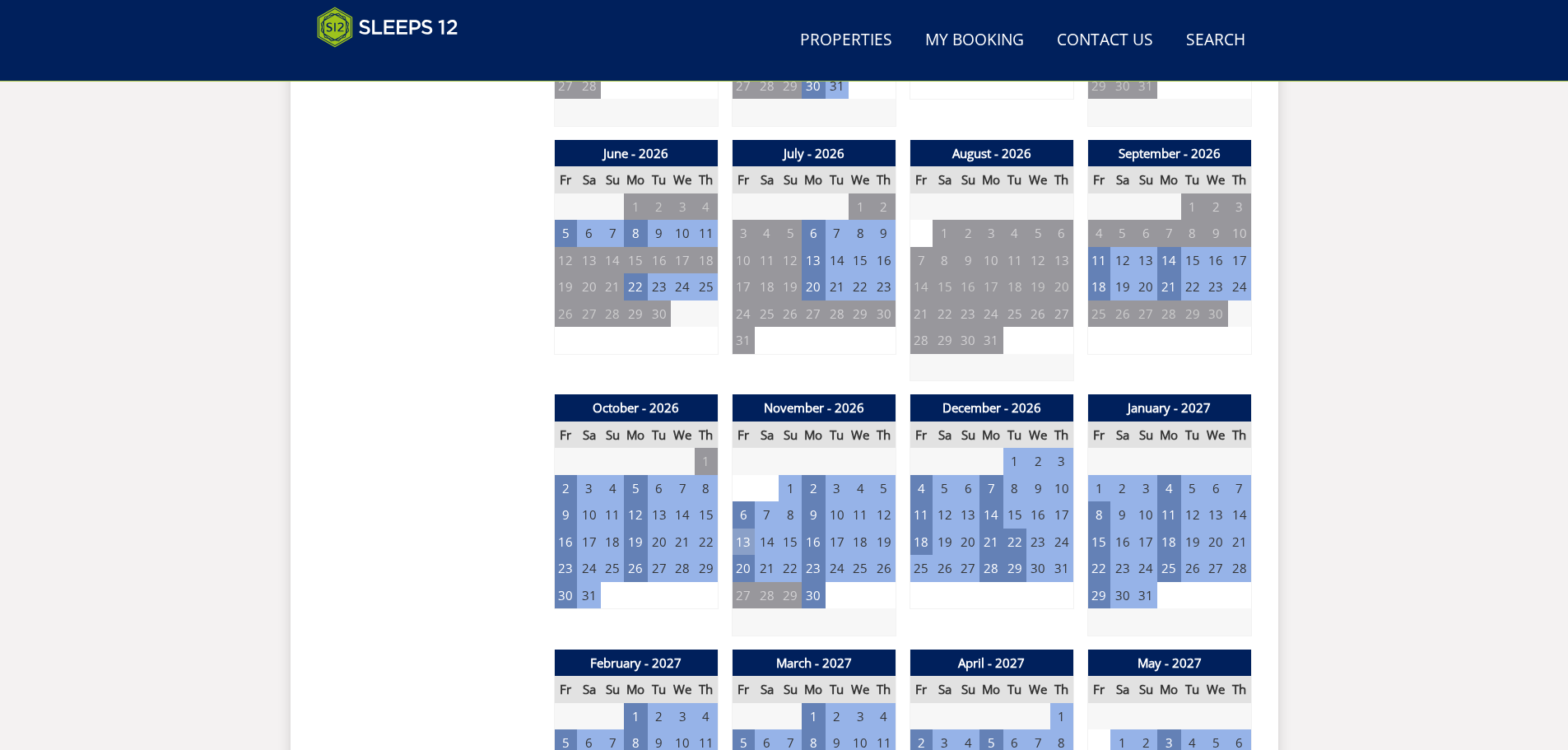
click at [741, 541] on td "13" at bounding box center [743, 542] width 23 height 27
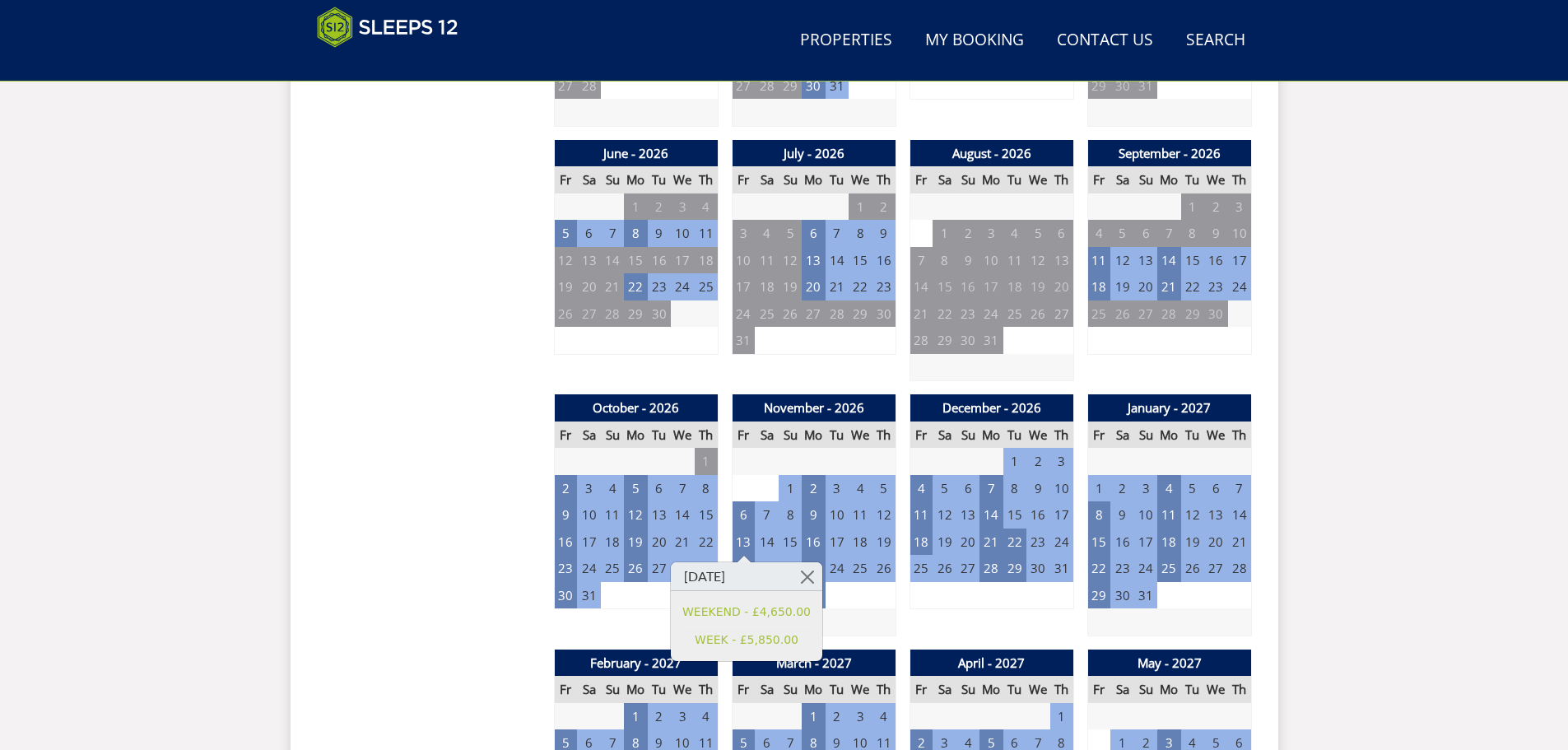
click at [801, 569] on link at bounding box center [807, 576] width 29 height 29
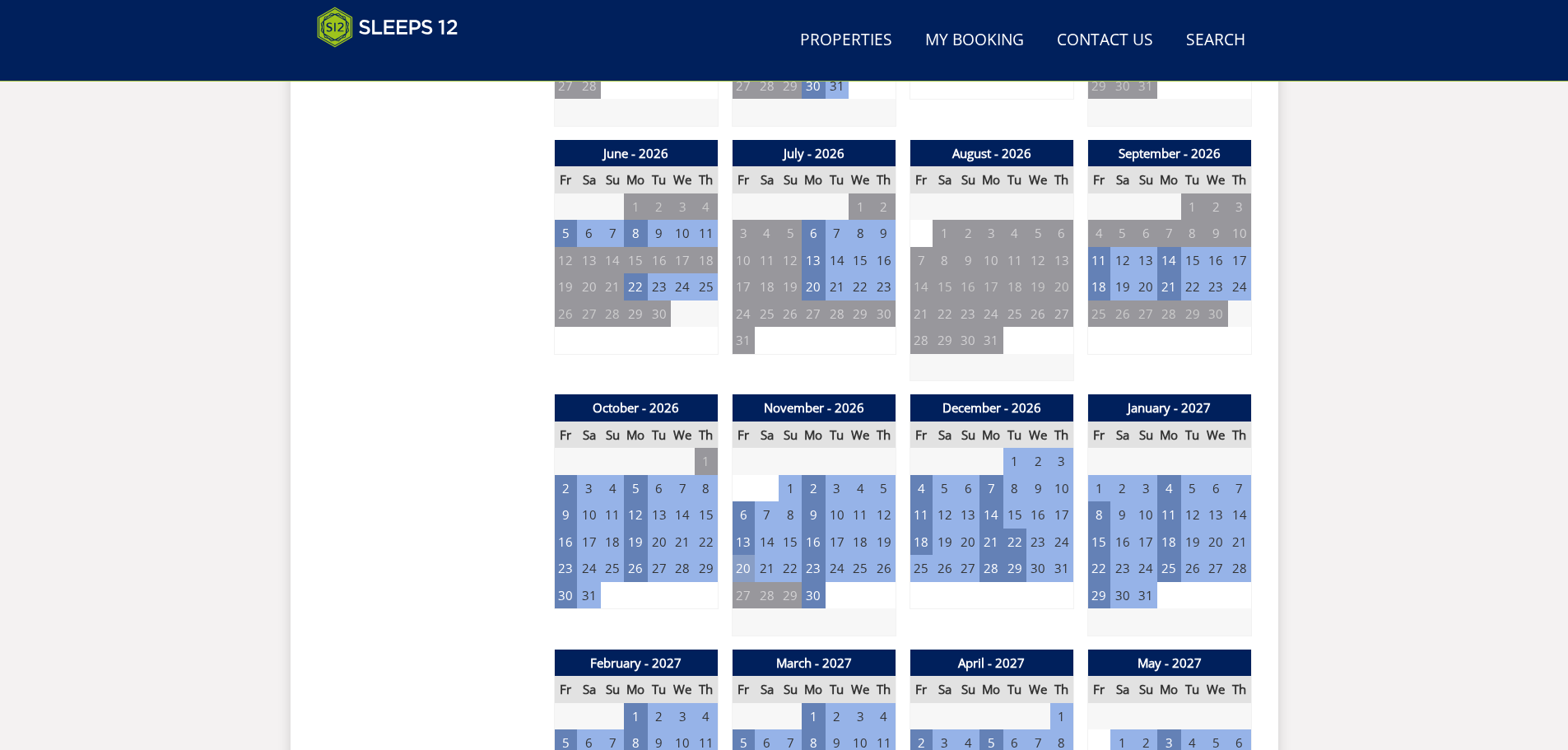
click at [748, 569] on td "20" at bounding box center [743, 568] width 23 height 27
click at [891, 618] on td at bounding box center [813, 622] width 164 height 27
click at [822, 602] on td "30" at bounding box center [813, 595] width 23 height 27
click at [915, 484] on td "4" at bounding box center [921, 489] width 23 height 27
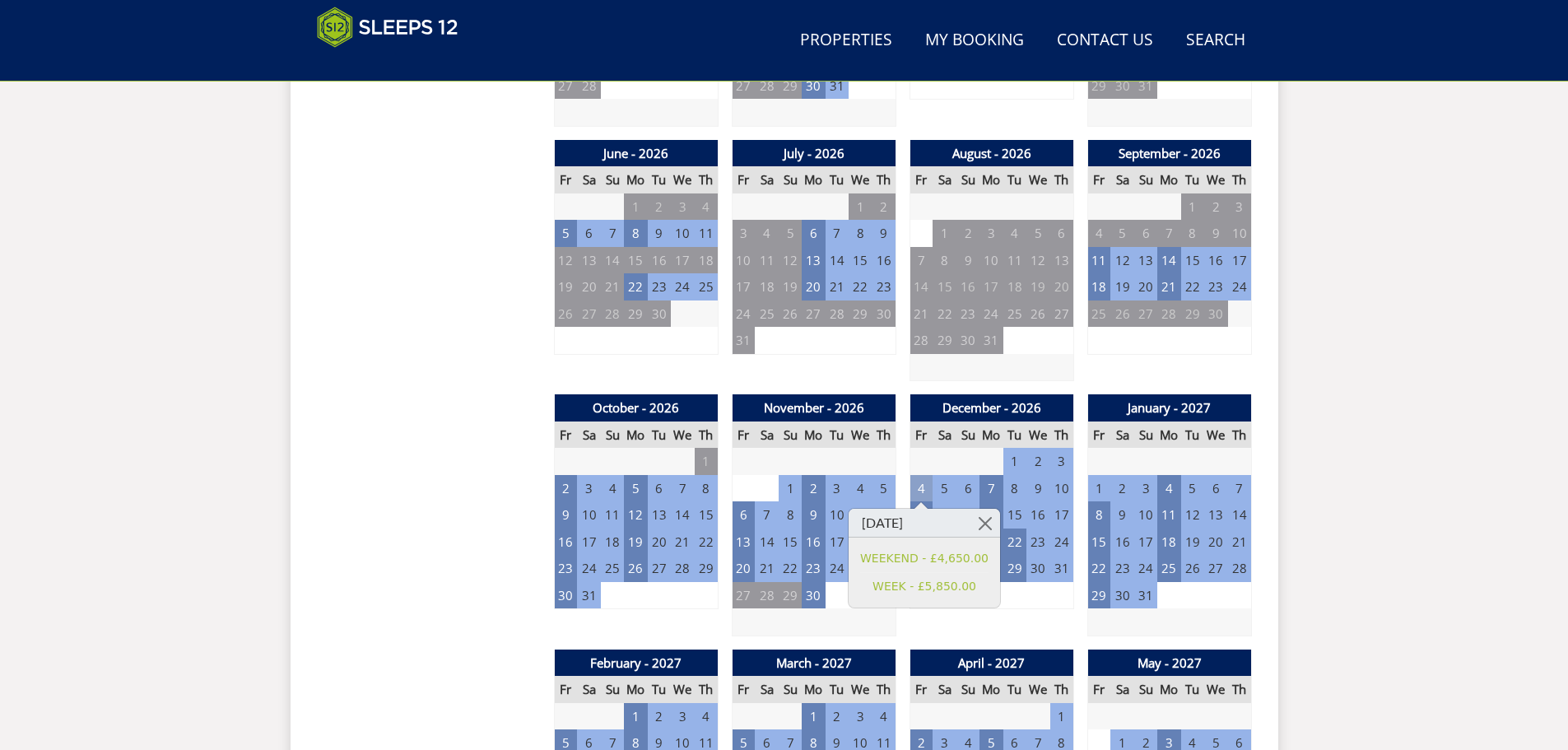
scroll to position [1019, 0]
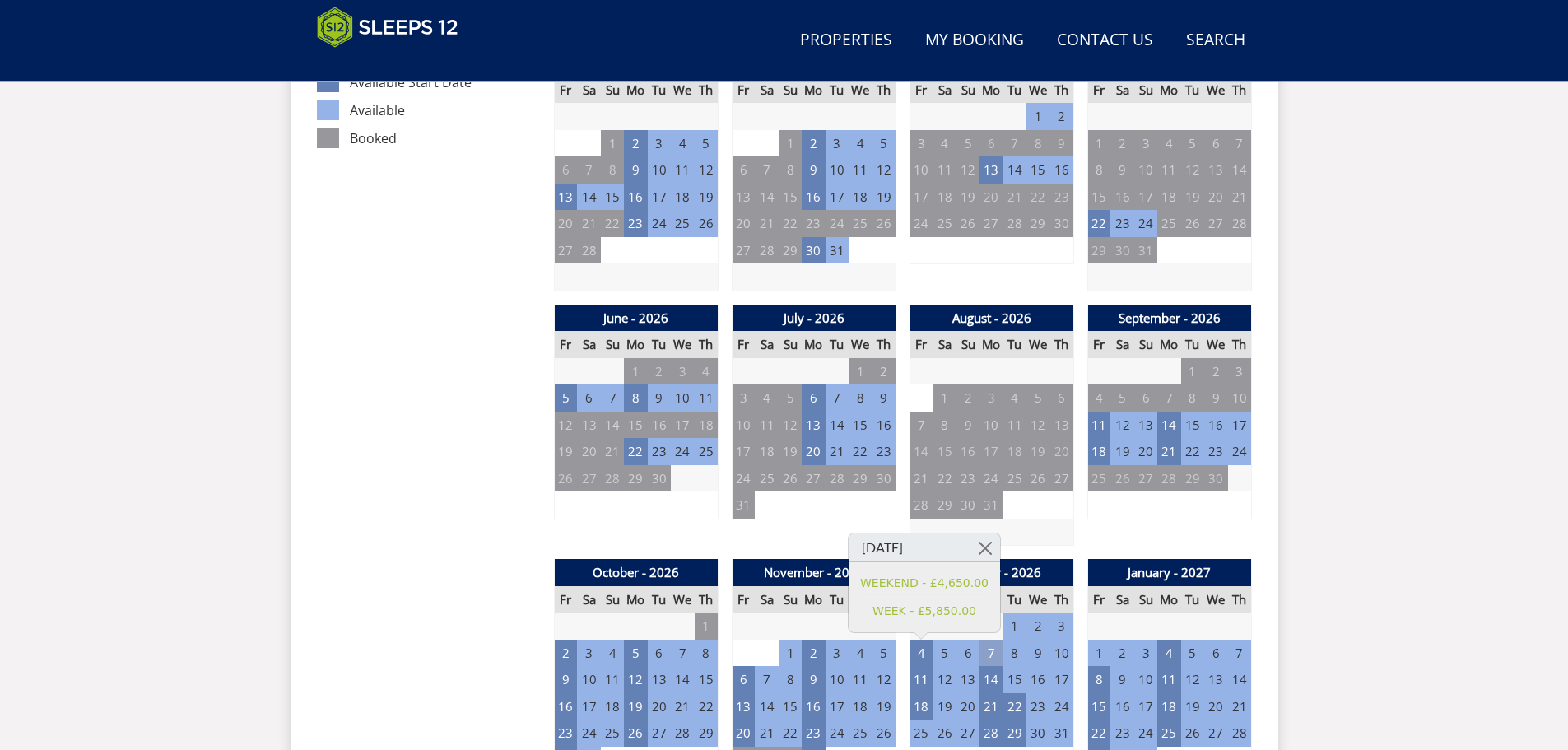
click at [986, 655] on td "7" at bounding box center [991, 653] width 23 height 27
click at [930, 683] on td "11" at bounding box center [921, 679] width 23 height 27
click at [987, 675] on td "14" at bounding box center [991, 679] width 23 height 27
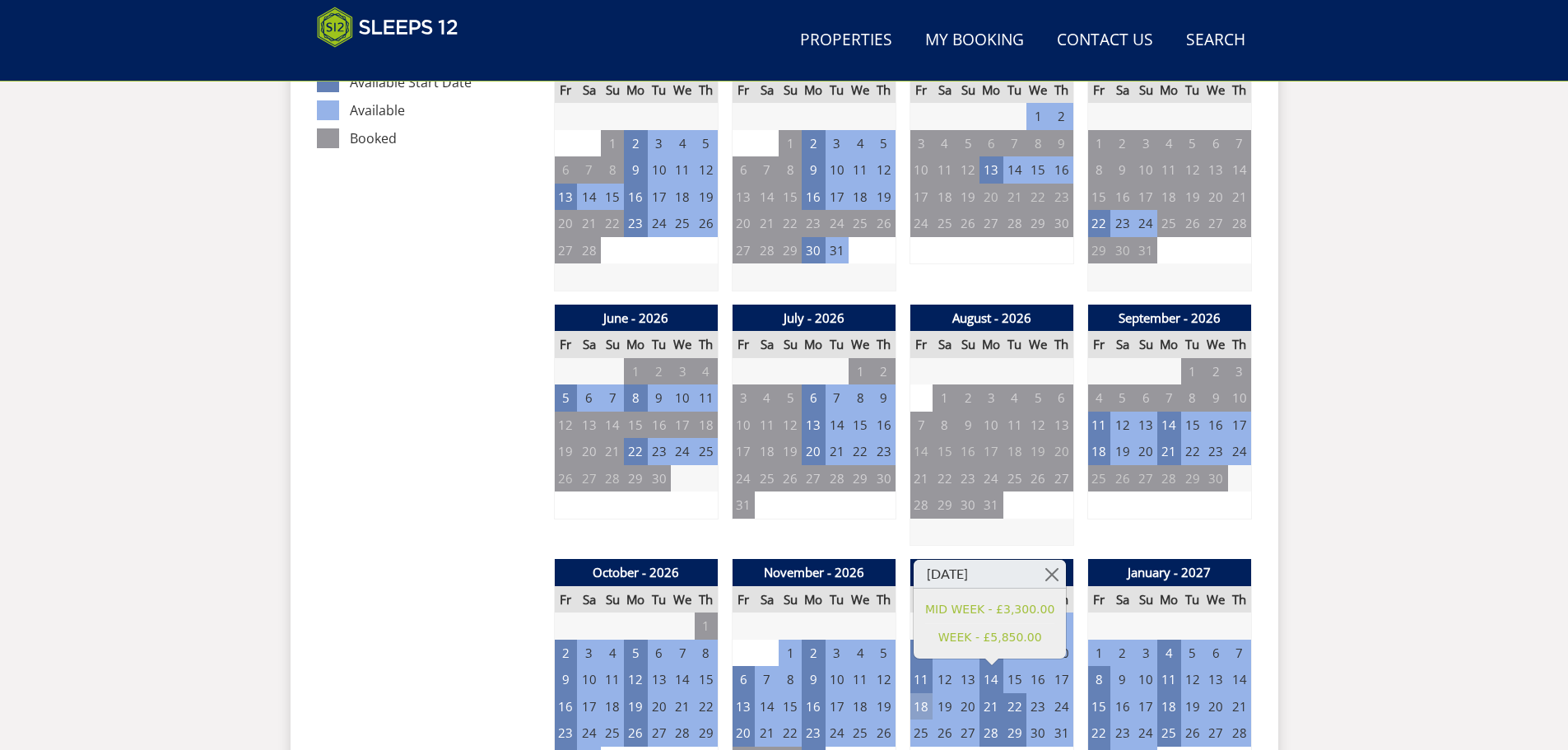
click at [920, 706] on td "18" at bounding box center [921, 707] width 23 height 27
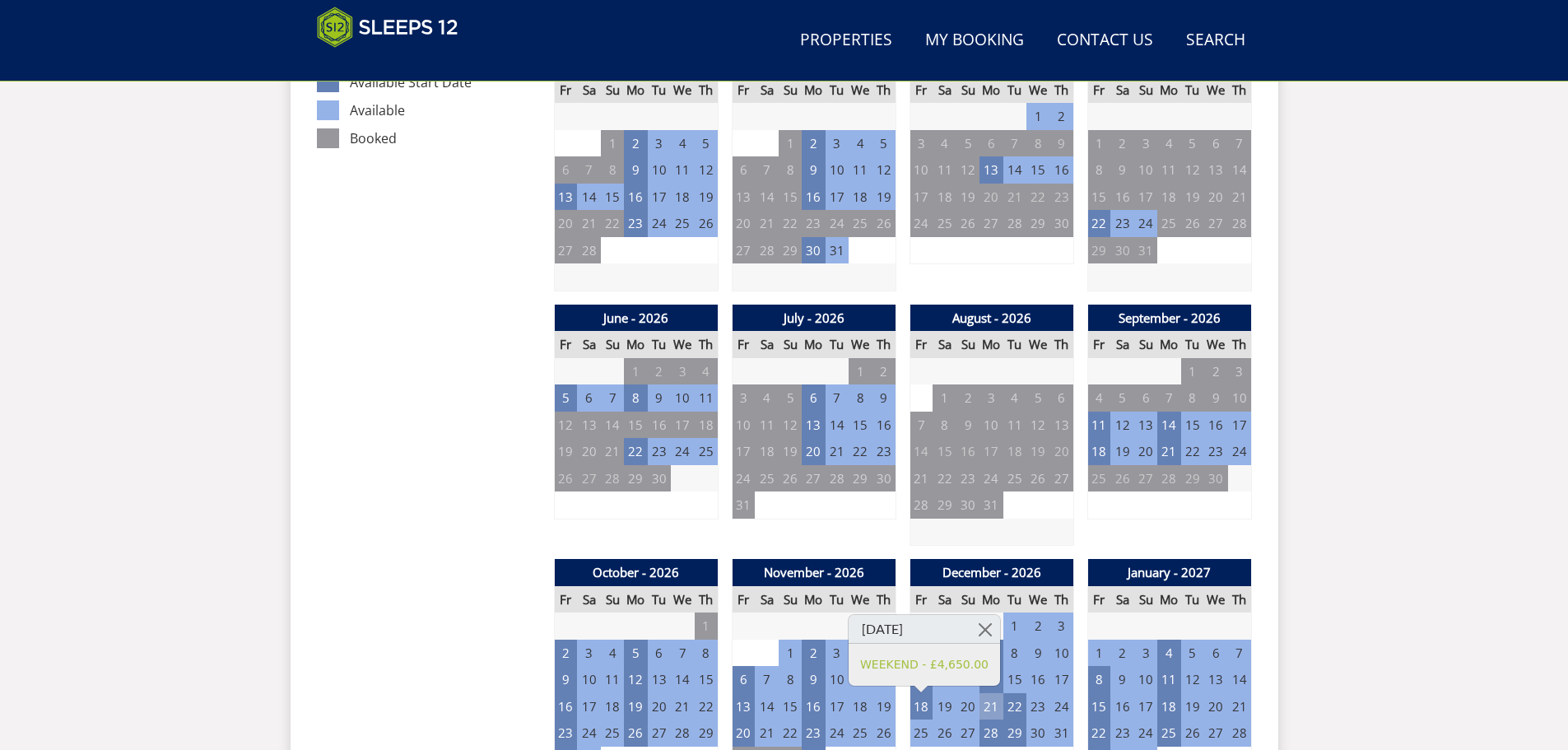
click at [993, 708] on td "21" at bounding box center [991, 707] width 23 height 27
click at [1018, 710] on td "22" at bounding box center [1015, 707] width 23 height 27
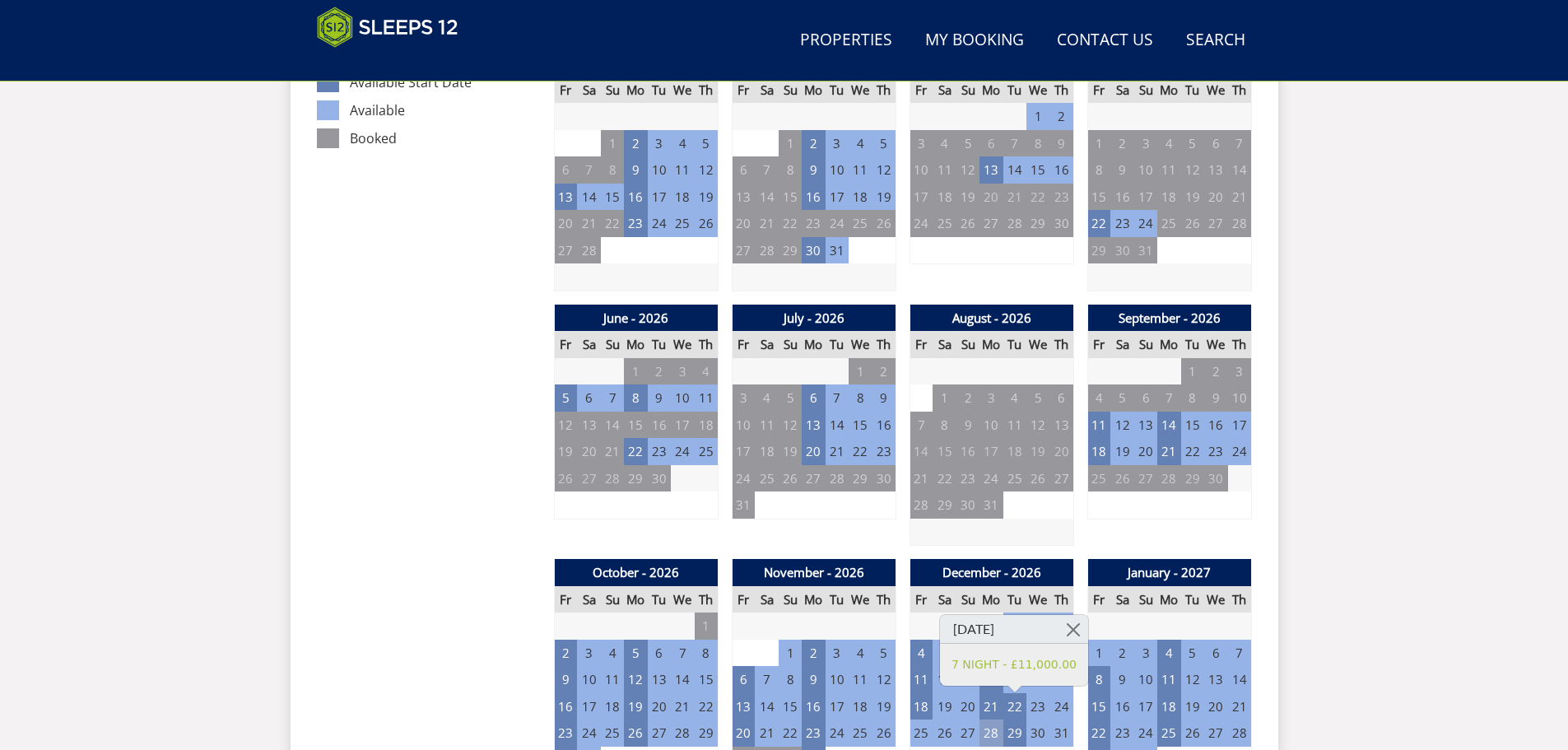
click at [991, 733] on td "28" at bounding box center [991, 733] width 23 height 27
click at [918, 733] on td "25" at bounding box center [921, 733] width 23 height 27
click at [1002, 735] on td "28" at bounding box center [991, 733] width 23 height 27
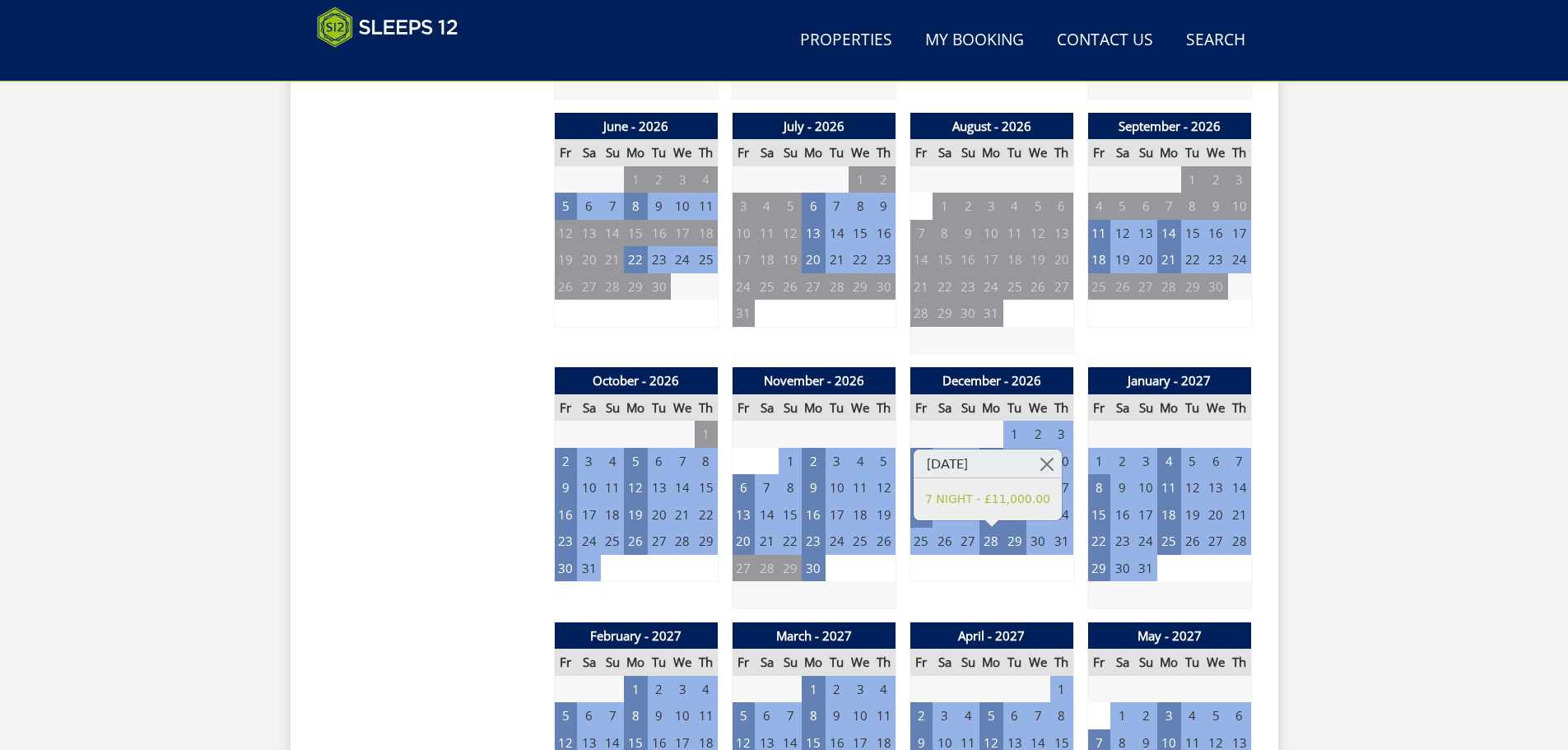
scroll to position [1266, 0]
